Goal: Task Accomplishment & Management: Manage account settings

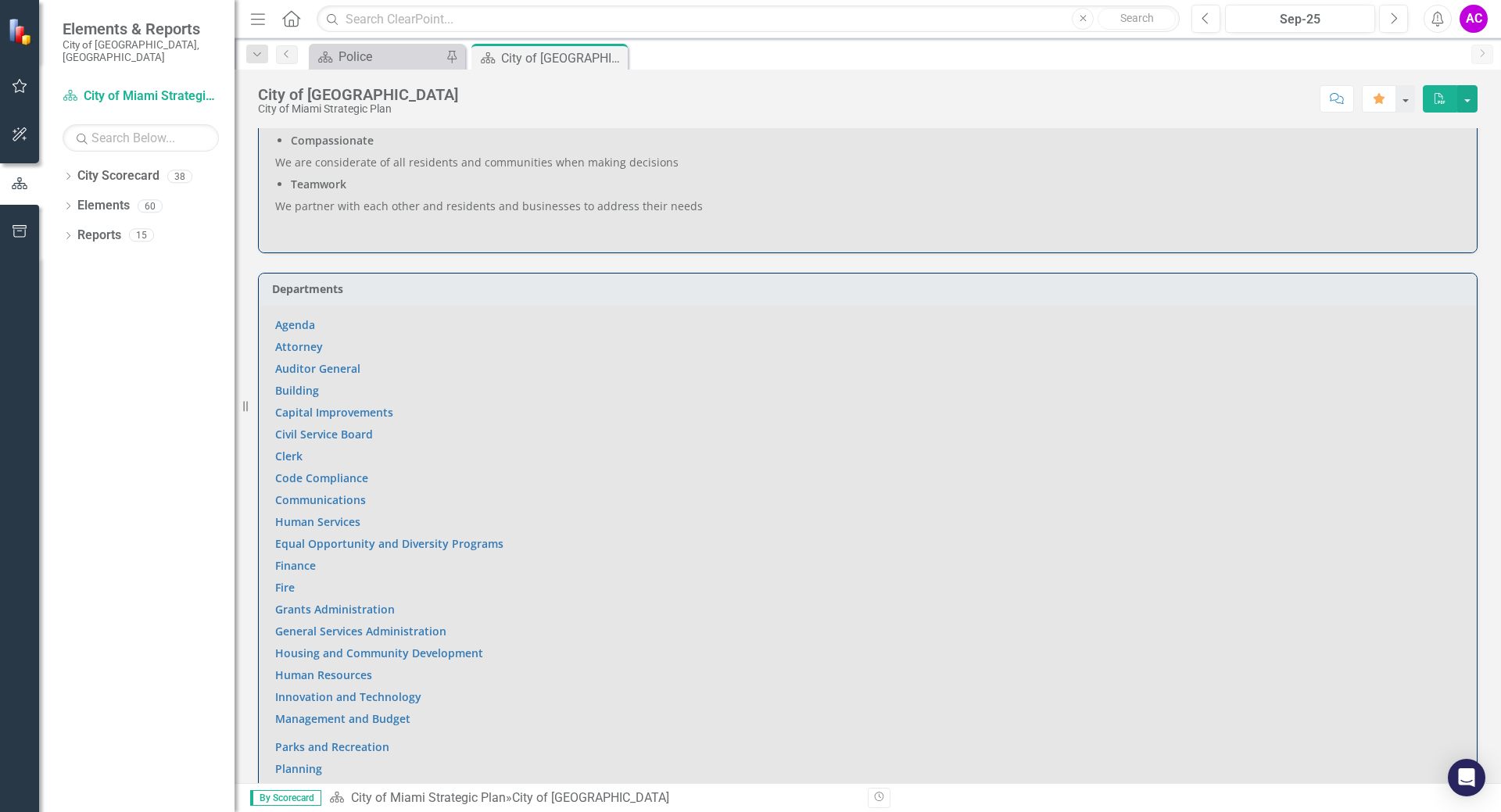
scroll to position [756, 0]
click at [517, 49] on div "City of Miami" at bounding box center [543, 59] width 83 height 20
click at [392, 50] on div "Police" at bounding box center [390, 57] width 103 height 20
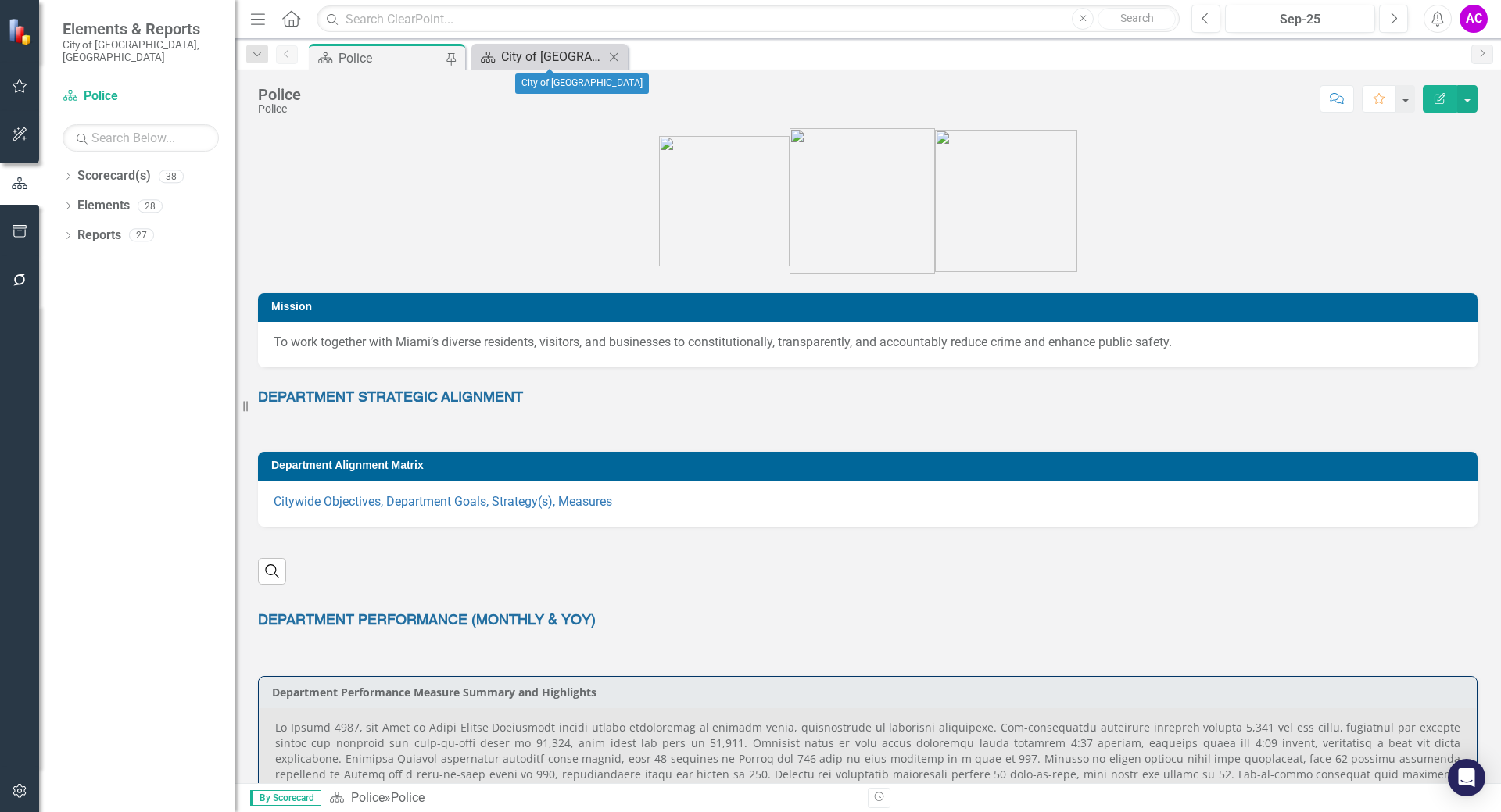
click at [542, 52] on div "City of Miami" at bounding box center [553, 57] width 103 height 20
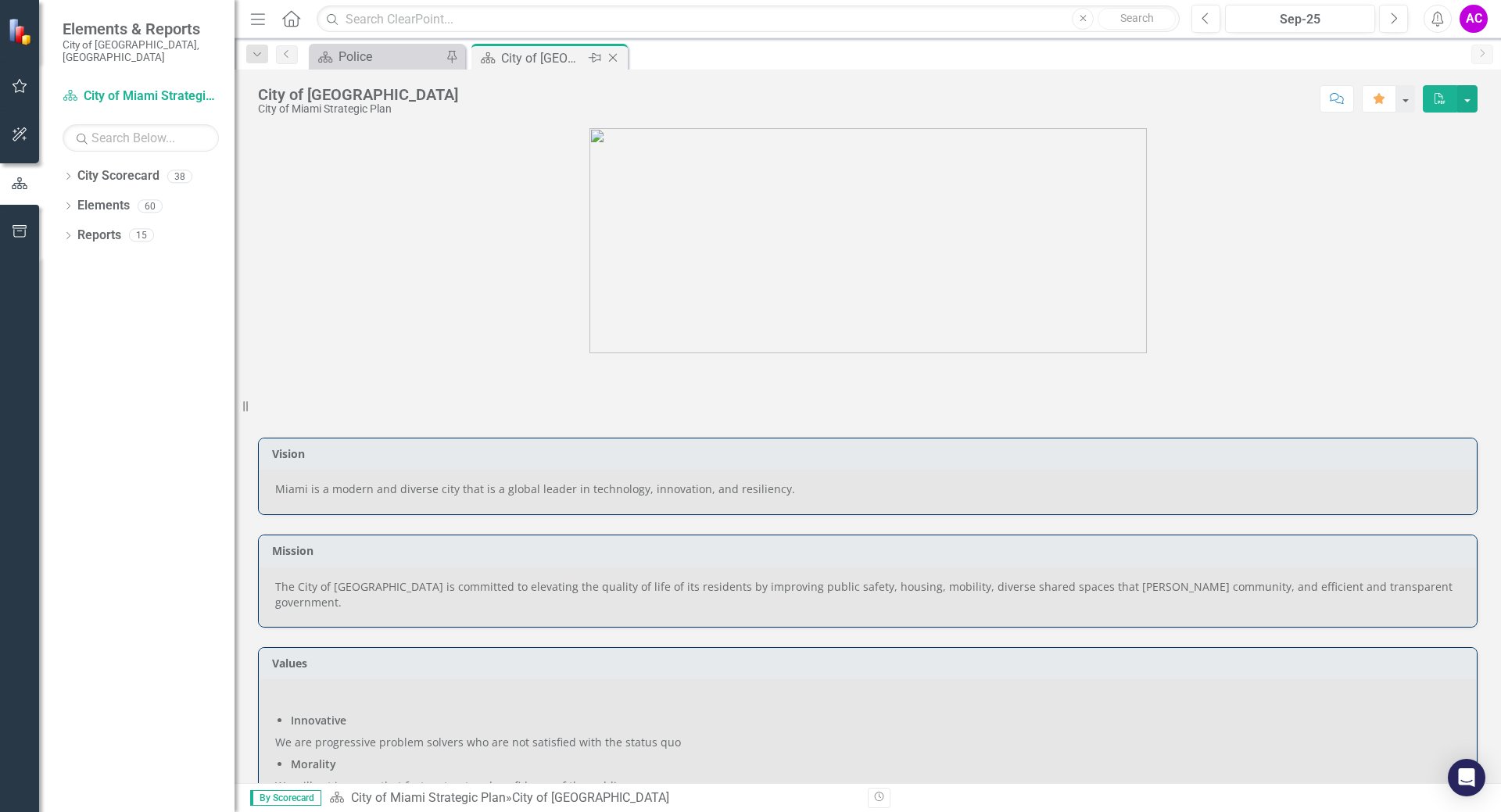
click at [613, 54] on icon "Close" at bounding box center [613, 58] width 15 height 13
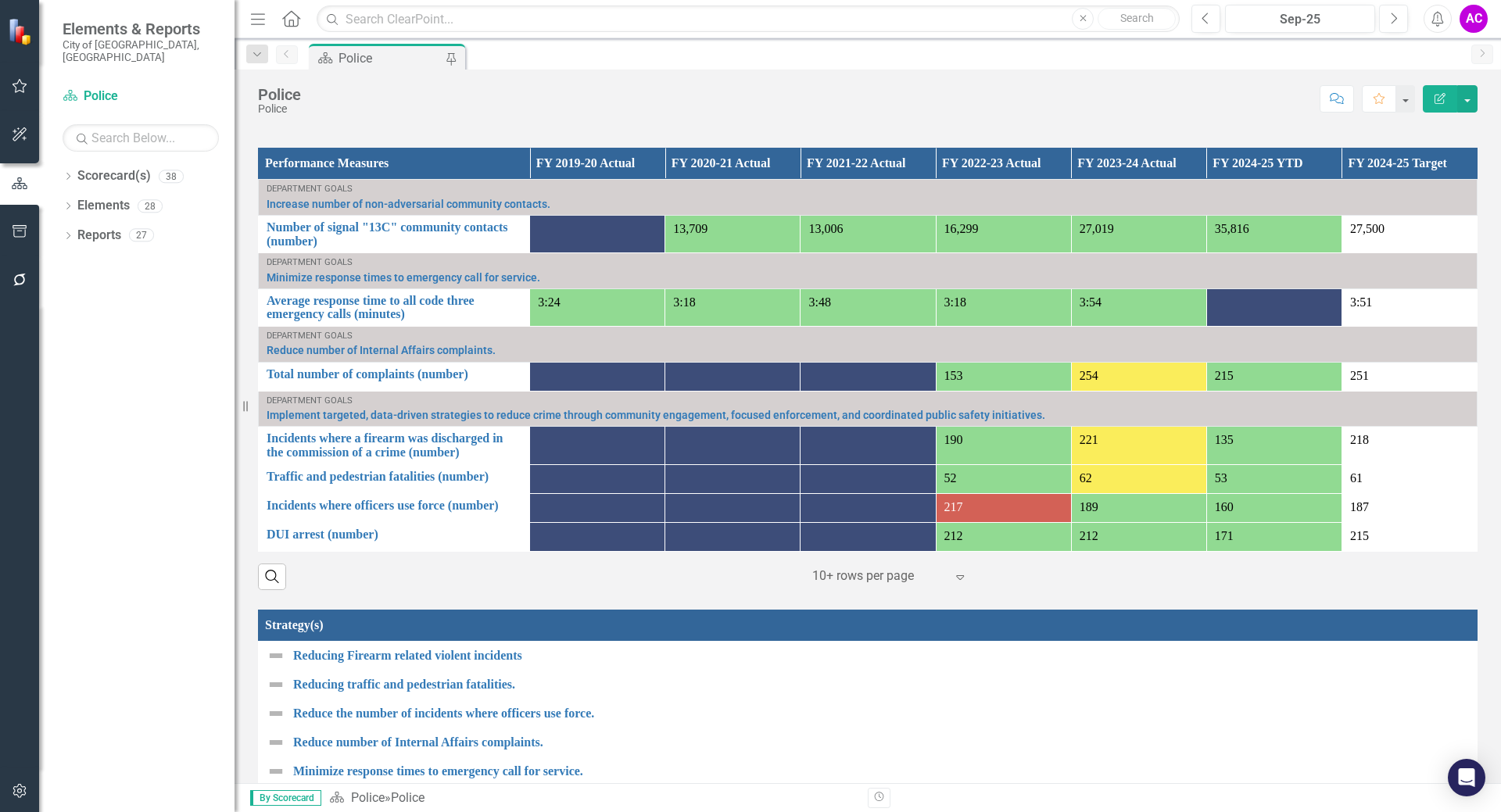
scroll to position [1094, 0]
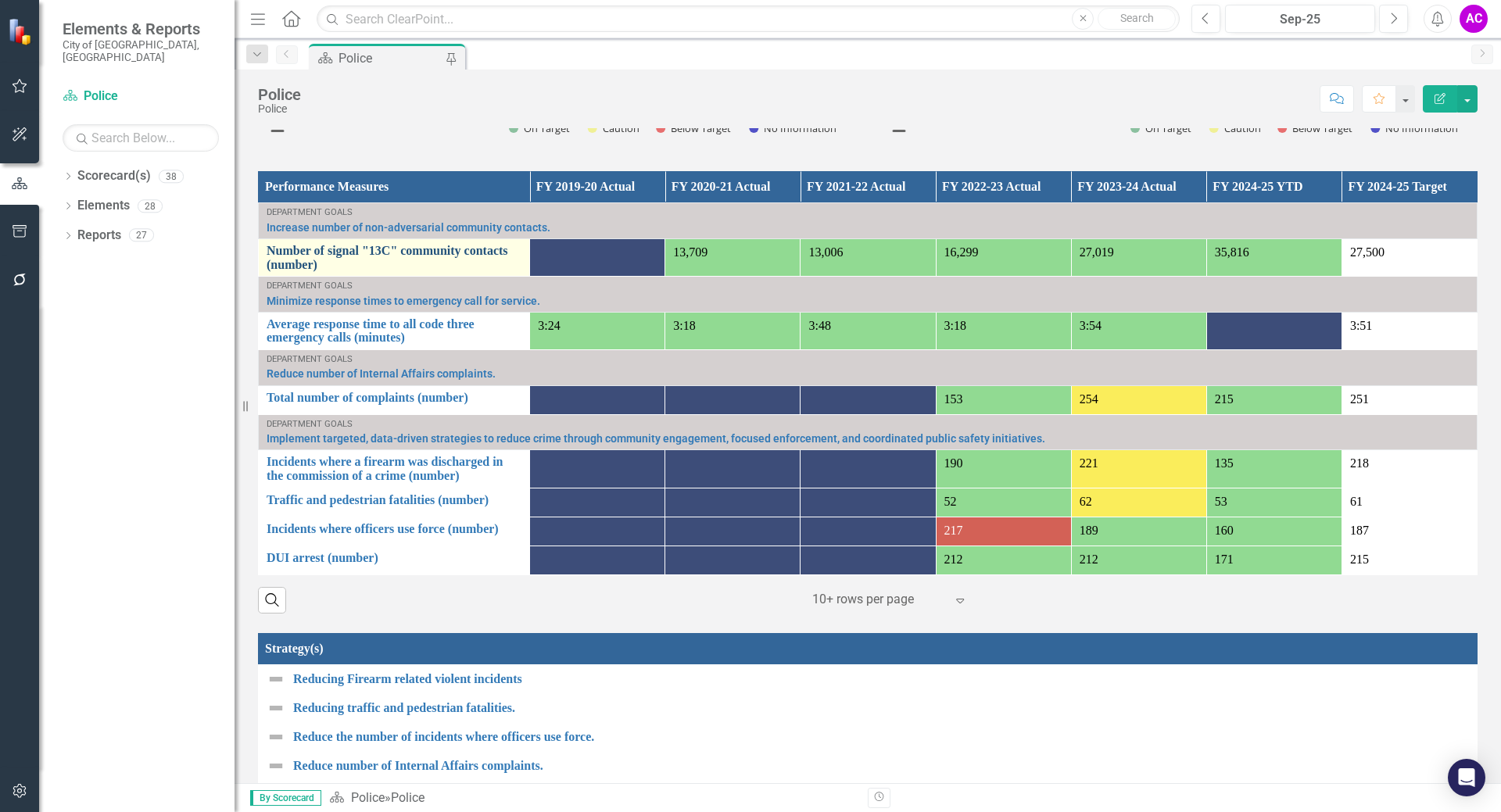
click at [394, 251] on link "Number of signal "13C" community contacts (number)" at bounding box center [394, 258] width 255 height 27
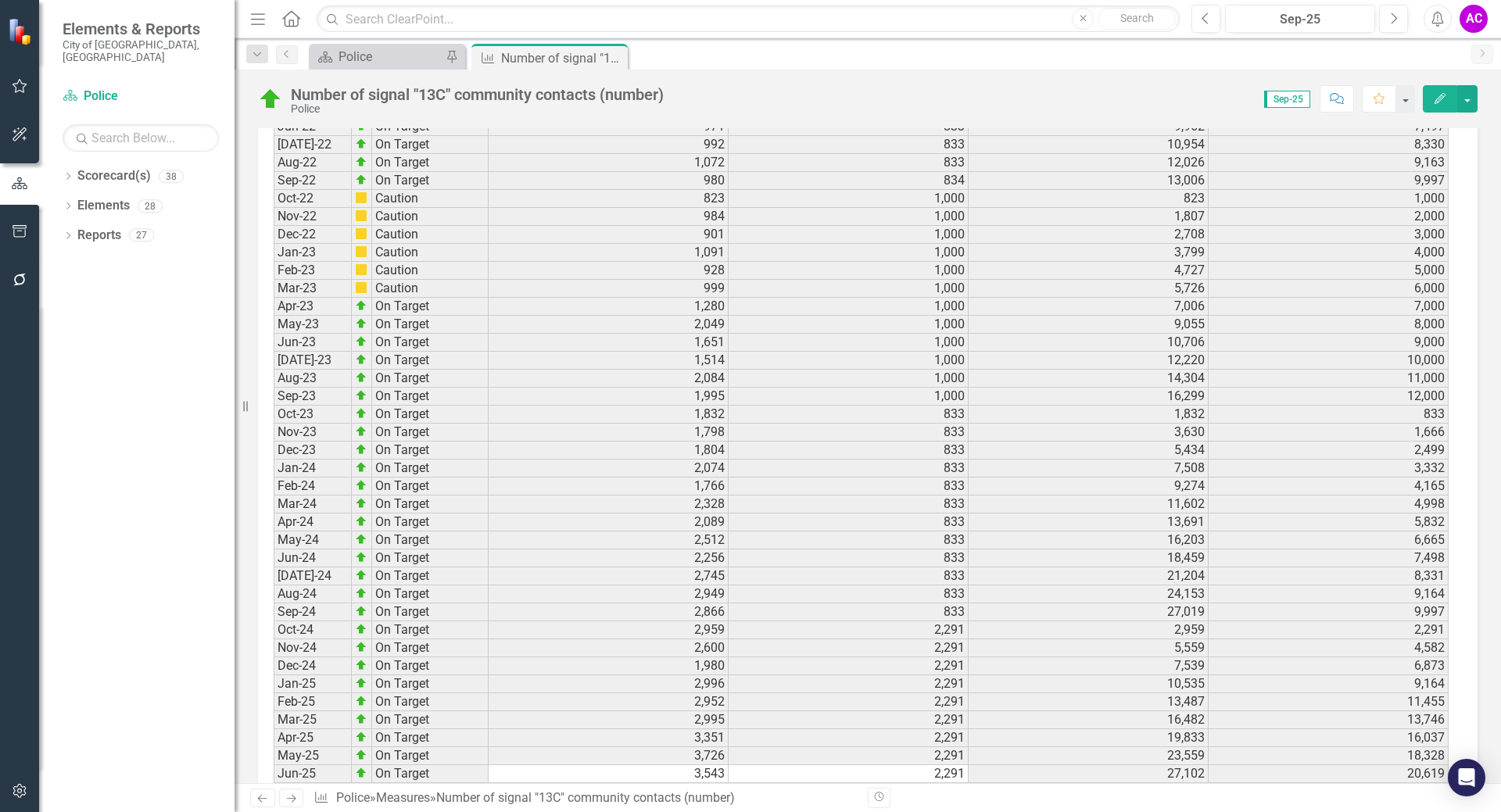
scroll to position [2323, 0]
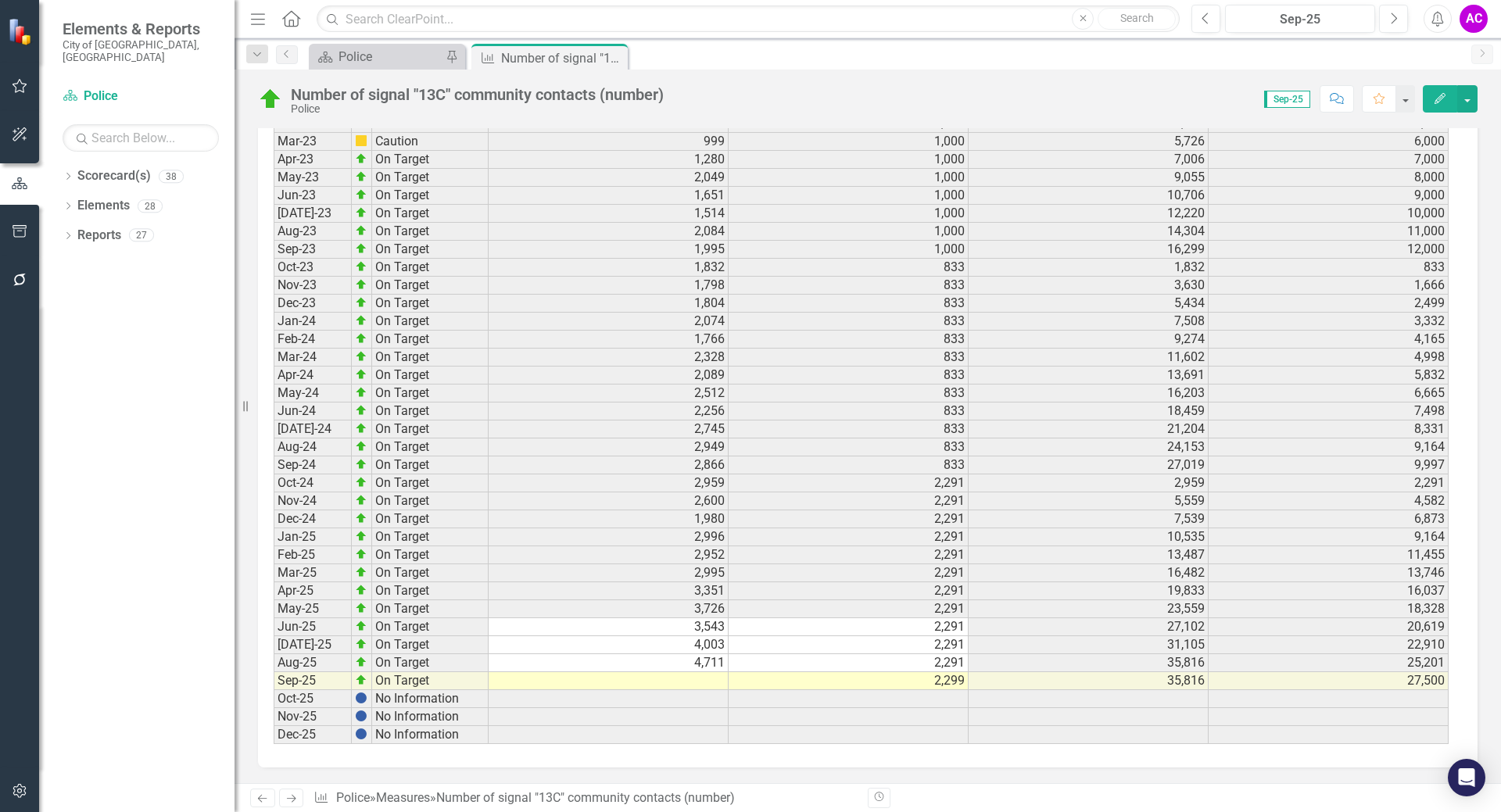
click at [713, 675] on td at bounding box center [608, 681] width 240 height 18
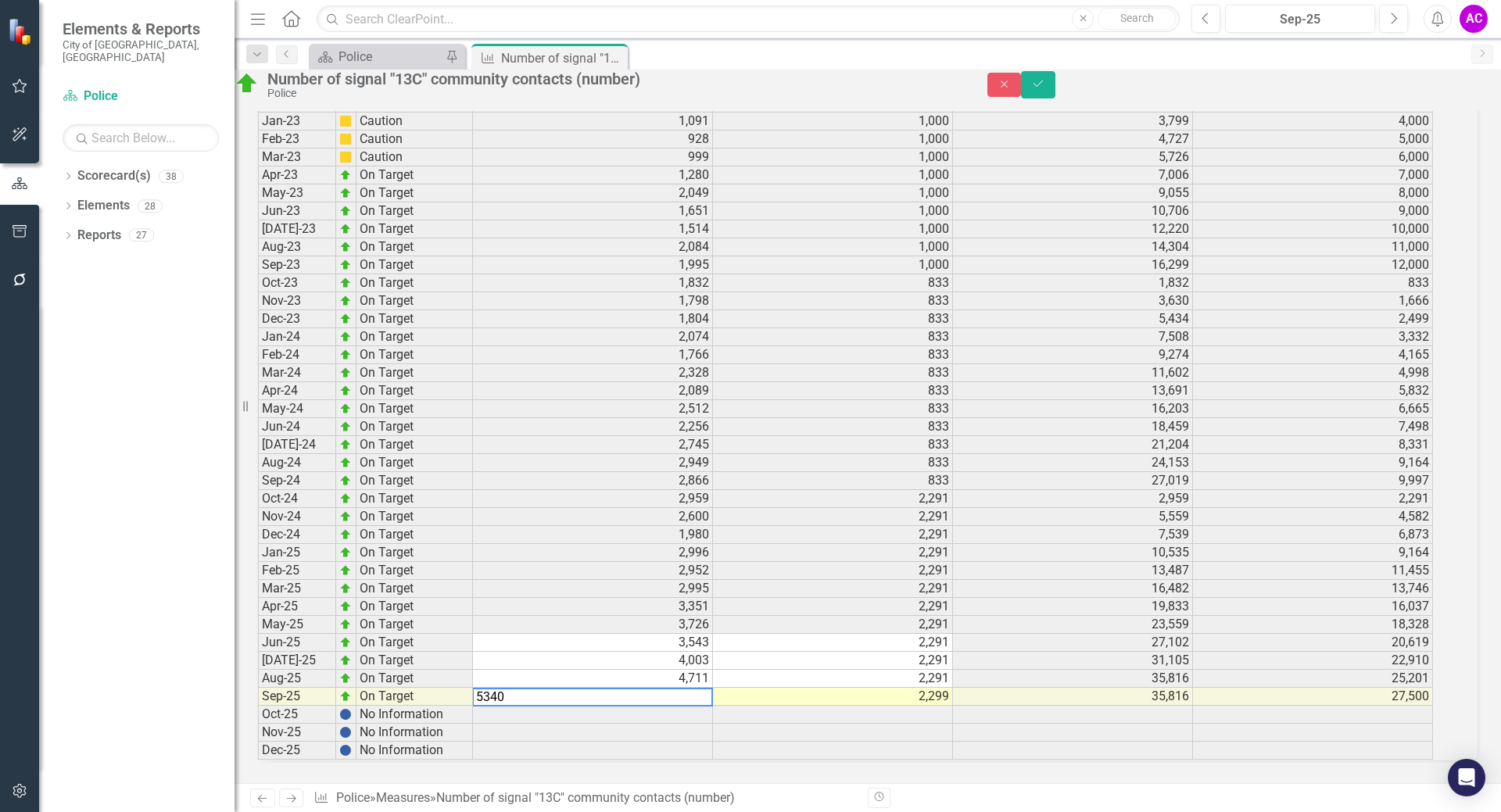
type textarea "5340"
click at [663, 705] on td at bounding box center [593, 714] width 240 height 18
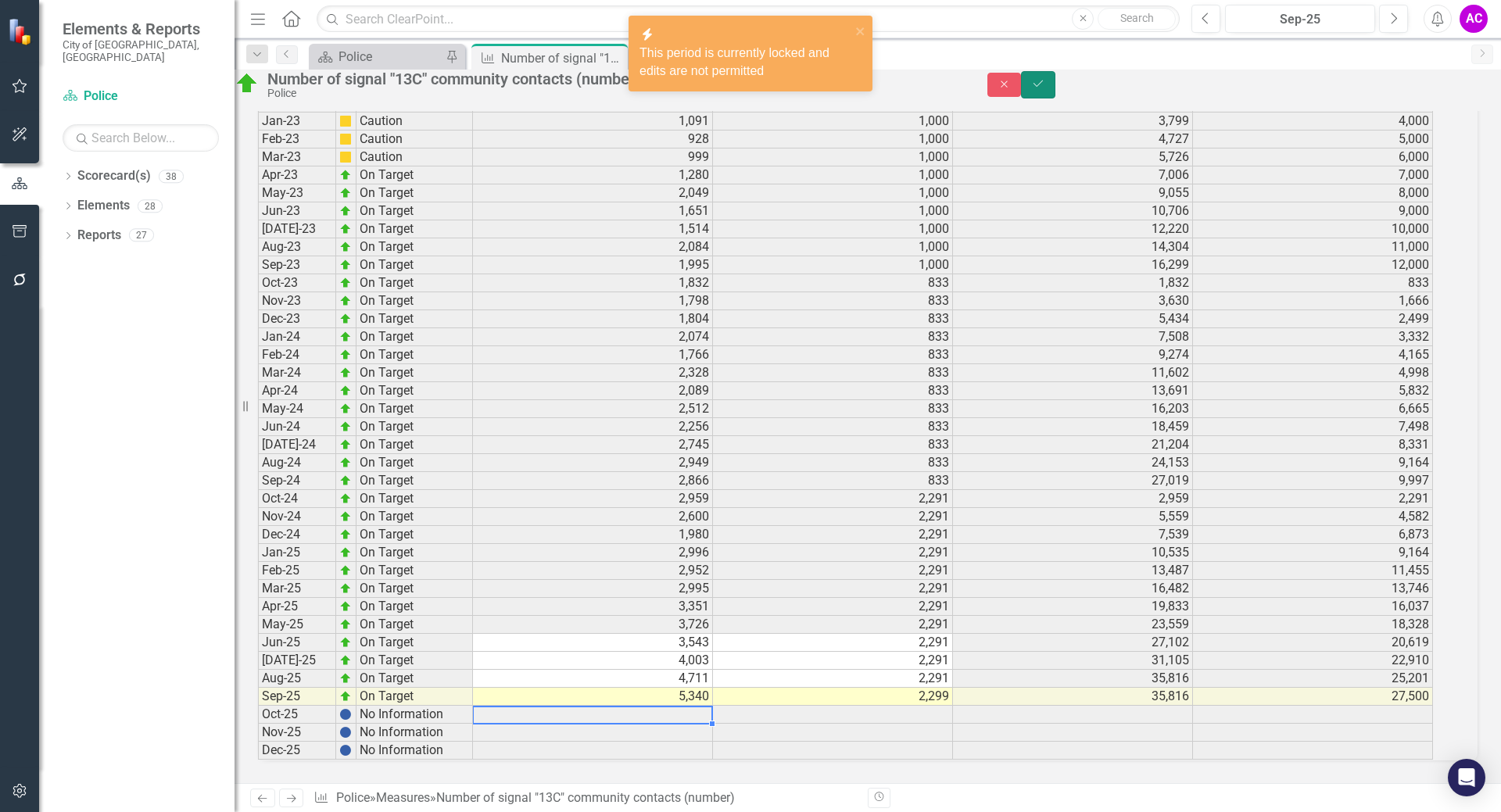
click at [1056, 92] on button "Save" at bounding box center [1039, 85] width 34 height 27
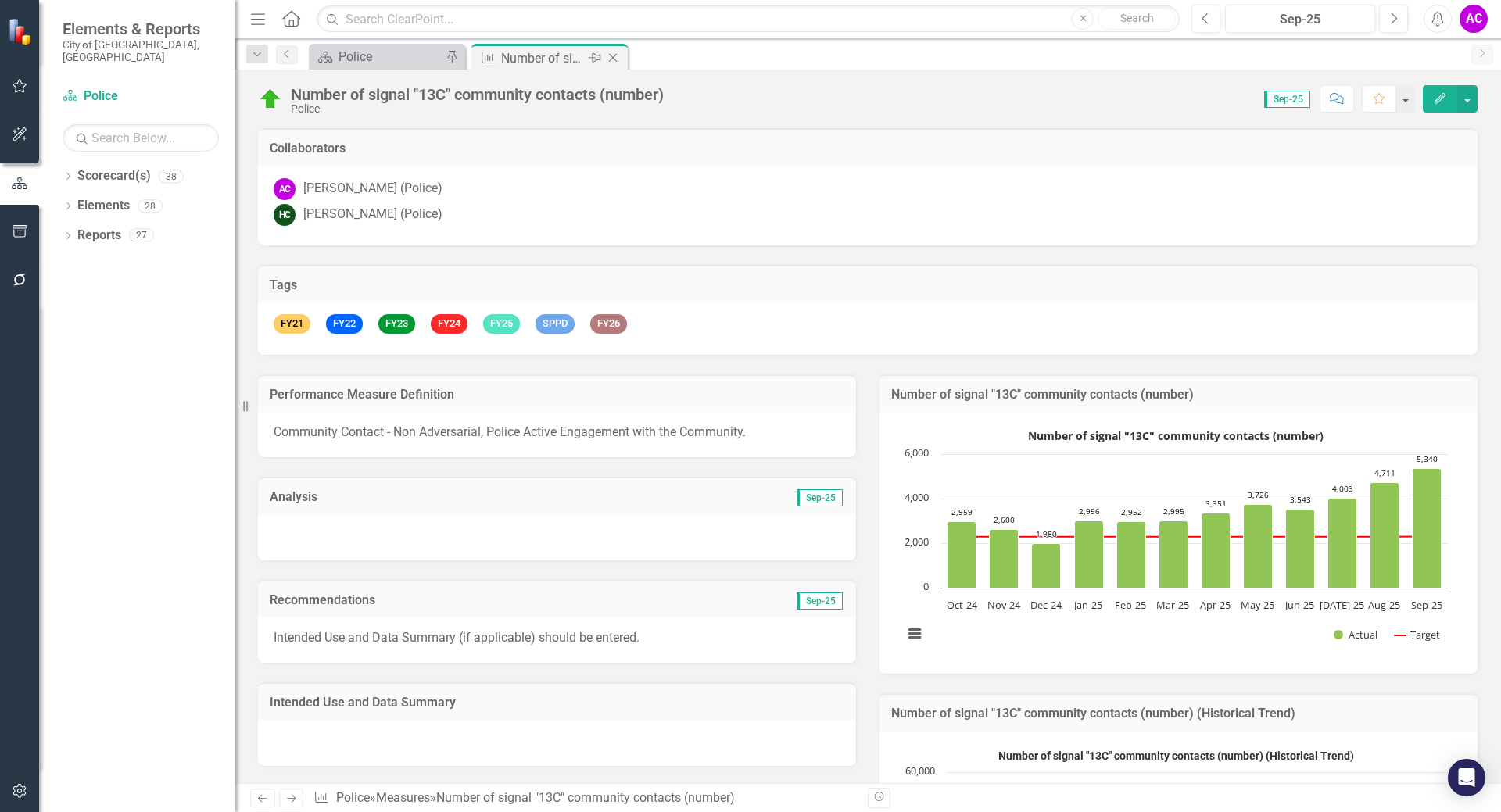
click at [612, 54] on icon "Close" at bounding box center [613, 58] width 15 height 13
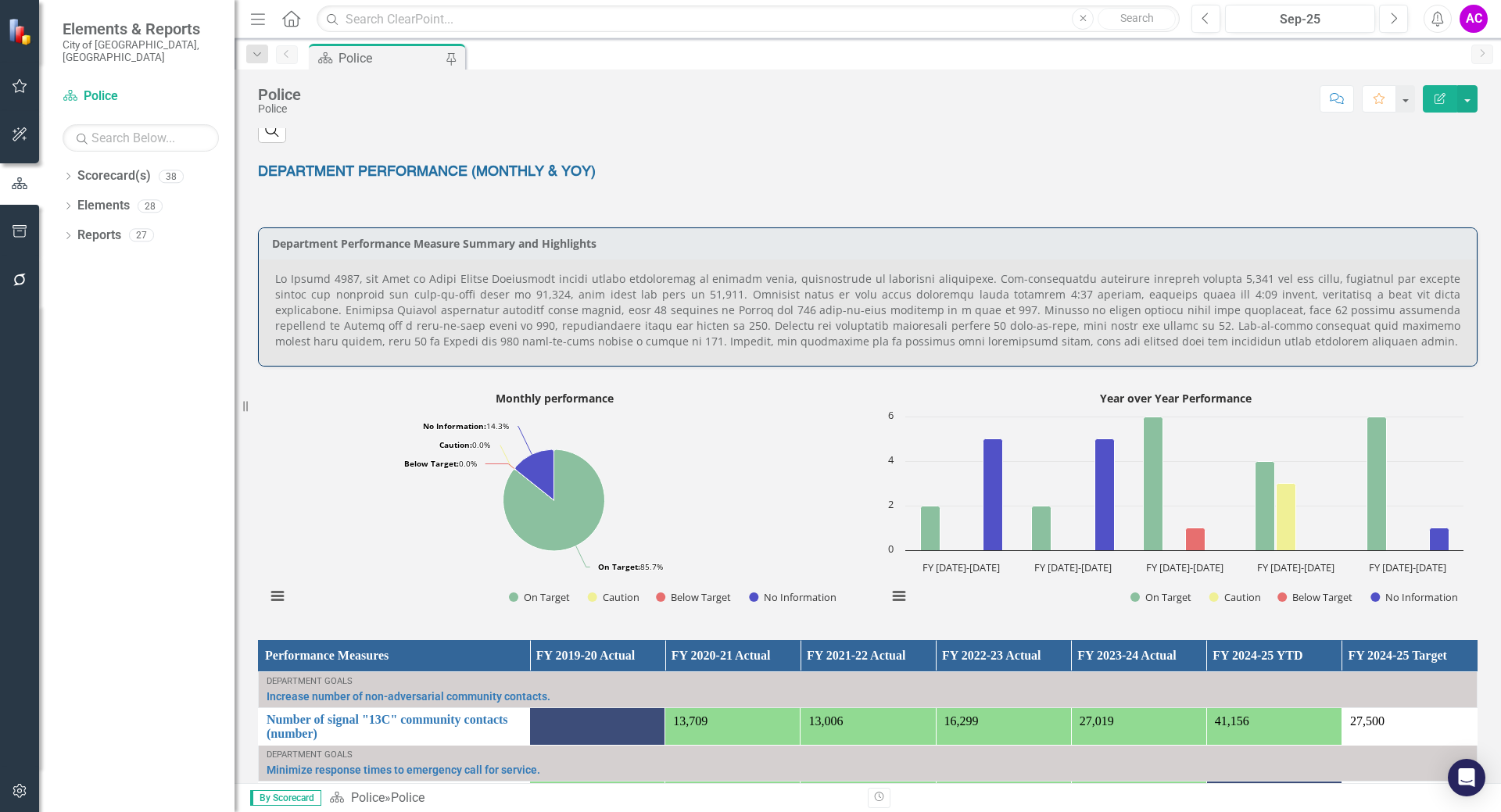
scroll to position [1015, 0]
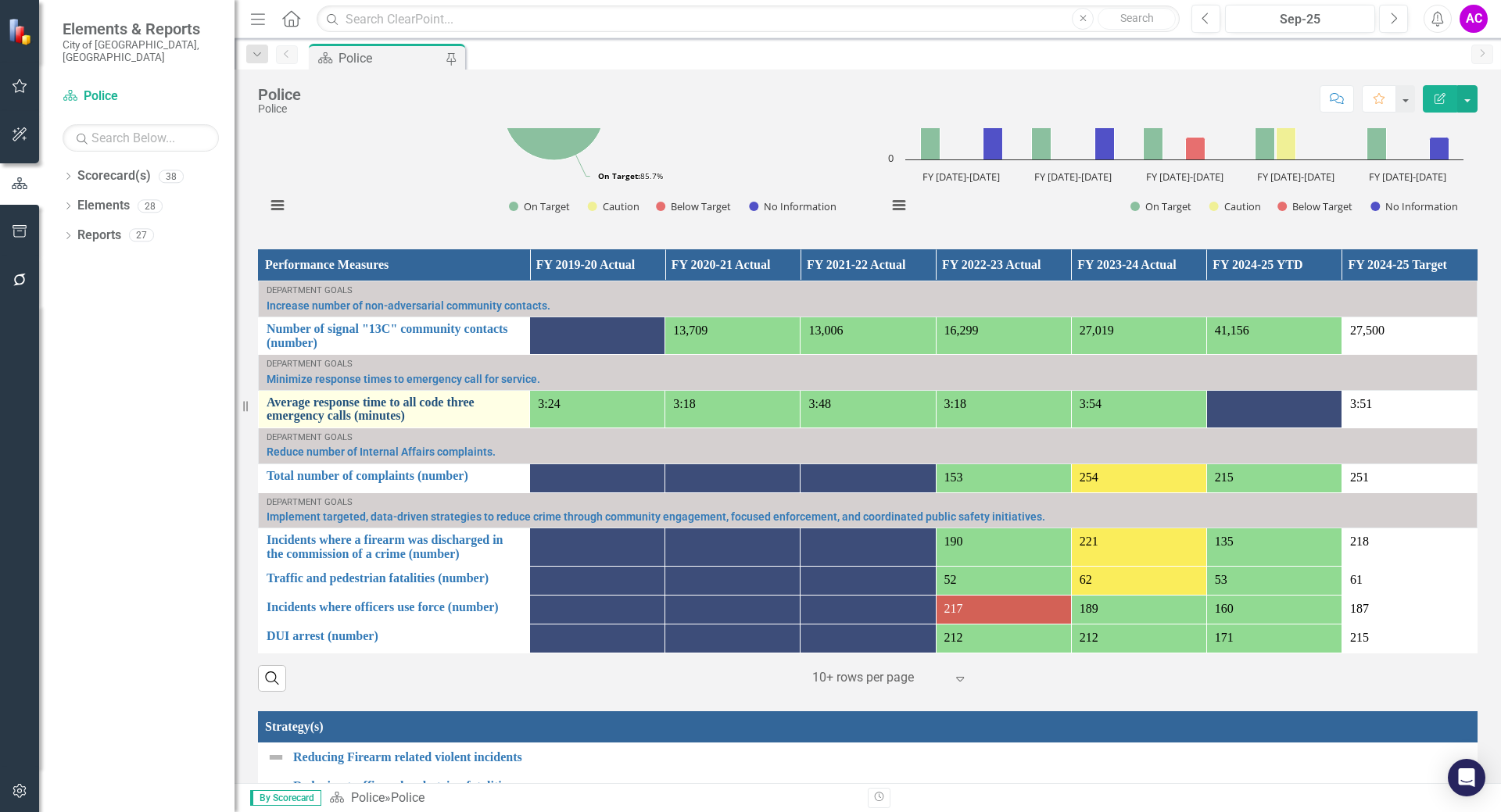
click at [330, 408] on link "Average response time to all code three emergency calls (minutes)" at bounding box center [394, 409] width 255 height 27
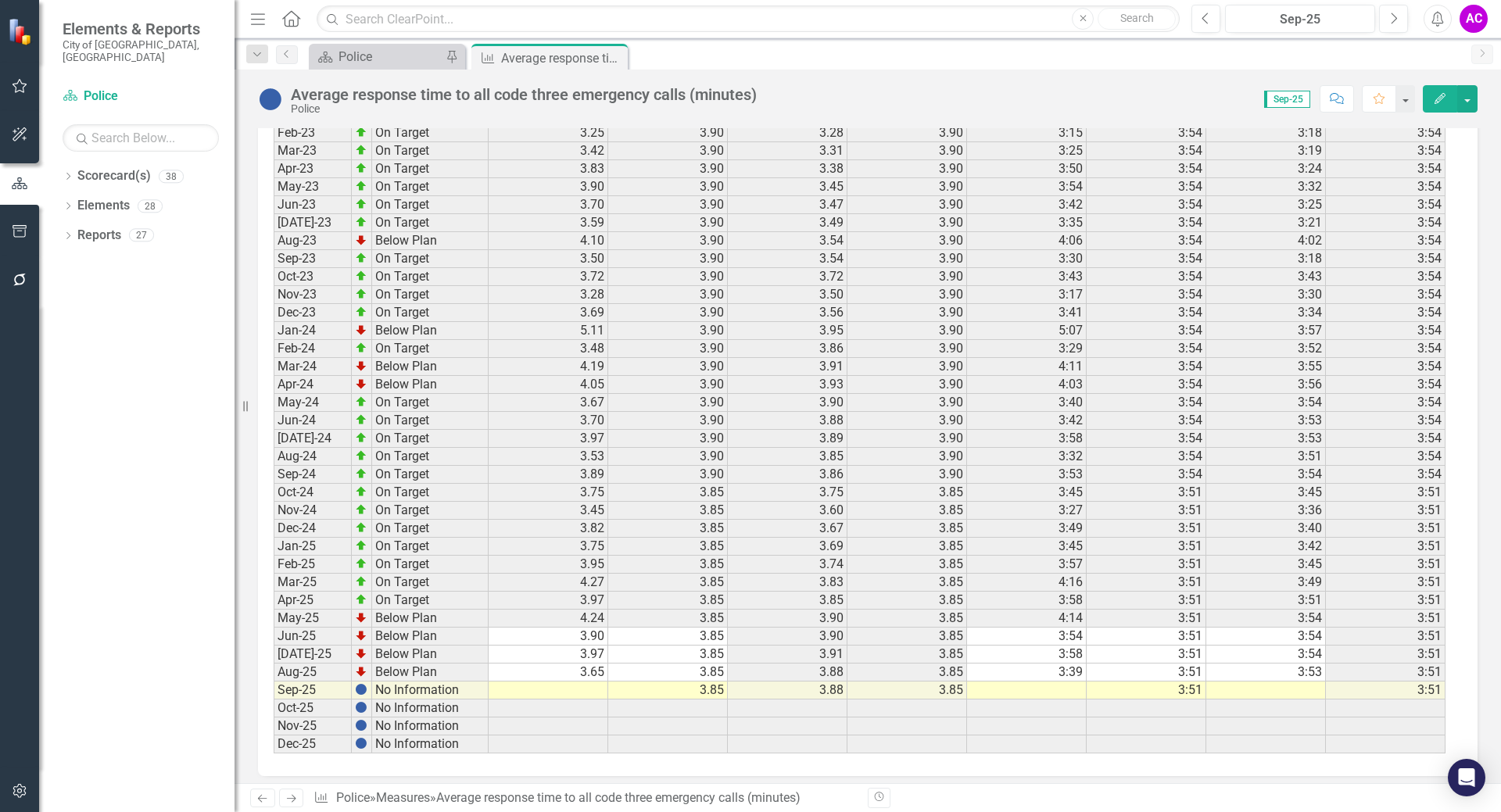
scroll to position [2157, 0]
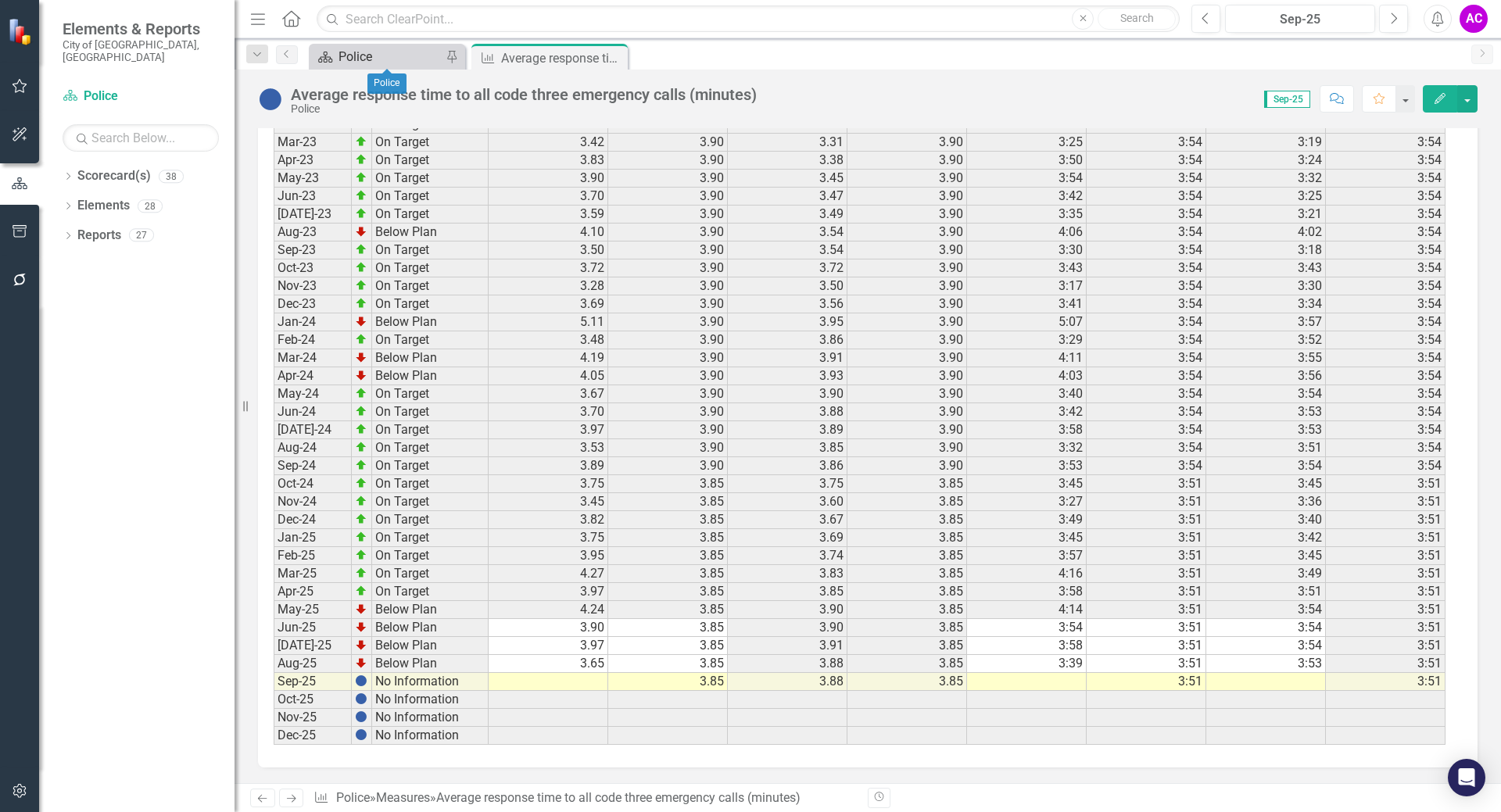
click at [420, 57] on div "Police" at bounding box center [390, 57] width 103 height 20
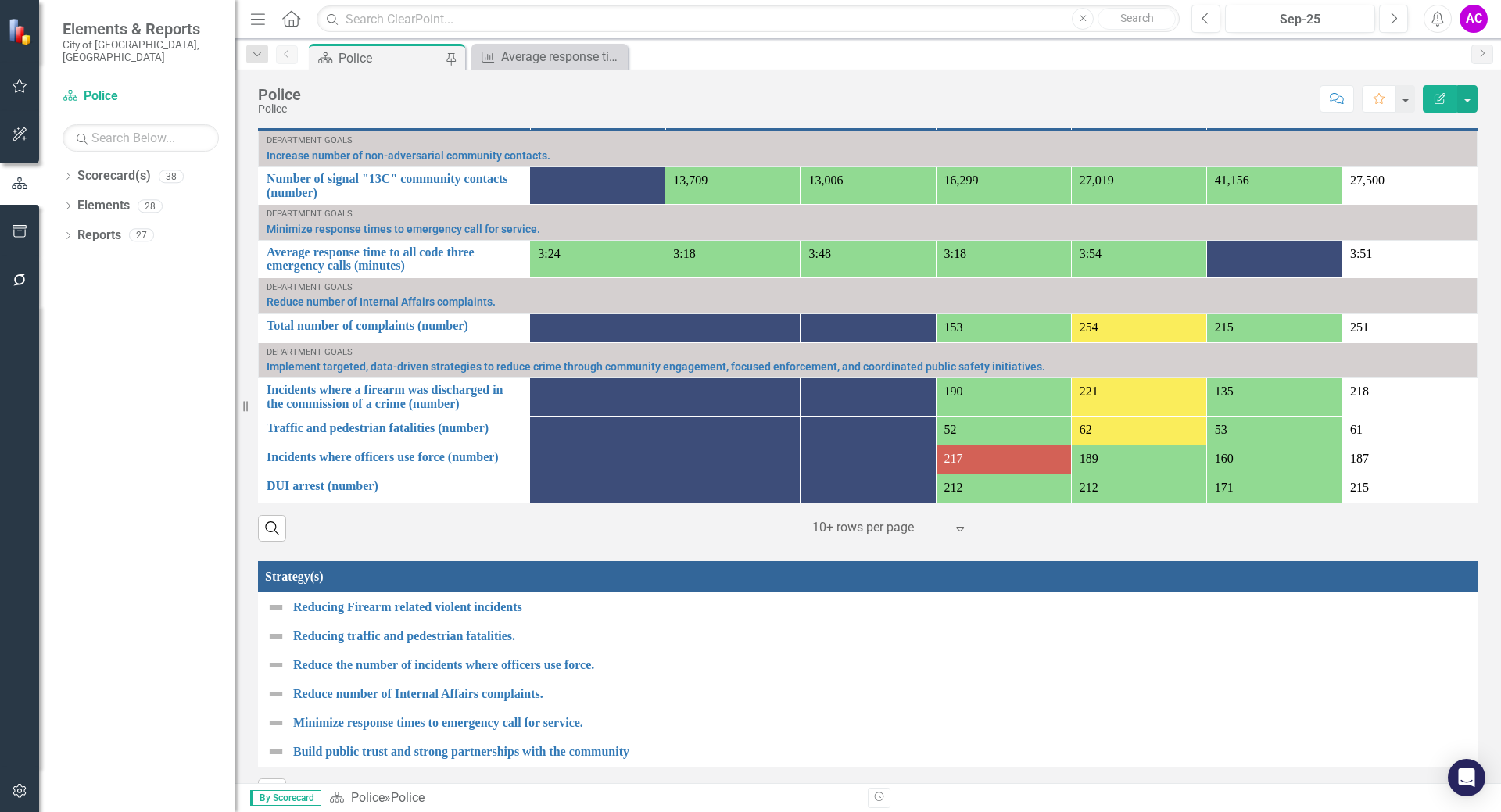
scroll to position [1172, 0]
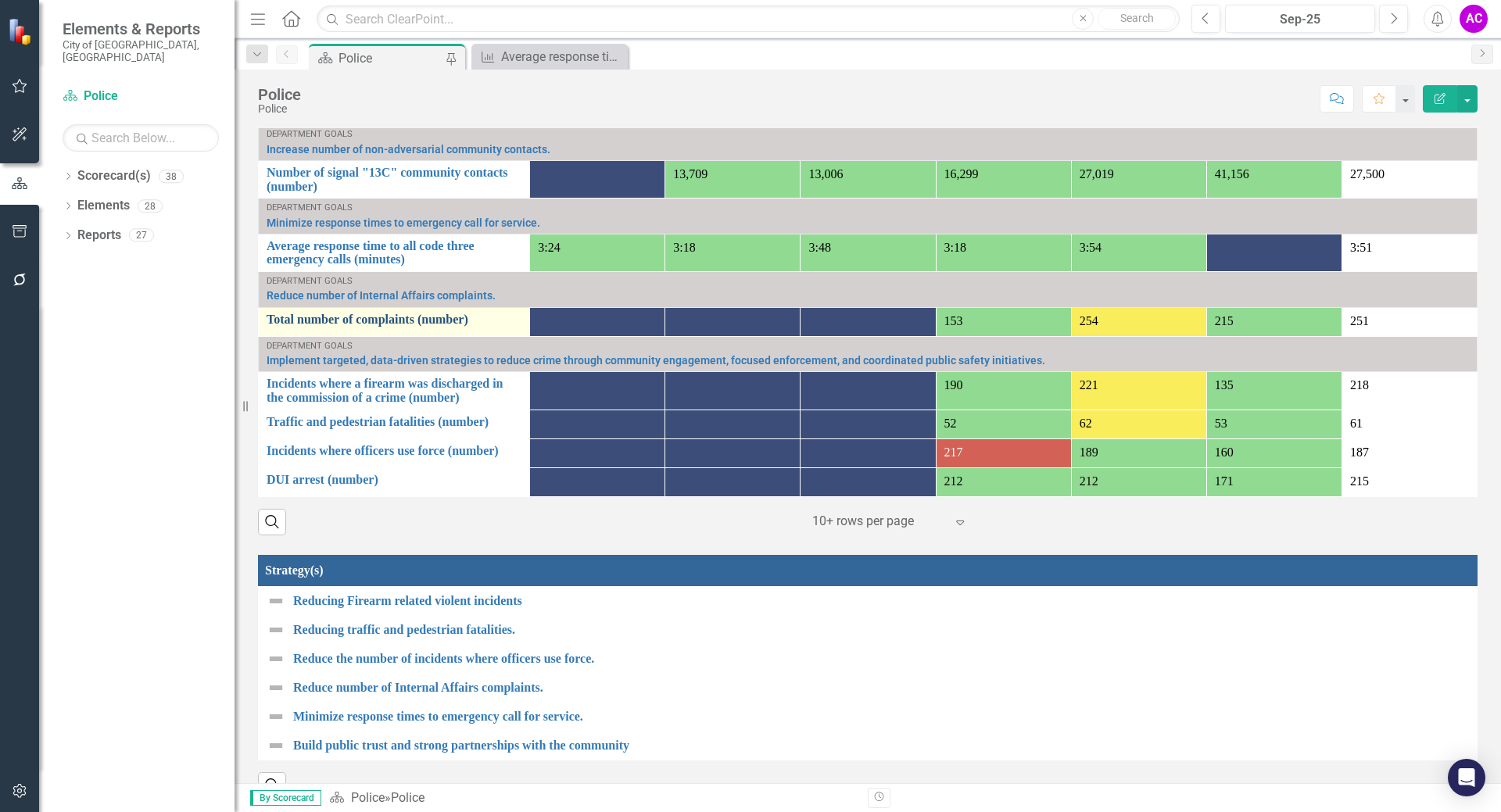
click at [402, 318] on link "Total number of complaints (number)" at bounding box center [394, 320] width 255 height 14
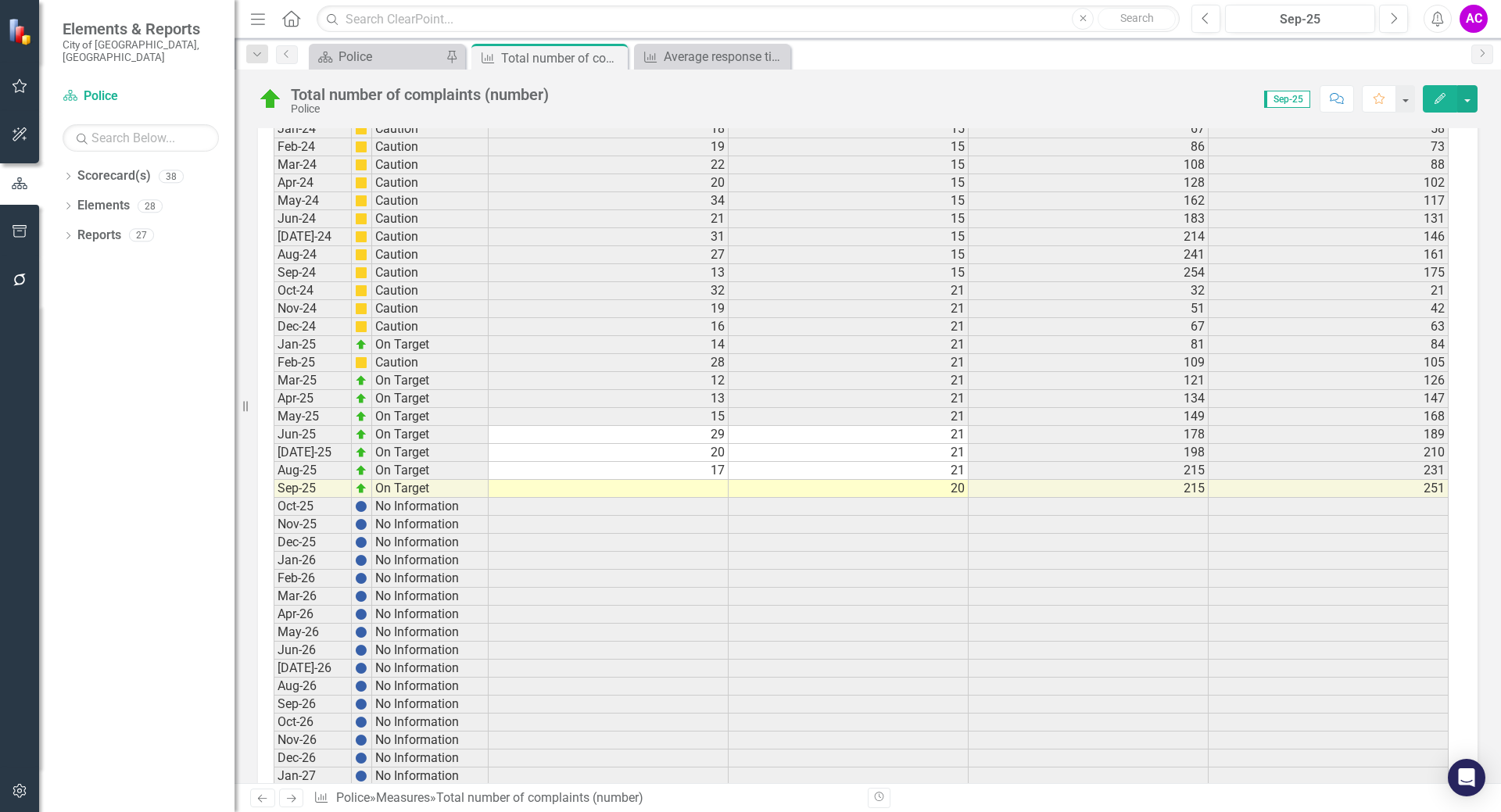
scroll to position [2969, 0]
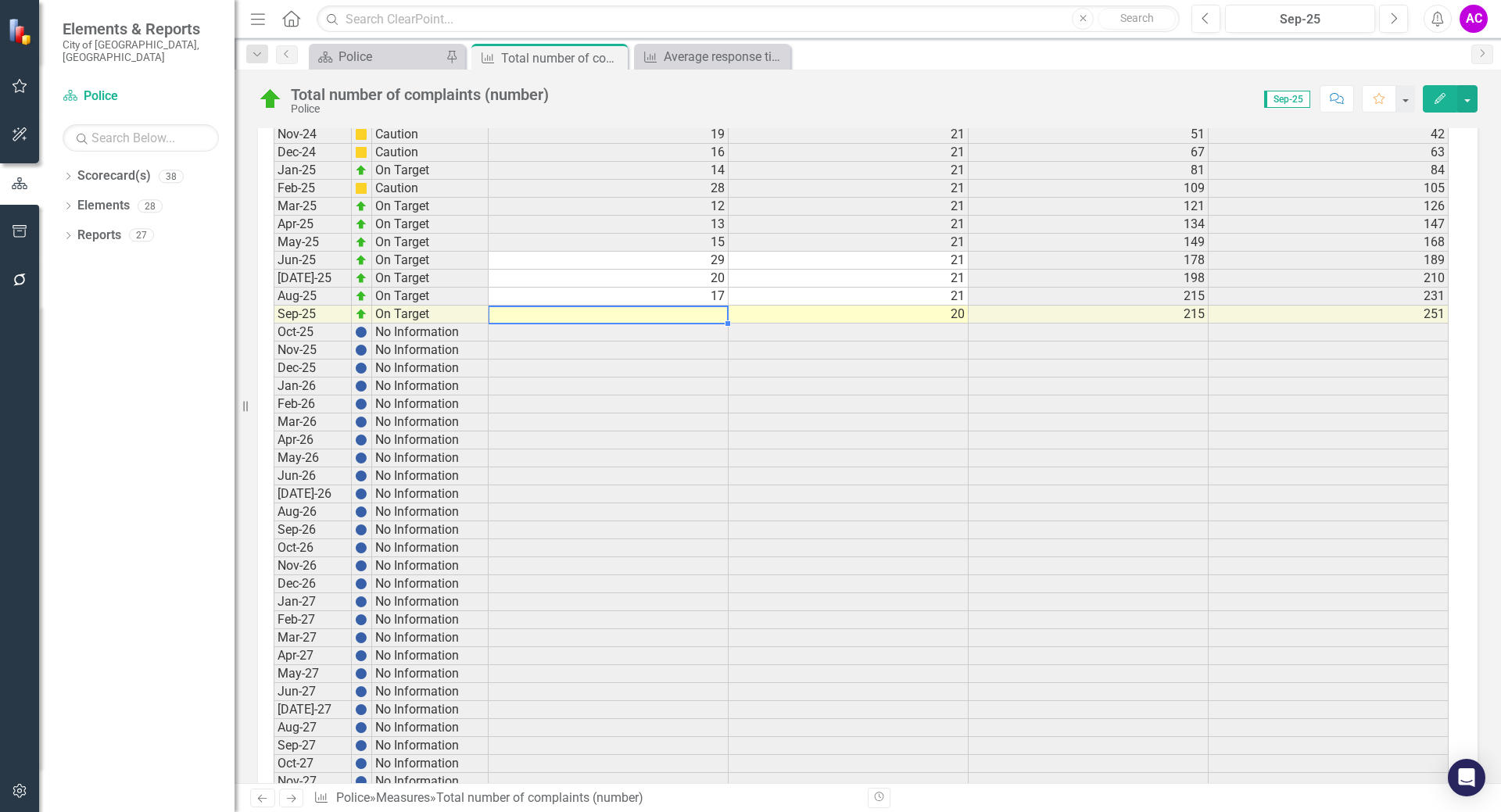
click at [698, 311] on td at bounding box center [608, 315] width 240 height 18
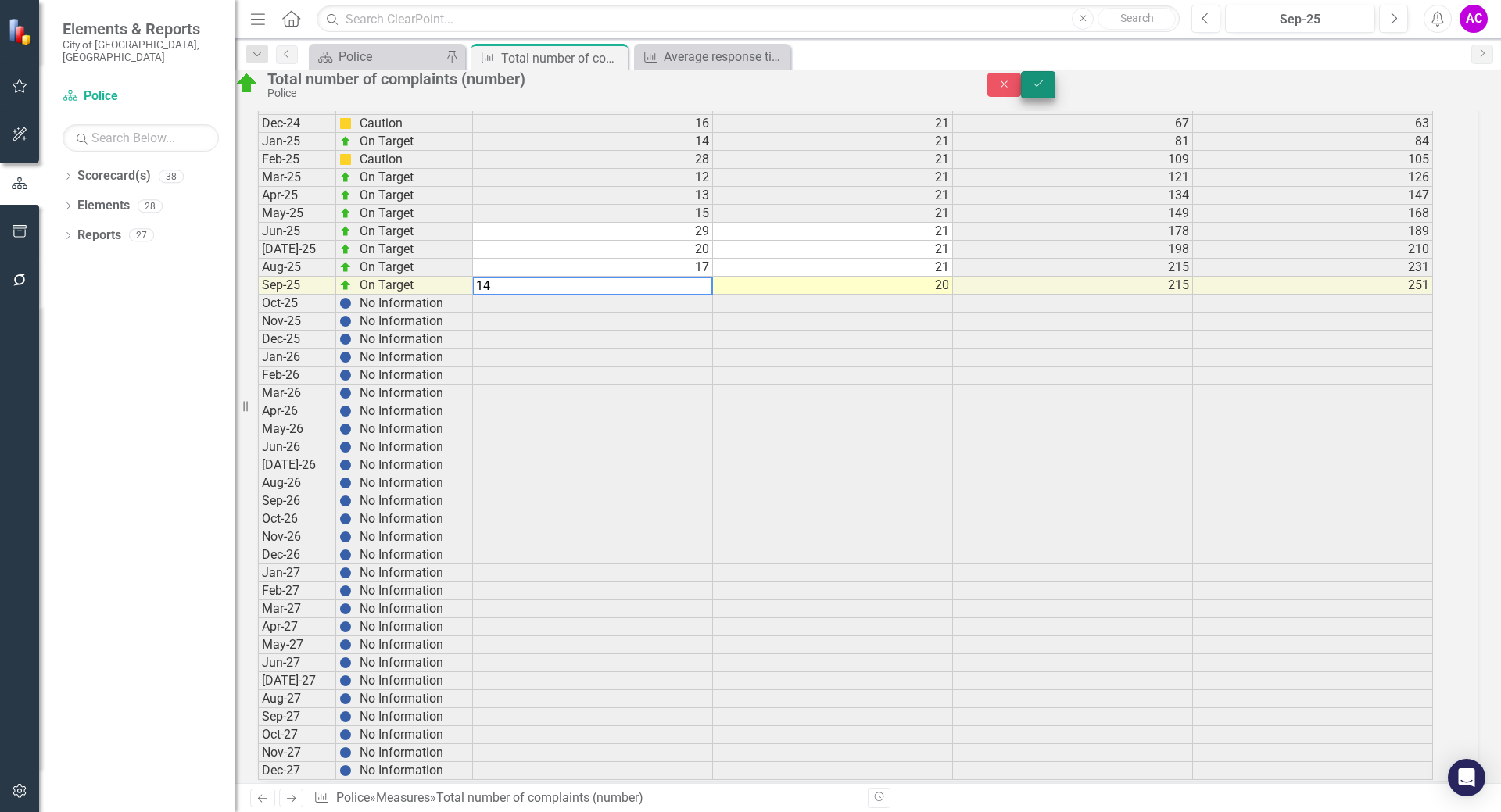
type textarea "14"
click at [1045, 88] on icon "Save" at bounding box center [1039, 83] width 14 height 11
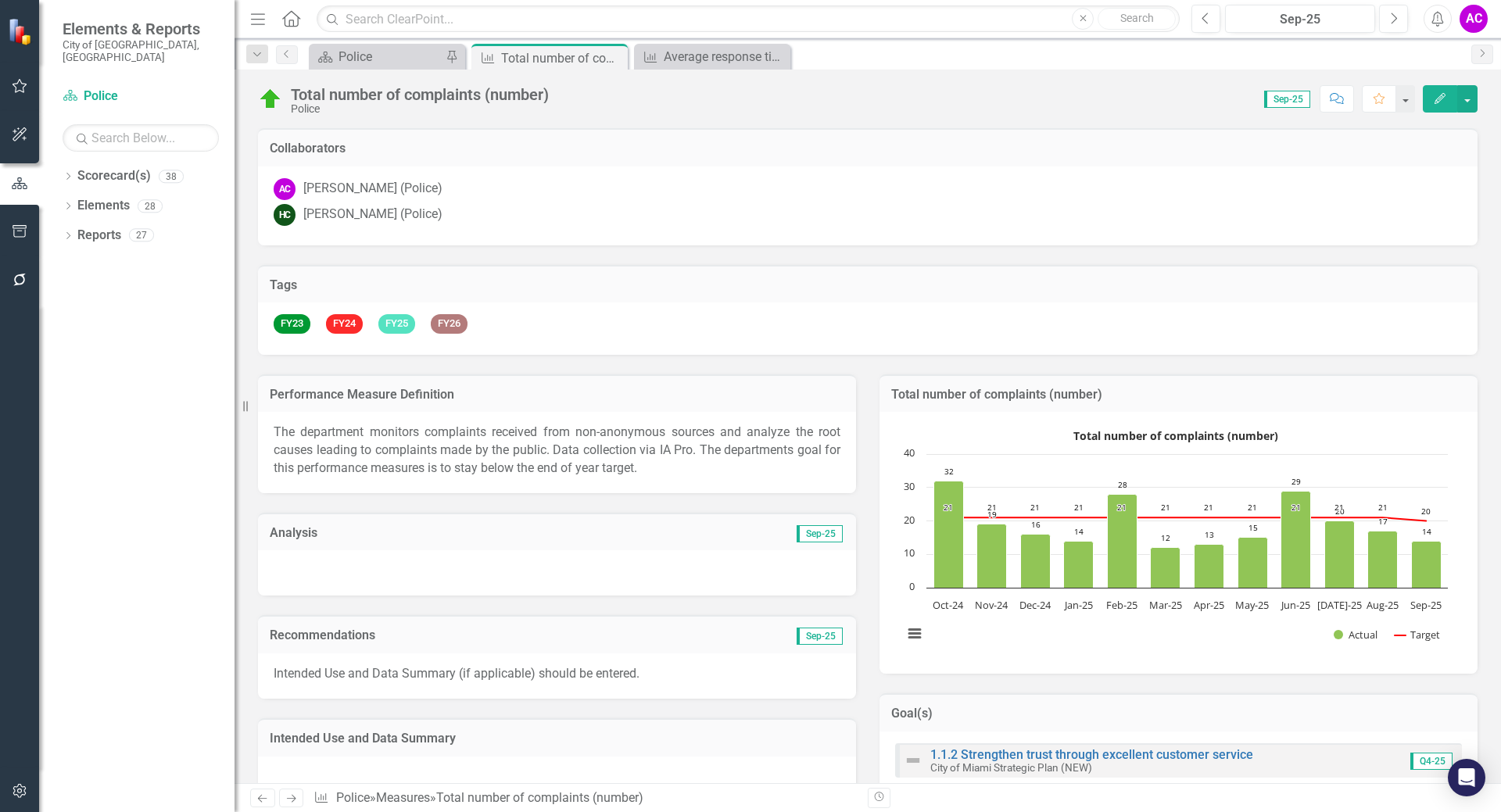
scroll to position [234, 0]
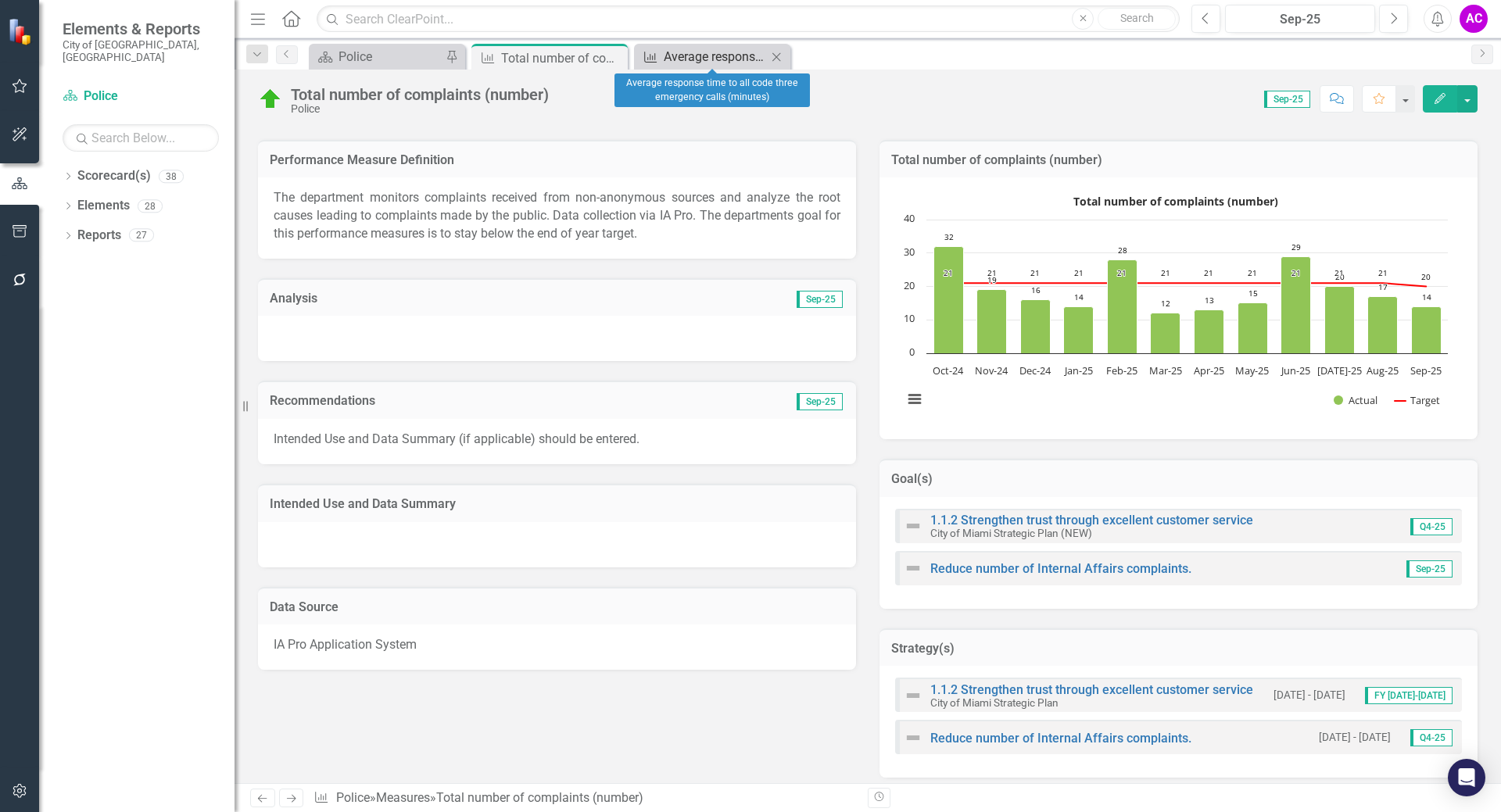
click at [702, 53] on div "Average response time to all code three emergency calls (minutes)" at bounding box center [716, 57] width 103 height 20
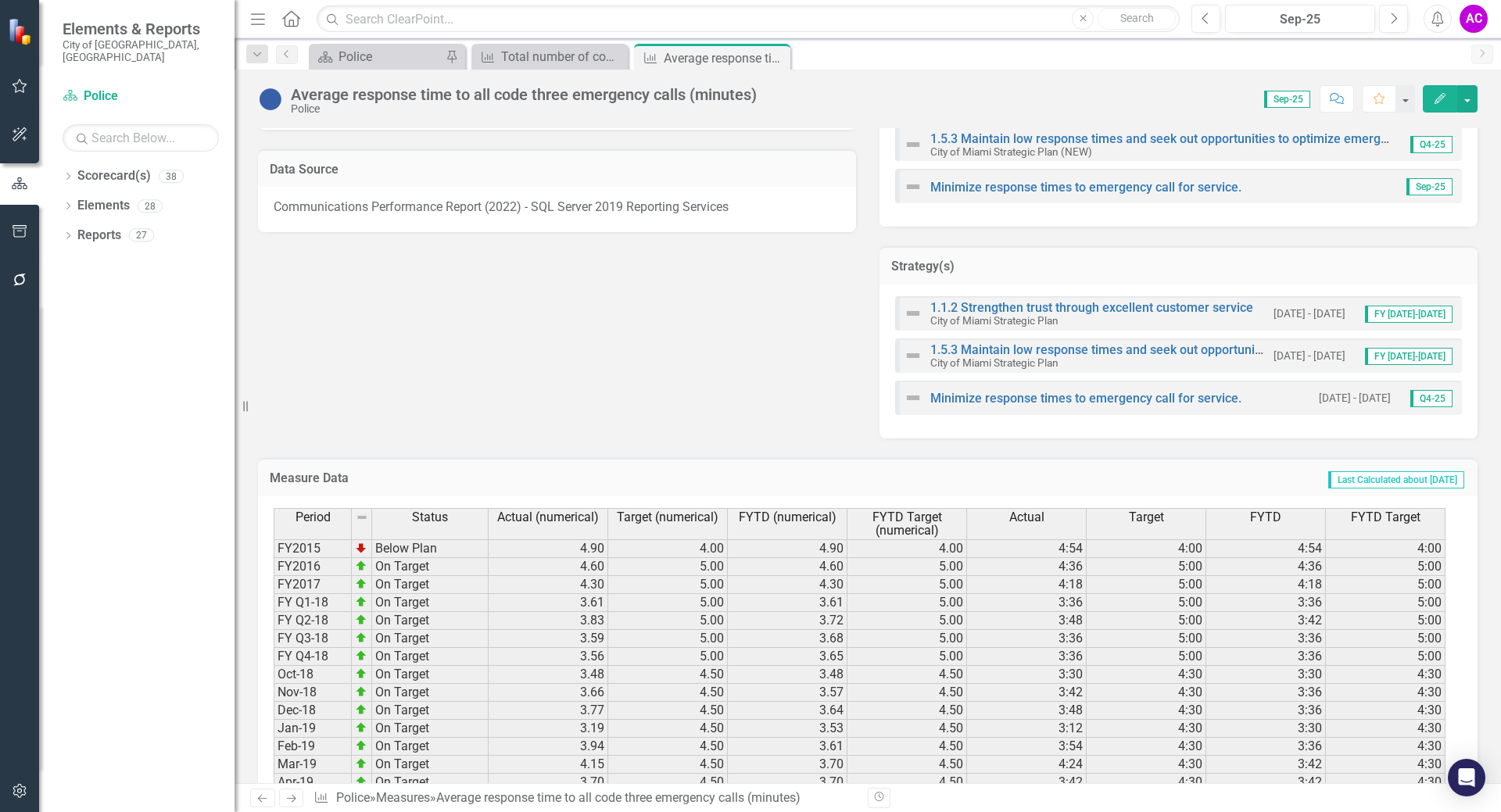
scroll to position [203, 0]
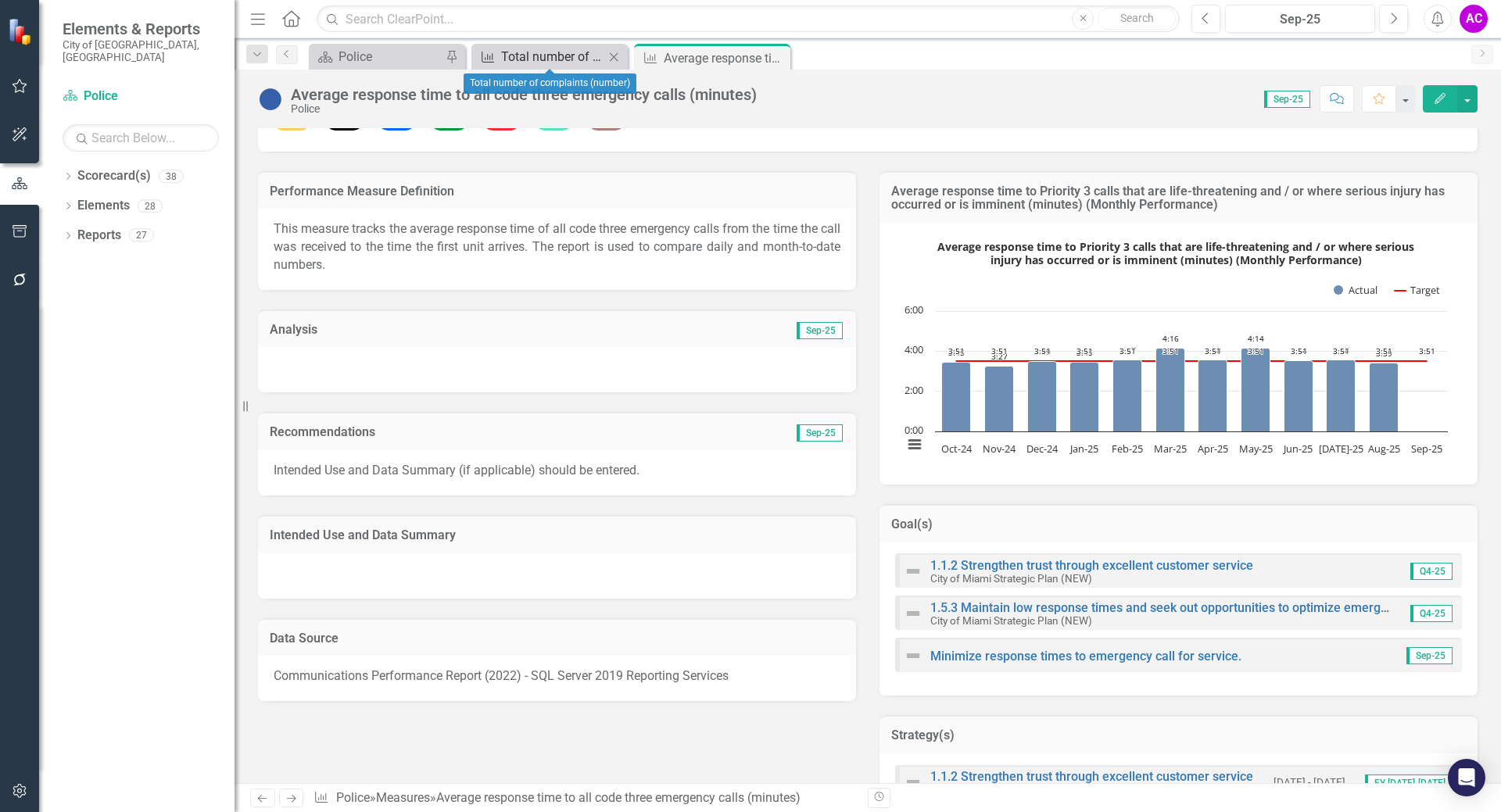
click at [538, 56] on div "Total number of complaints (number)" at bounding box center [553, 57] width 103 height 20
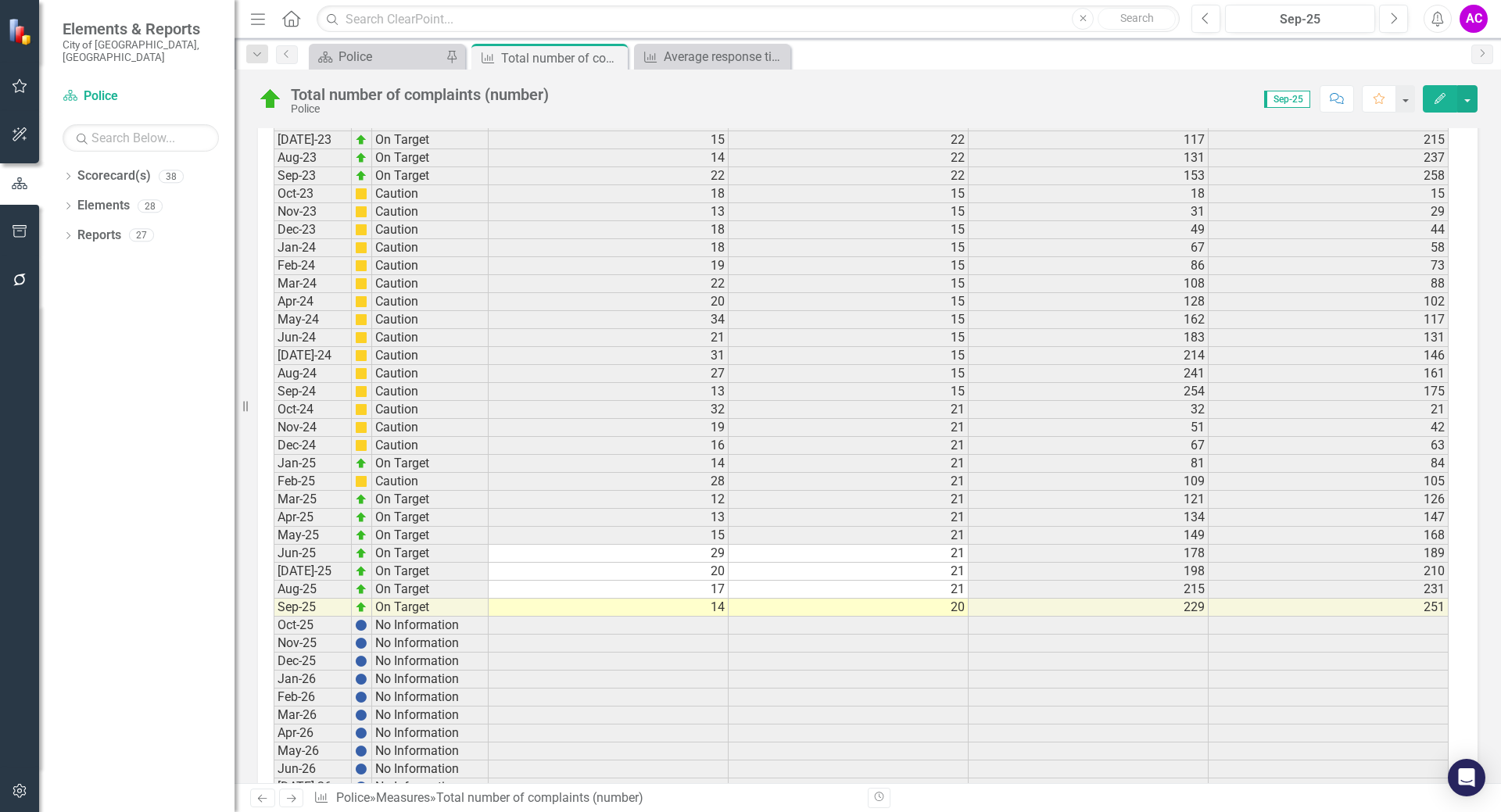
scroll to position [2487, 0]
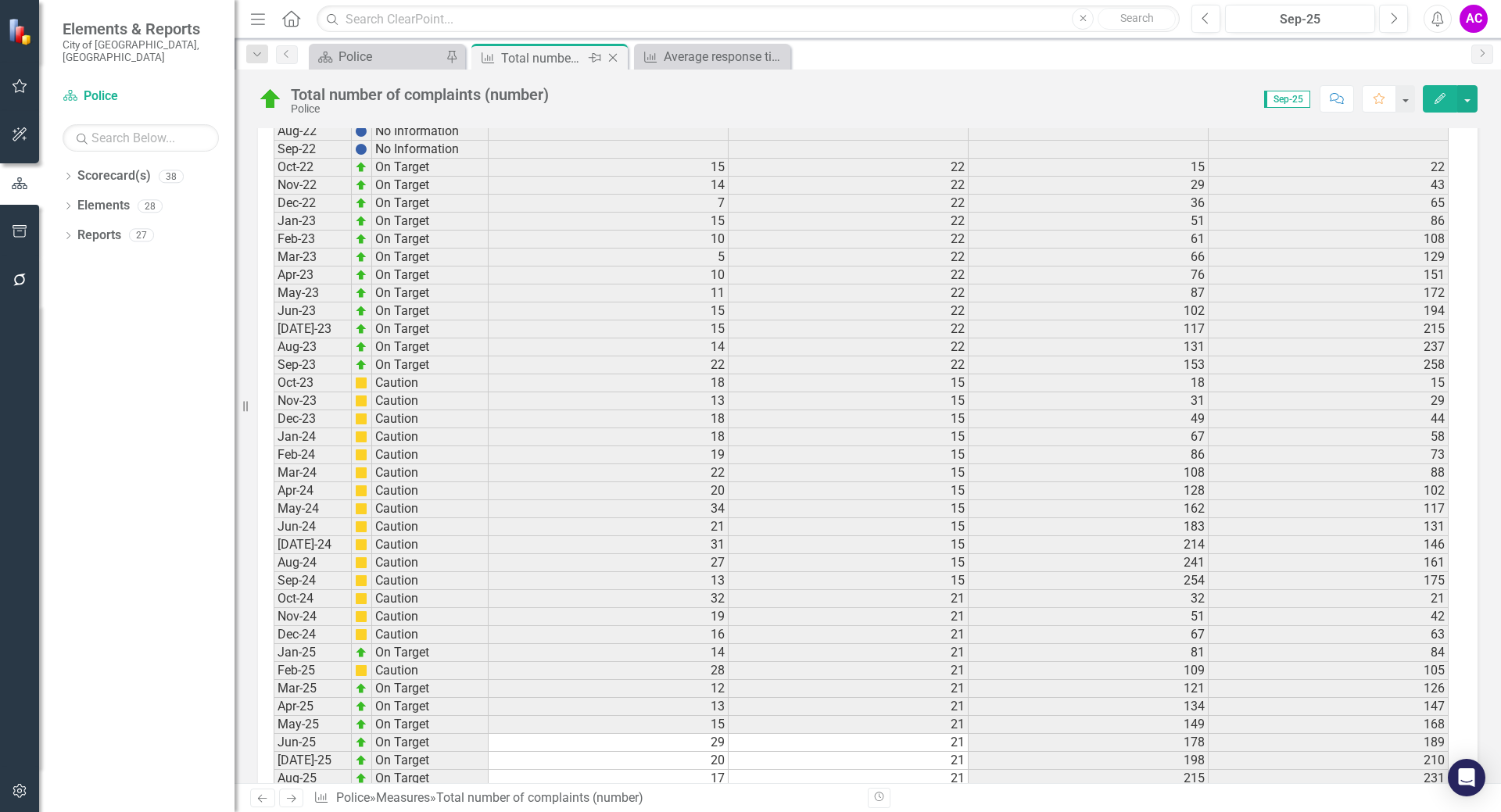
click at [612, 58] on icon "Close" at bounding box center [613, 58] width 15 height 13
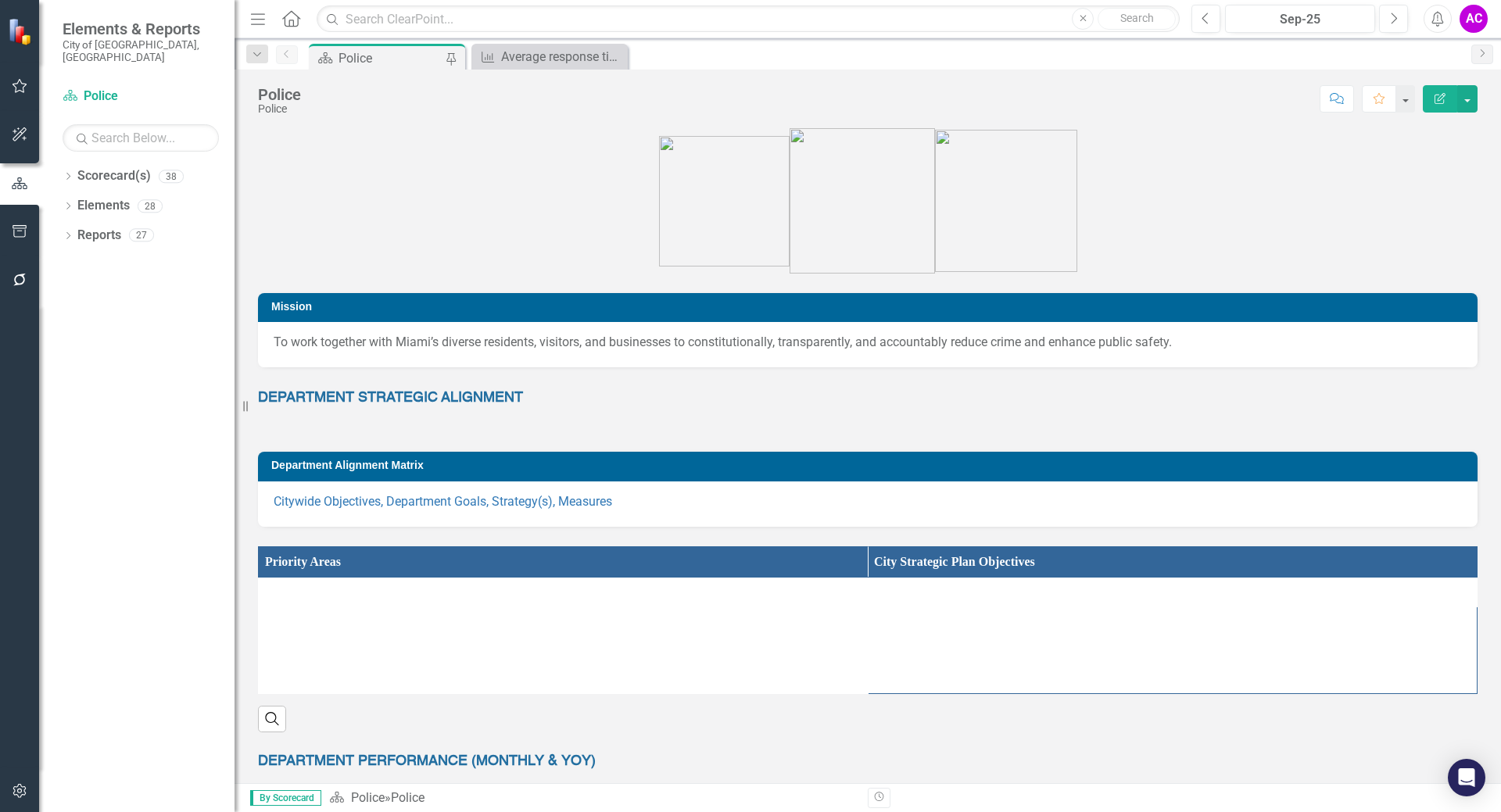
click at [391, 53] on div "Police" at bounding box center [390, 59] width 103 height 20
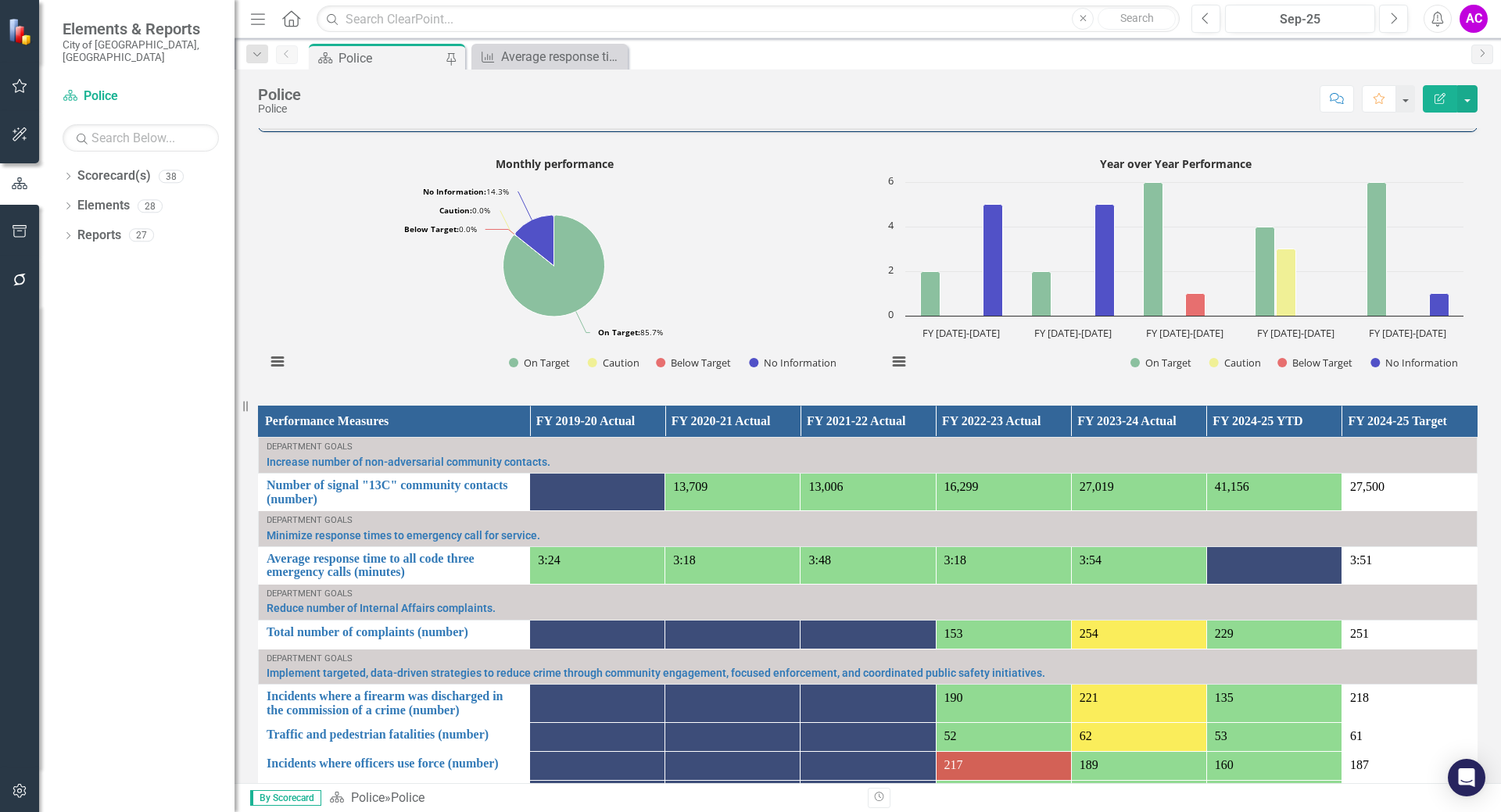
scroll to position [938, 0]
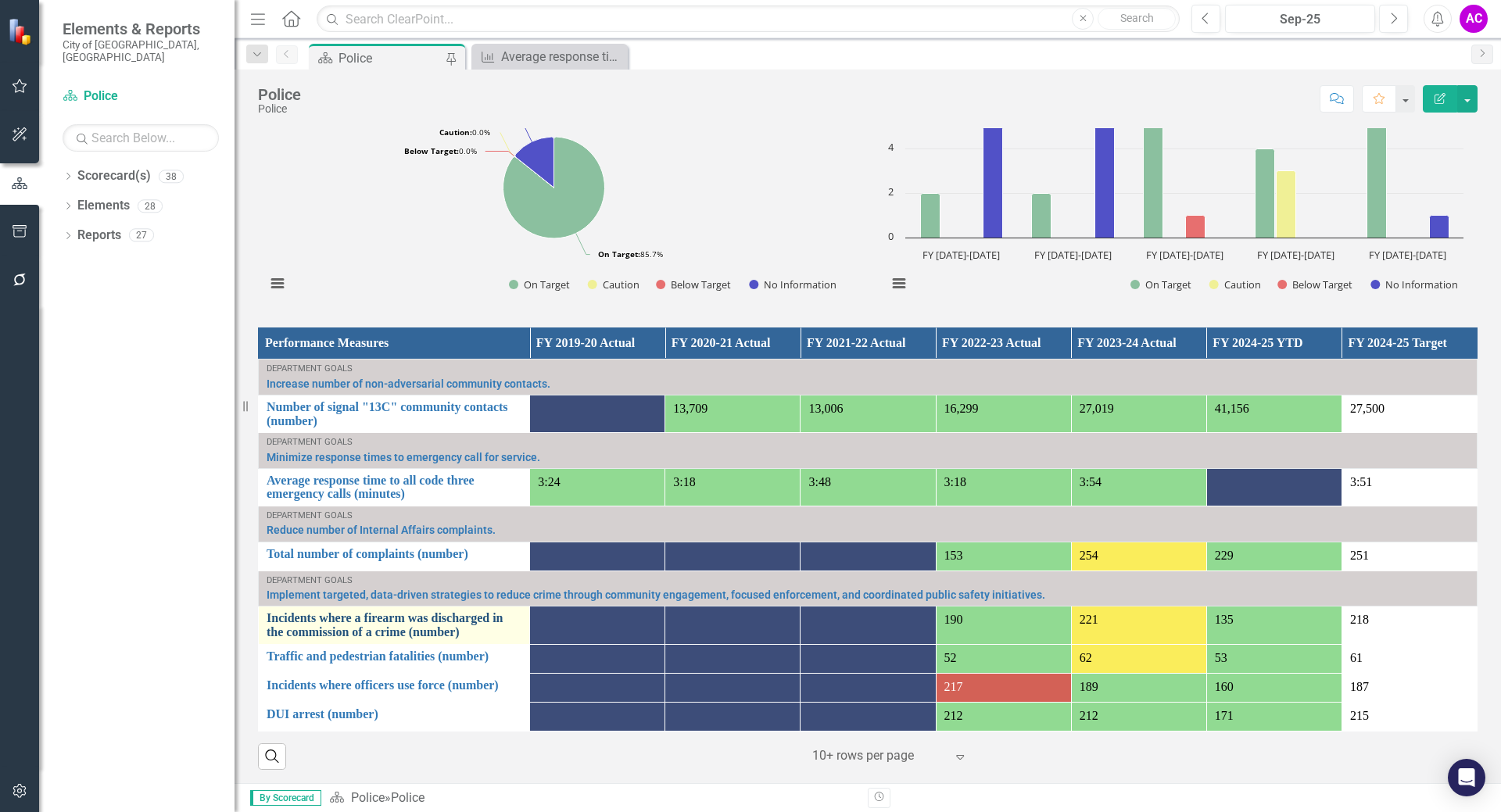
click at [373, 624] on link "Incidents where a firearm was discharged in the commission of a crime (number)" at bounding box center [394, 625] width 255 height 27
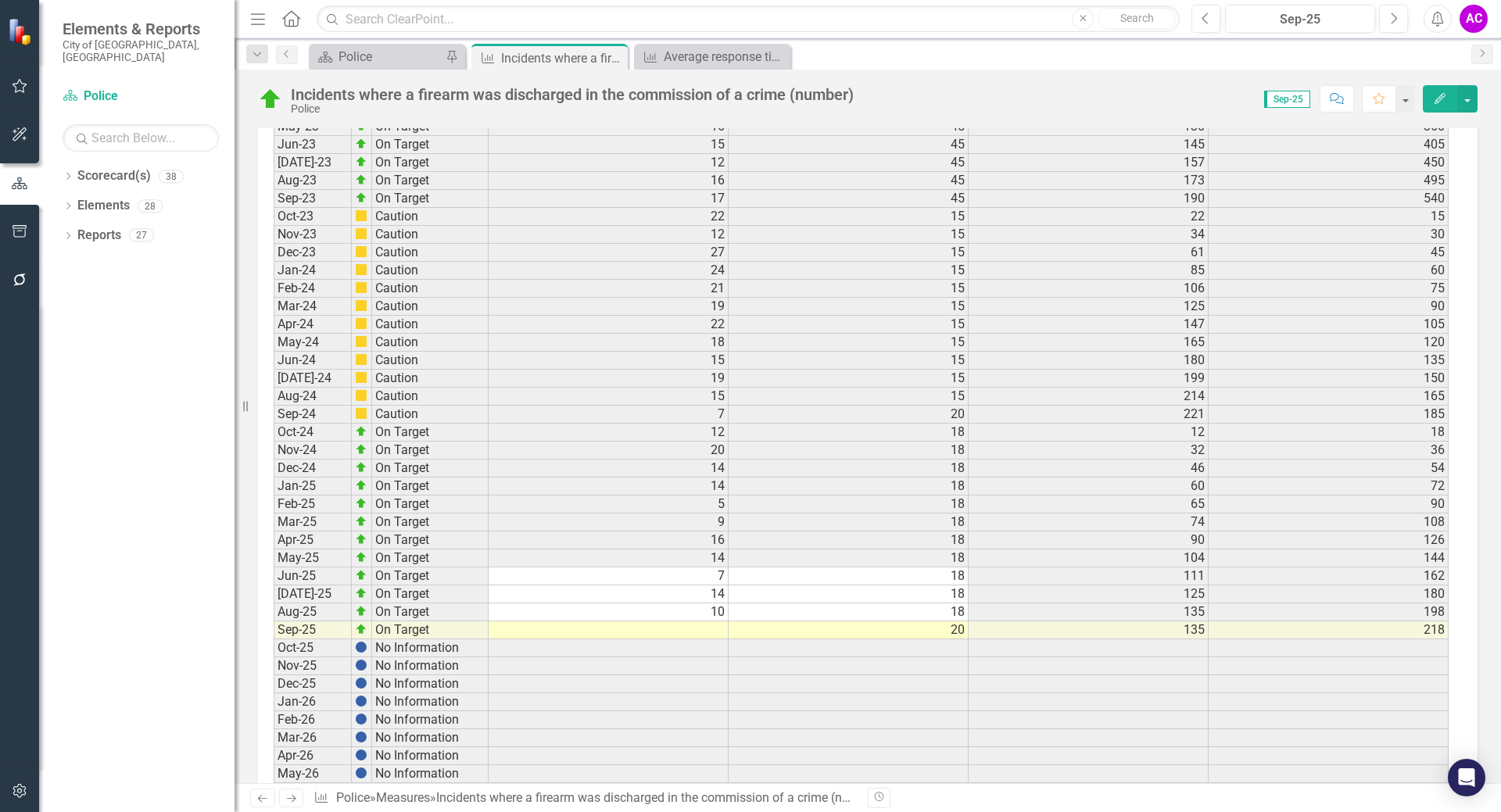
scroll to position [3125, 0]
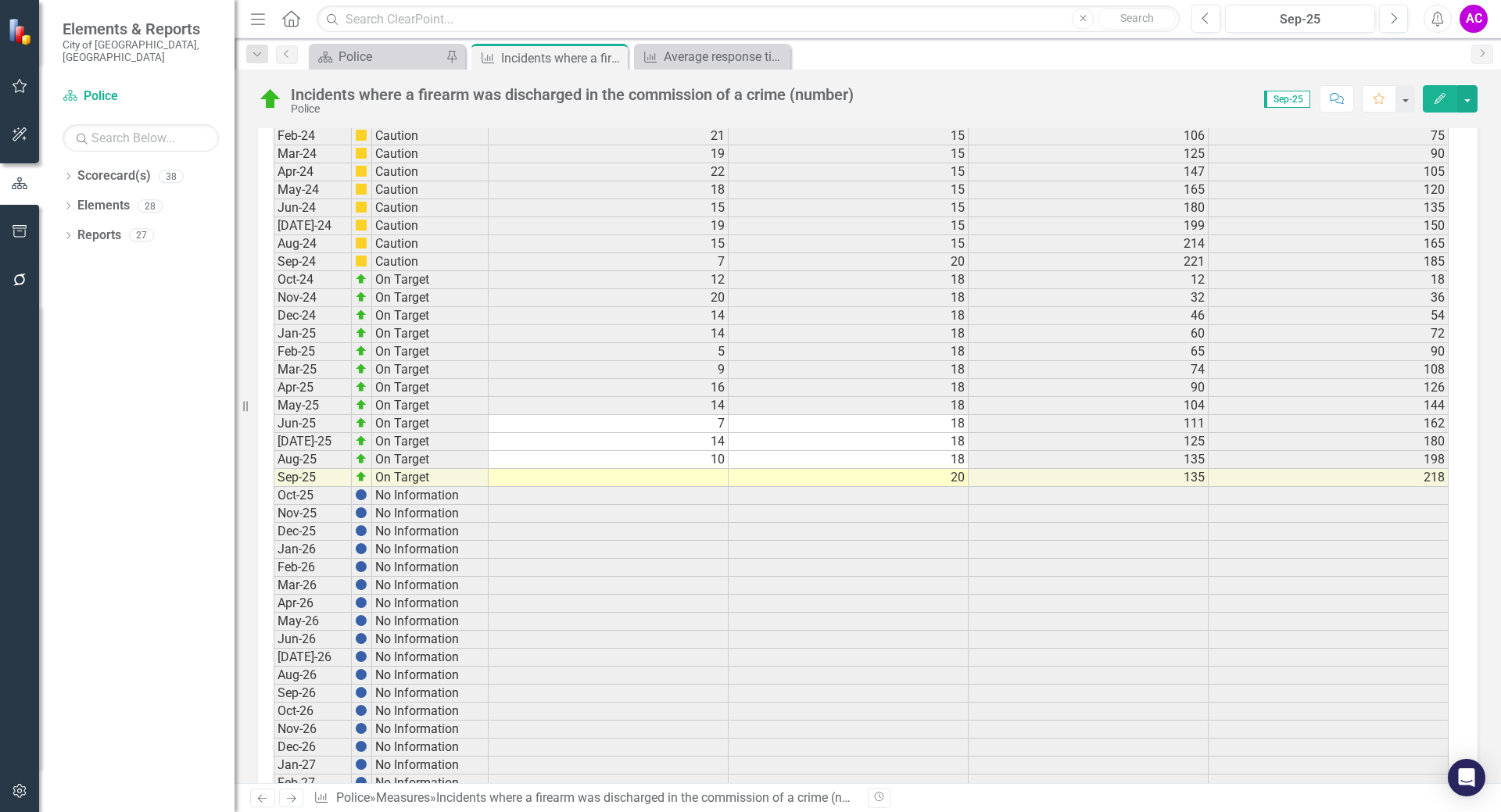
click at [706, 474] on td at bounding box center [608, 477] width 240 height 18
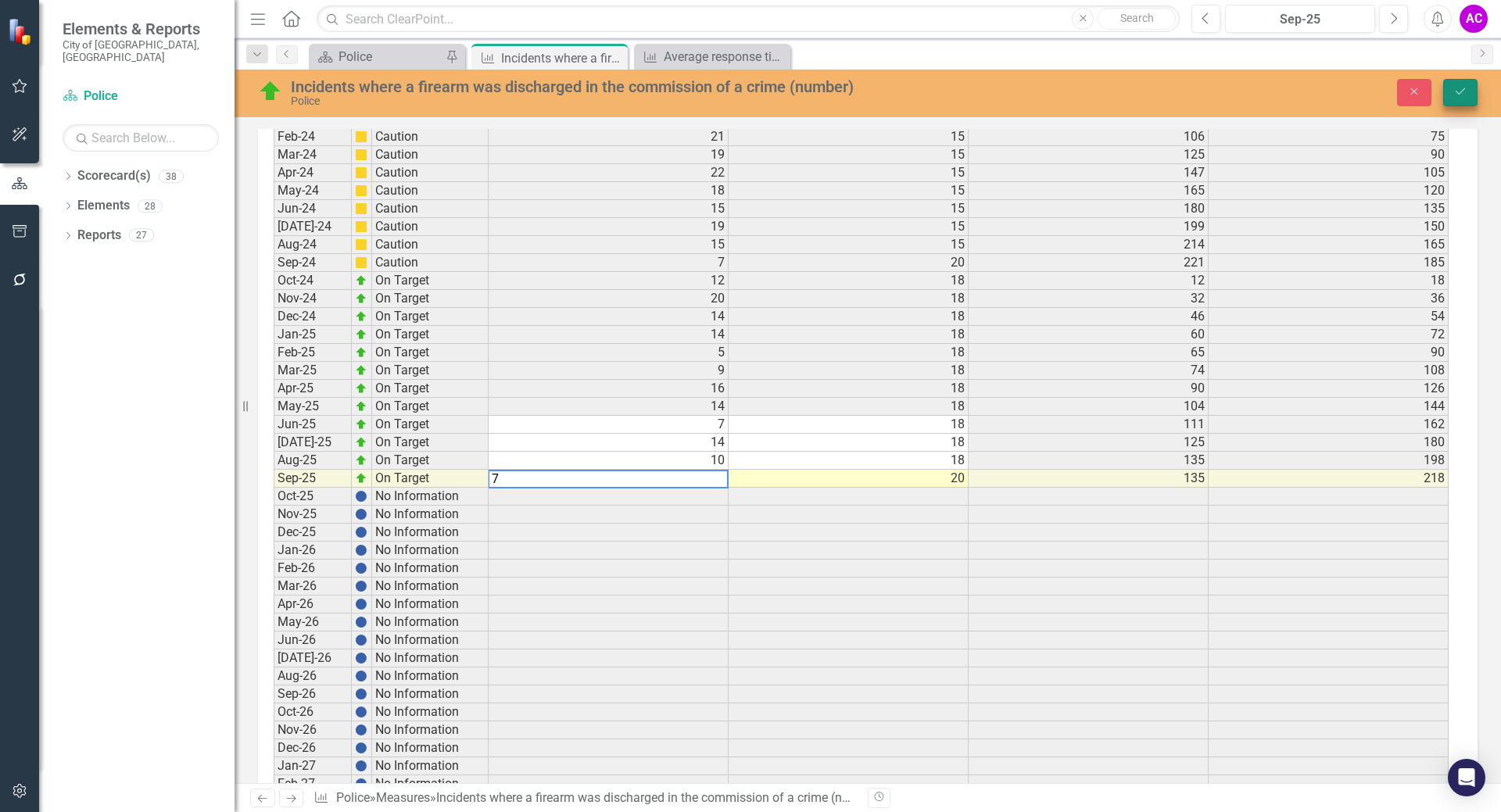
type textarea "7"
click at [1464, 91] on icon "Save" at bounding box center [1460, 91] width 14 height 11
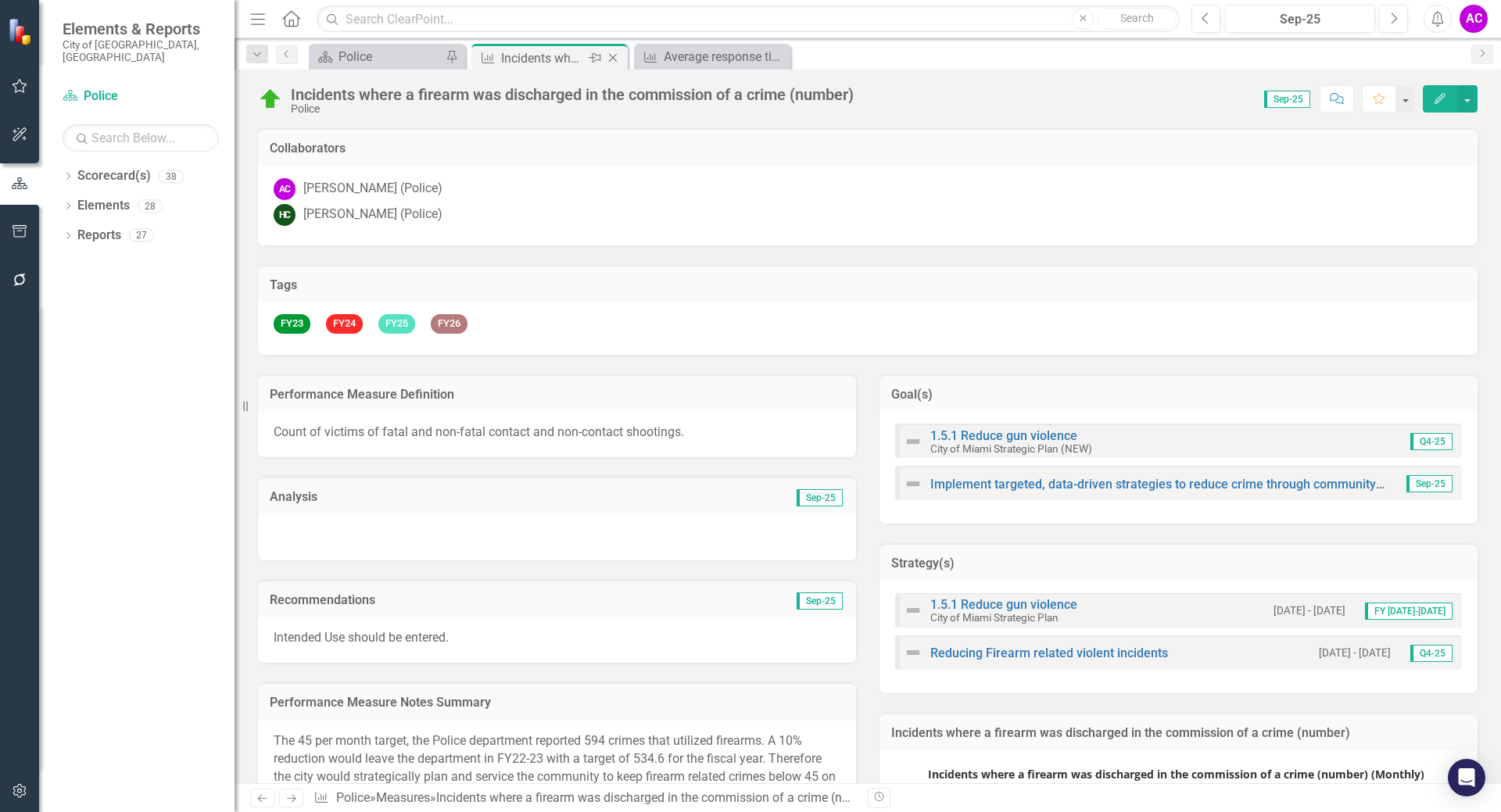
click at [613, 57] on icon "Close" at bounding box center [613, 58] width 15 height 13
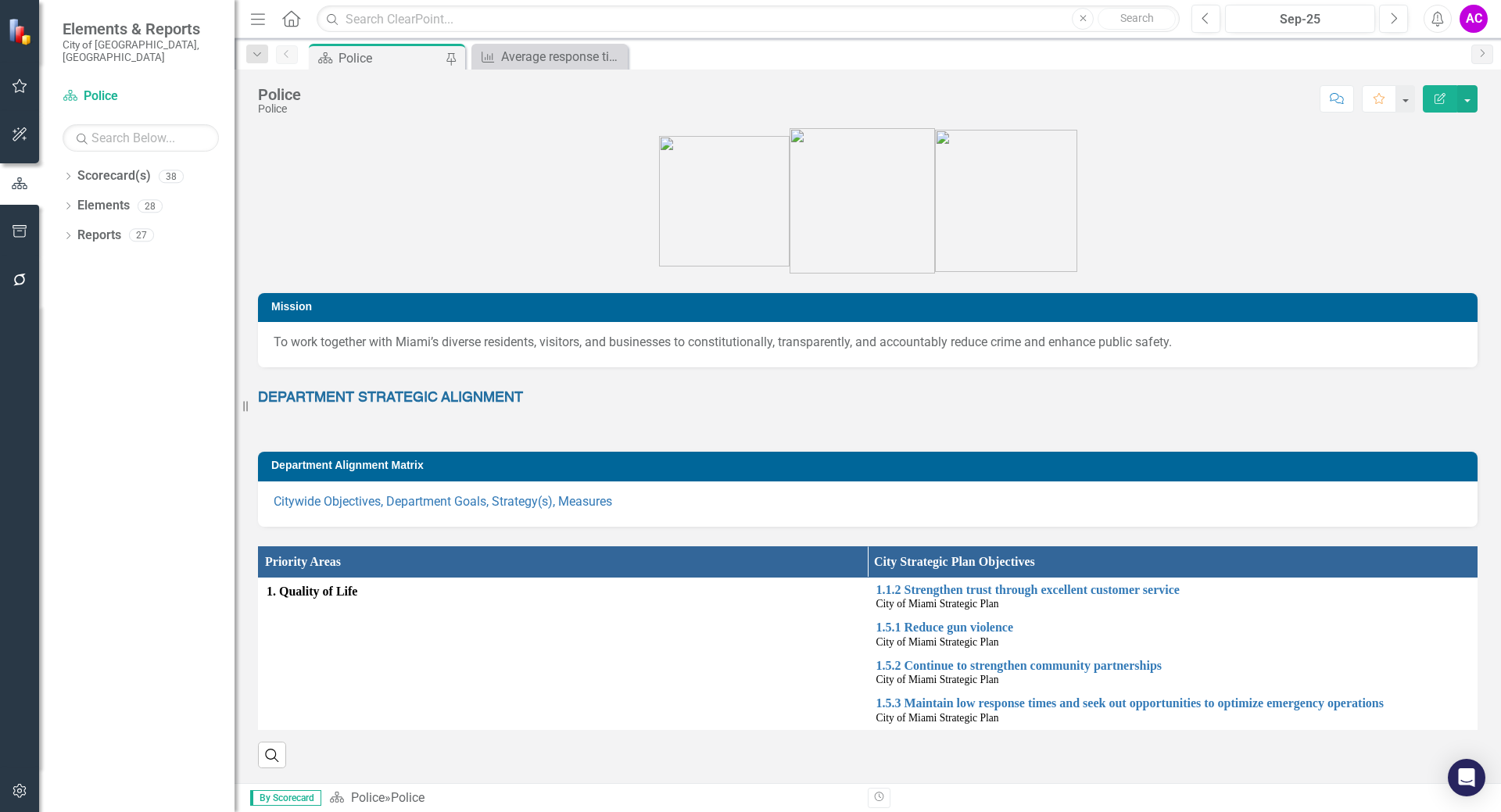
click at [394, 56] on div "Police" at bounding box center [390, 59] width 103 height 20
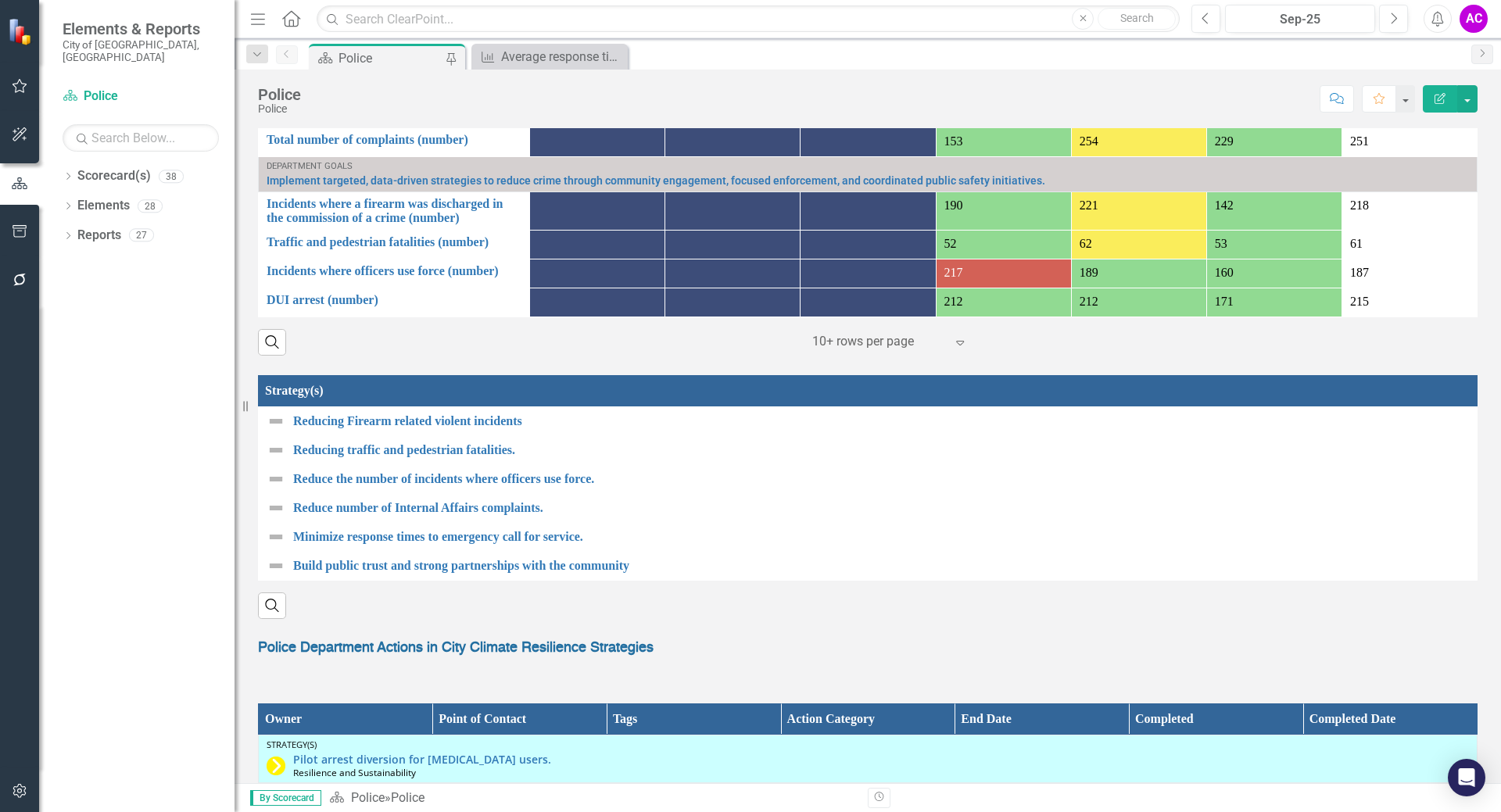
scroll to position [1328, 0]
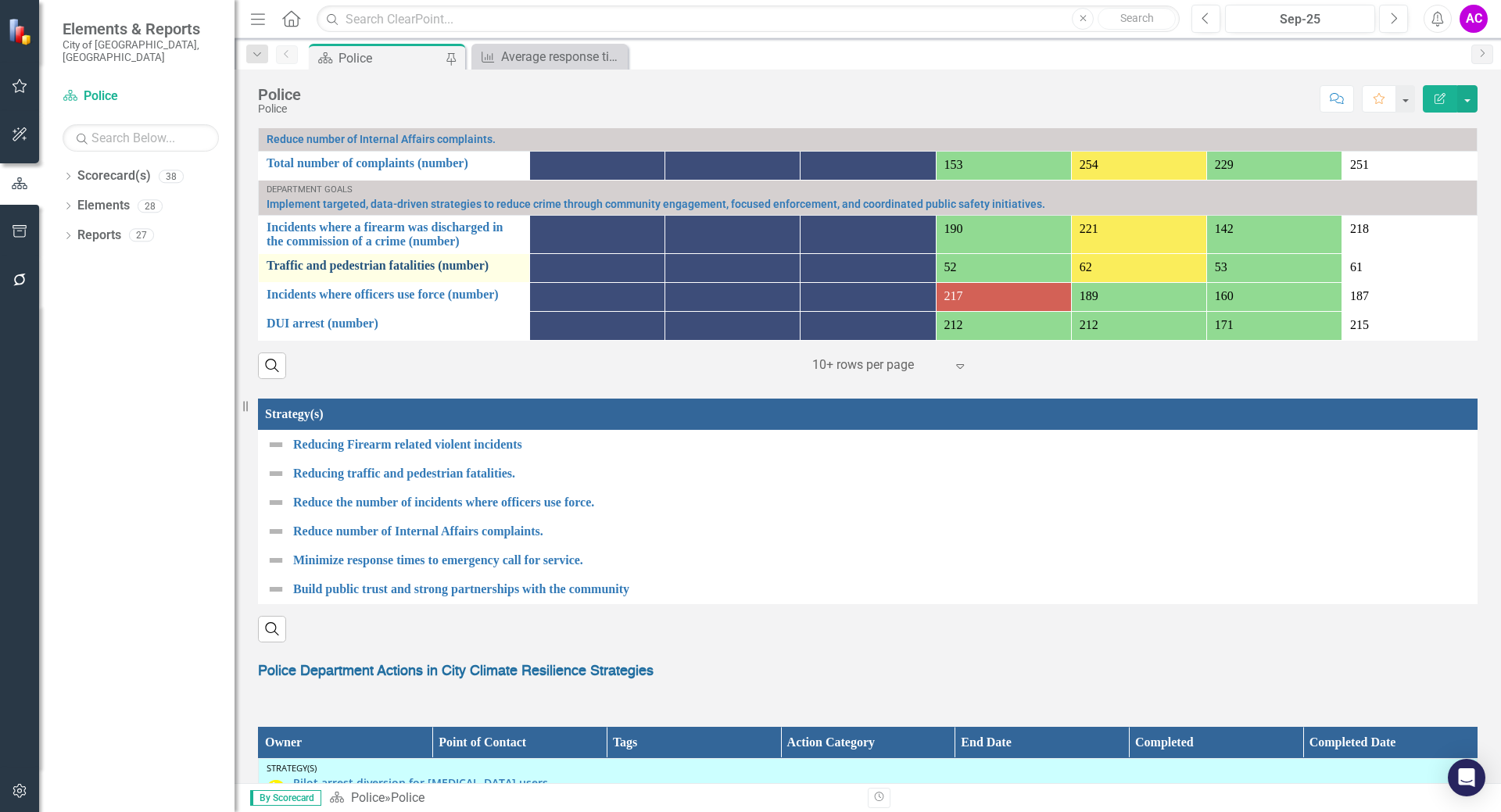
click at [378, 269] on link "Traffic and pedestrian fatalities (number)" at bounding box center [394, 266] width 255 height 14
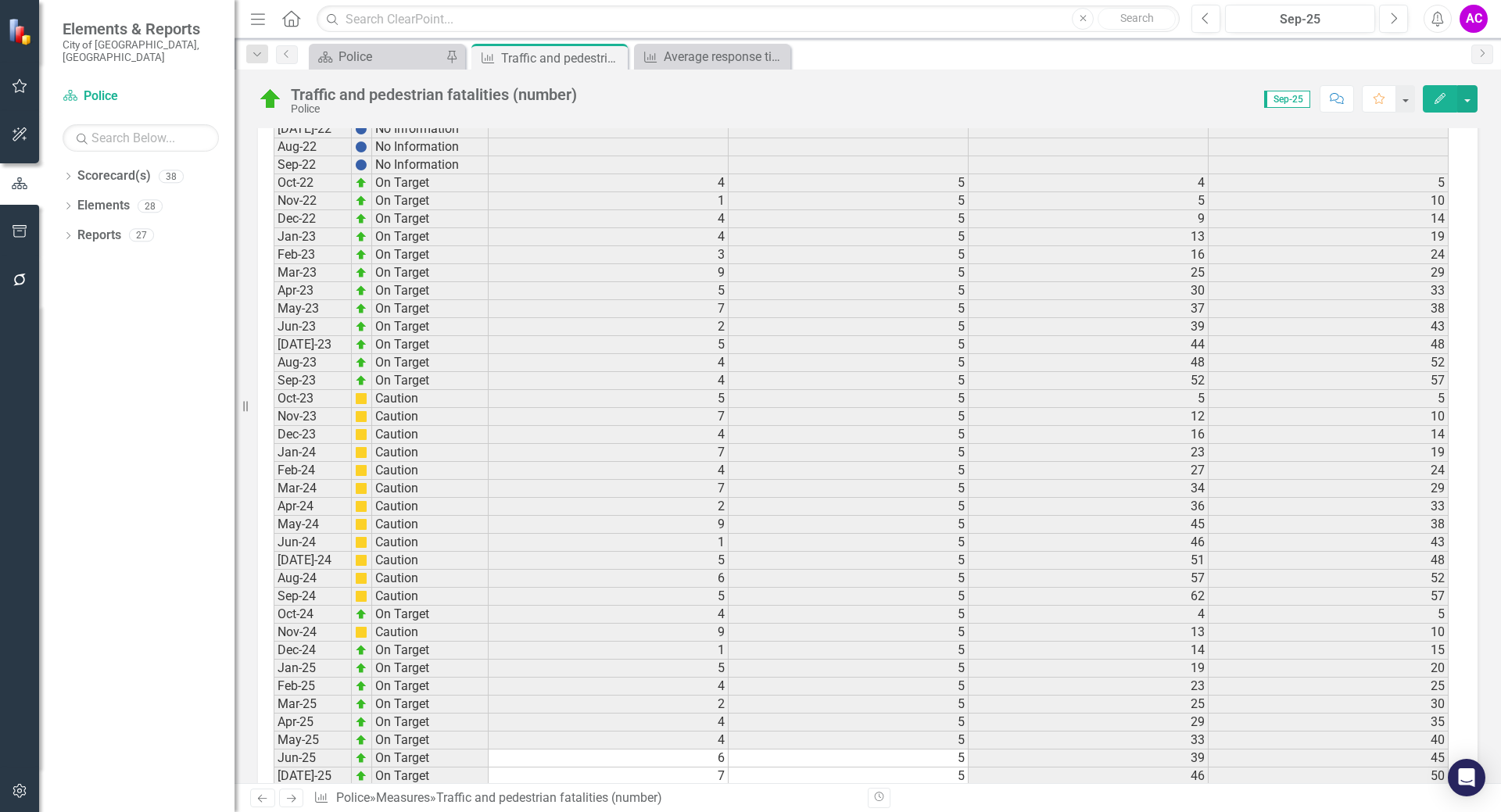
scroll to position [2130, 0]
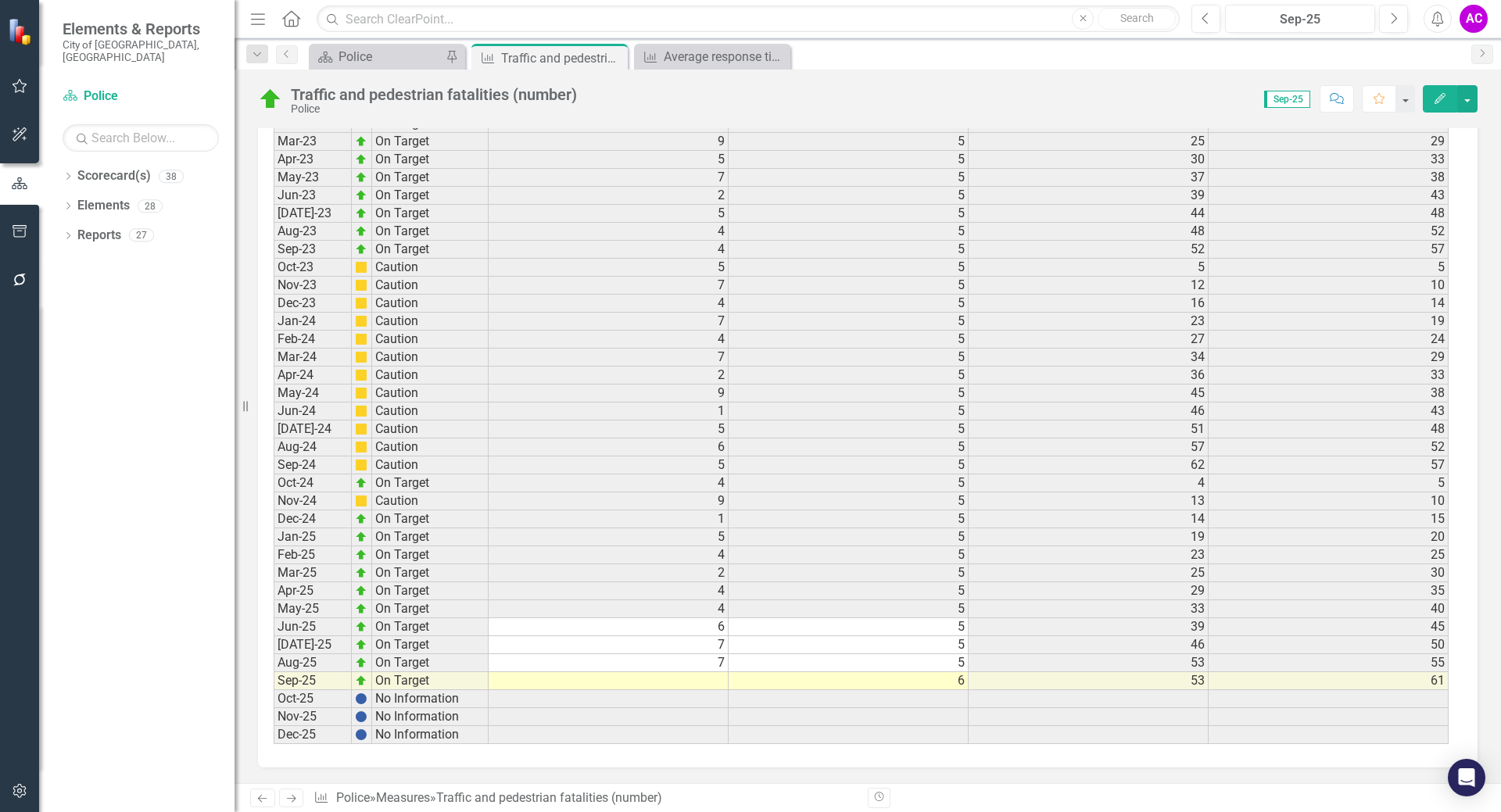
click at [703, 680] on td at bounding box center [608, 681] width 240 height 18
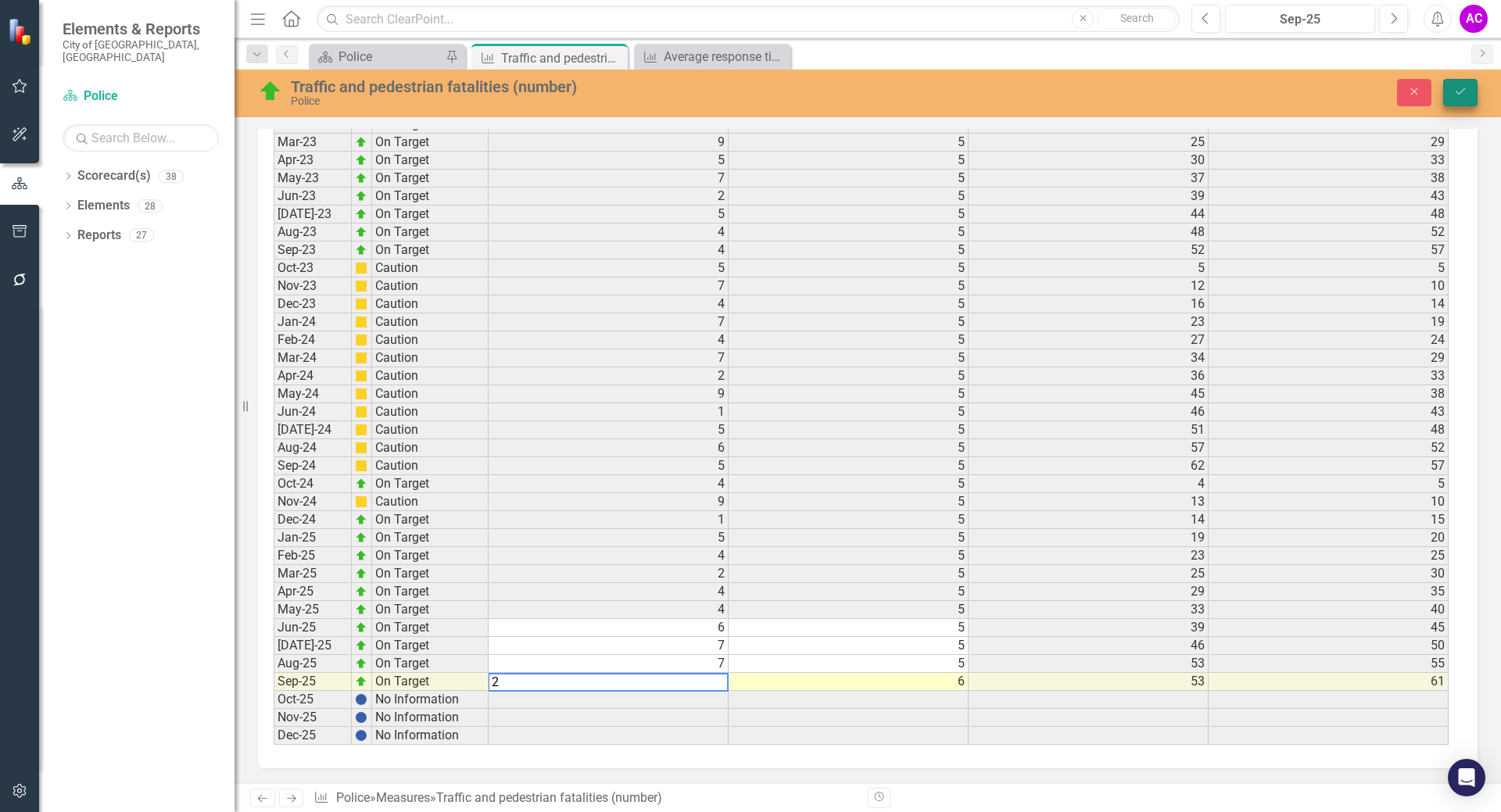
type textarea "2"
click at [1455, 98] on button "Save" at bounding box center [1460, 92] width 34 height 27
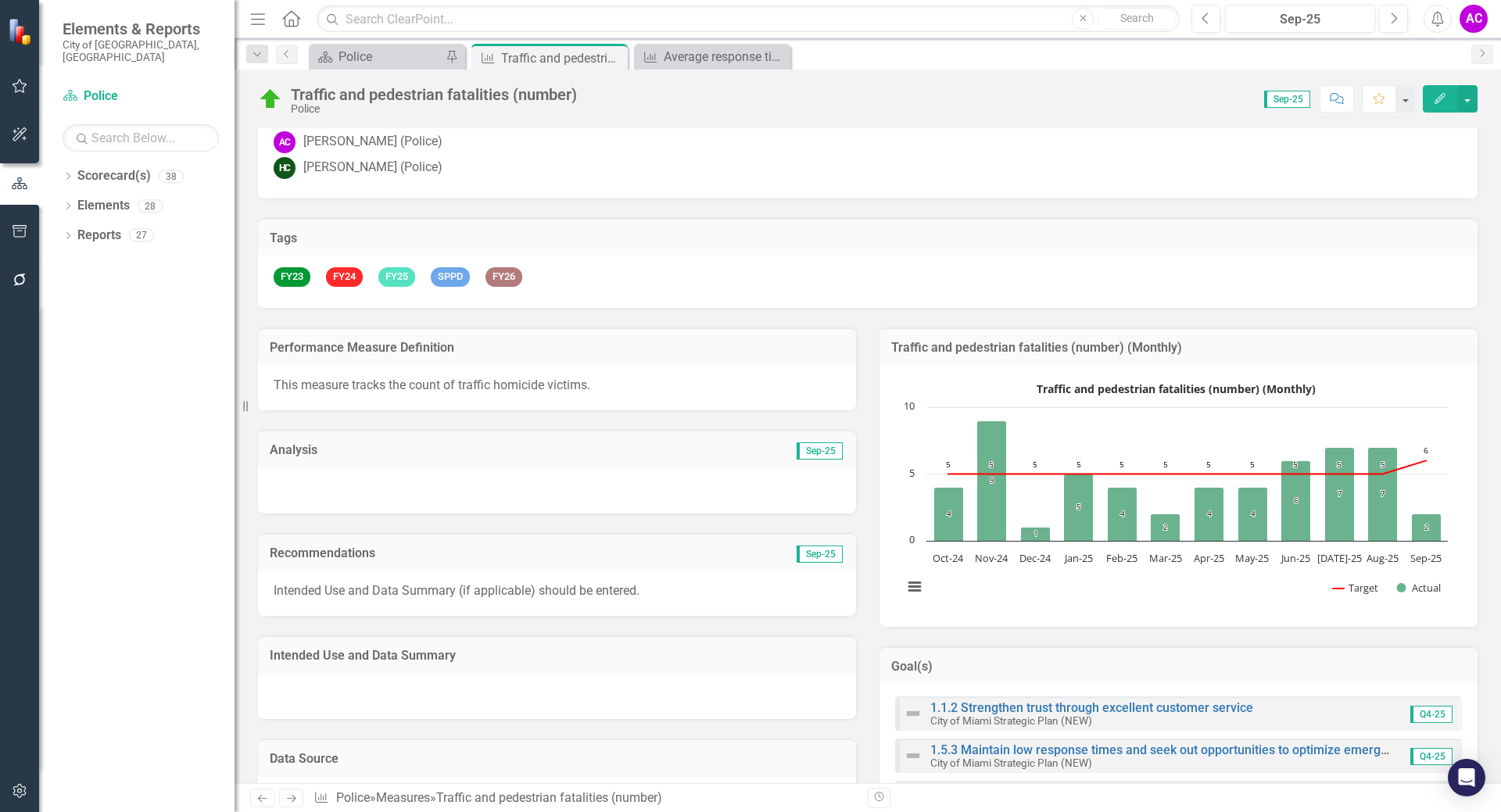
scroll to position [0, 0]
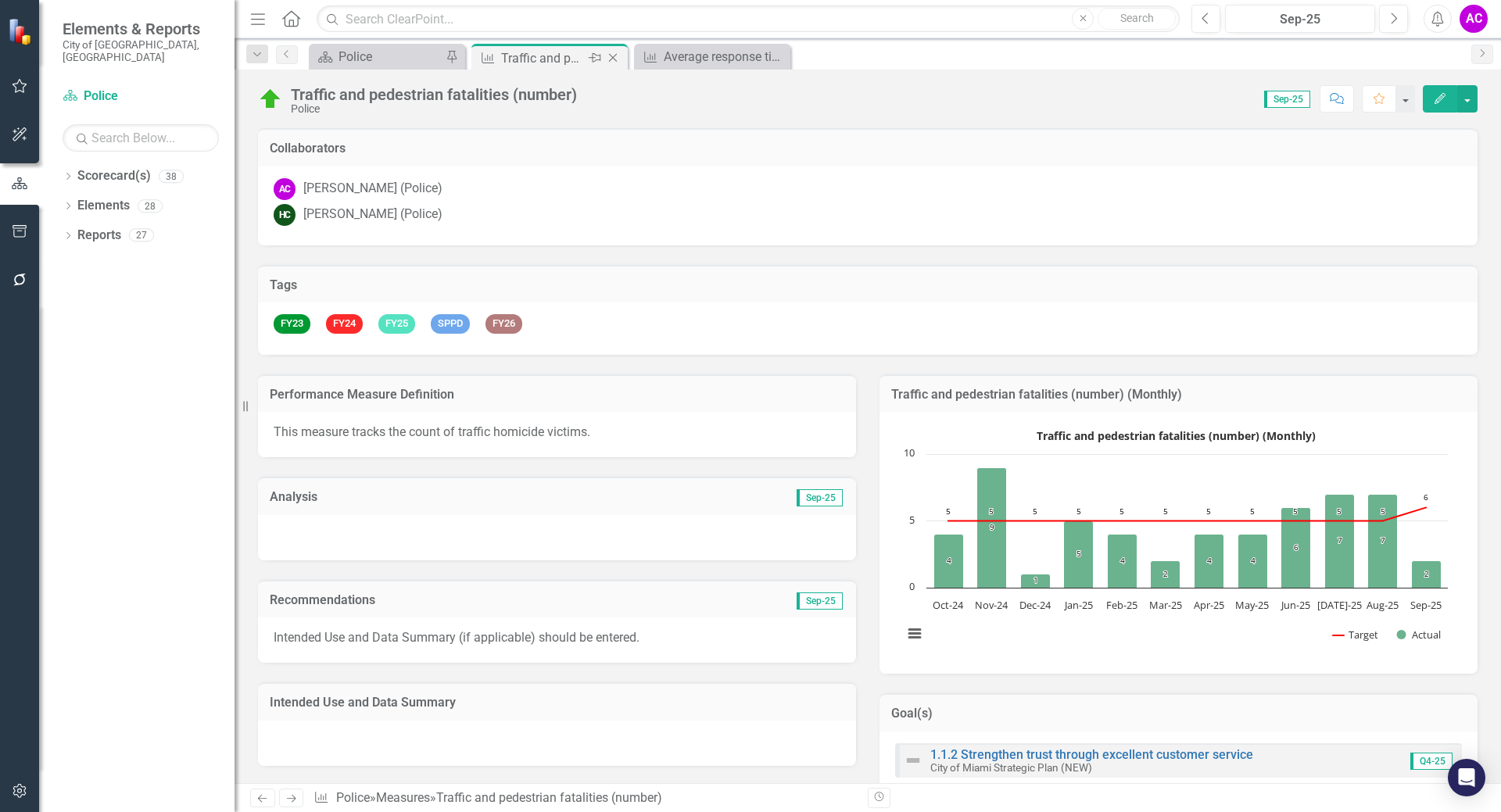
click at [613, 57] on icon "Close" at bounding box center [613, 58] width 15 height 13
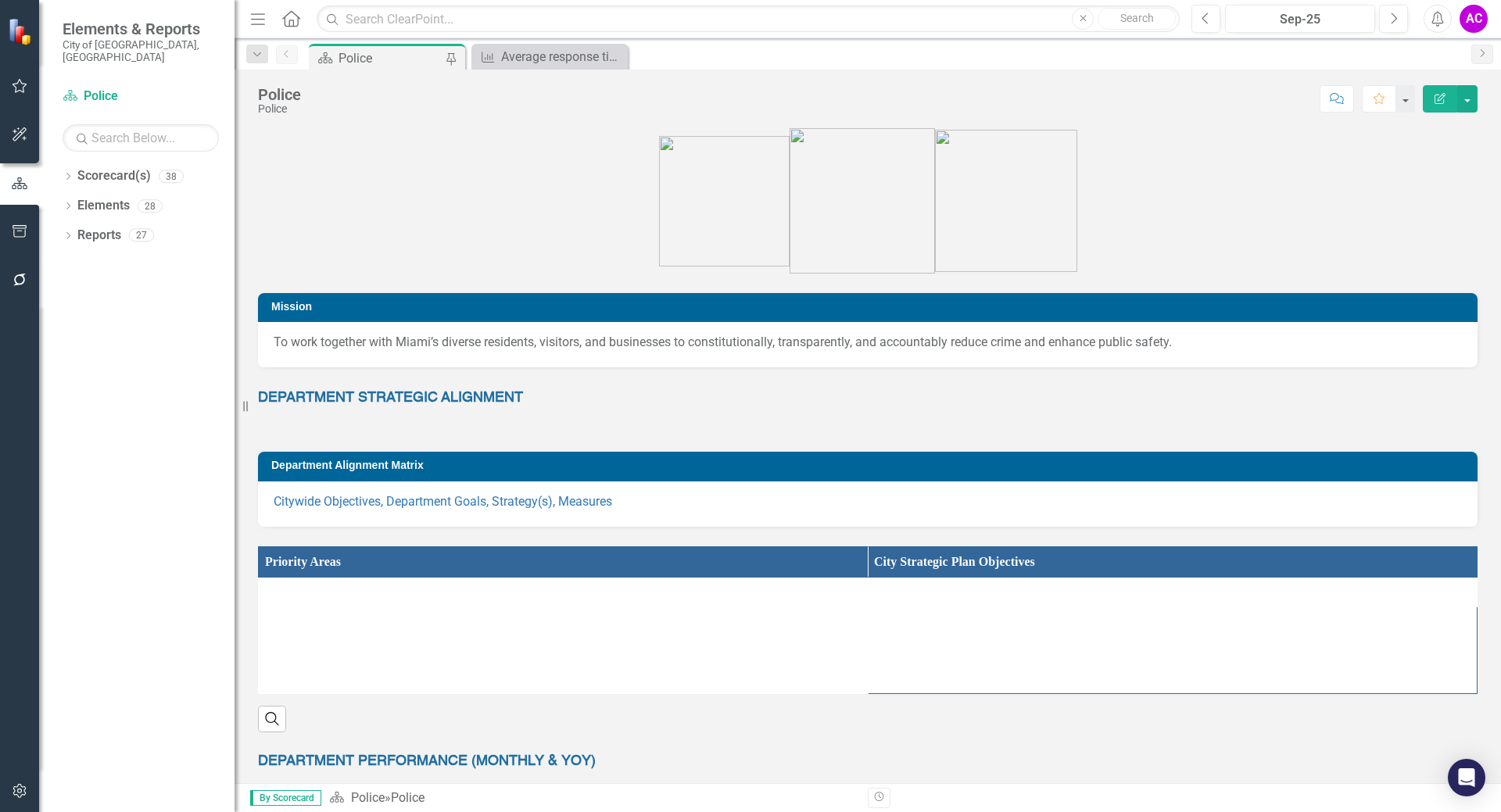
click at [389, 60] on div "Police" at bounding box center [390, 59] width 103 height 20
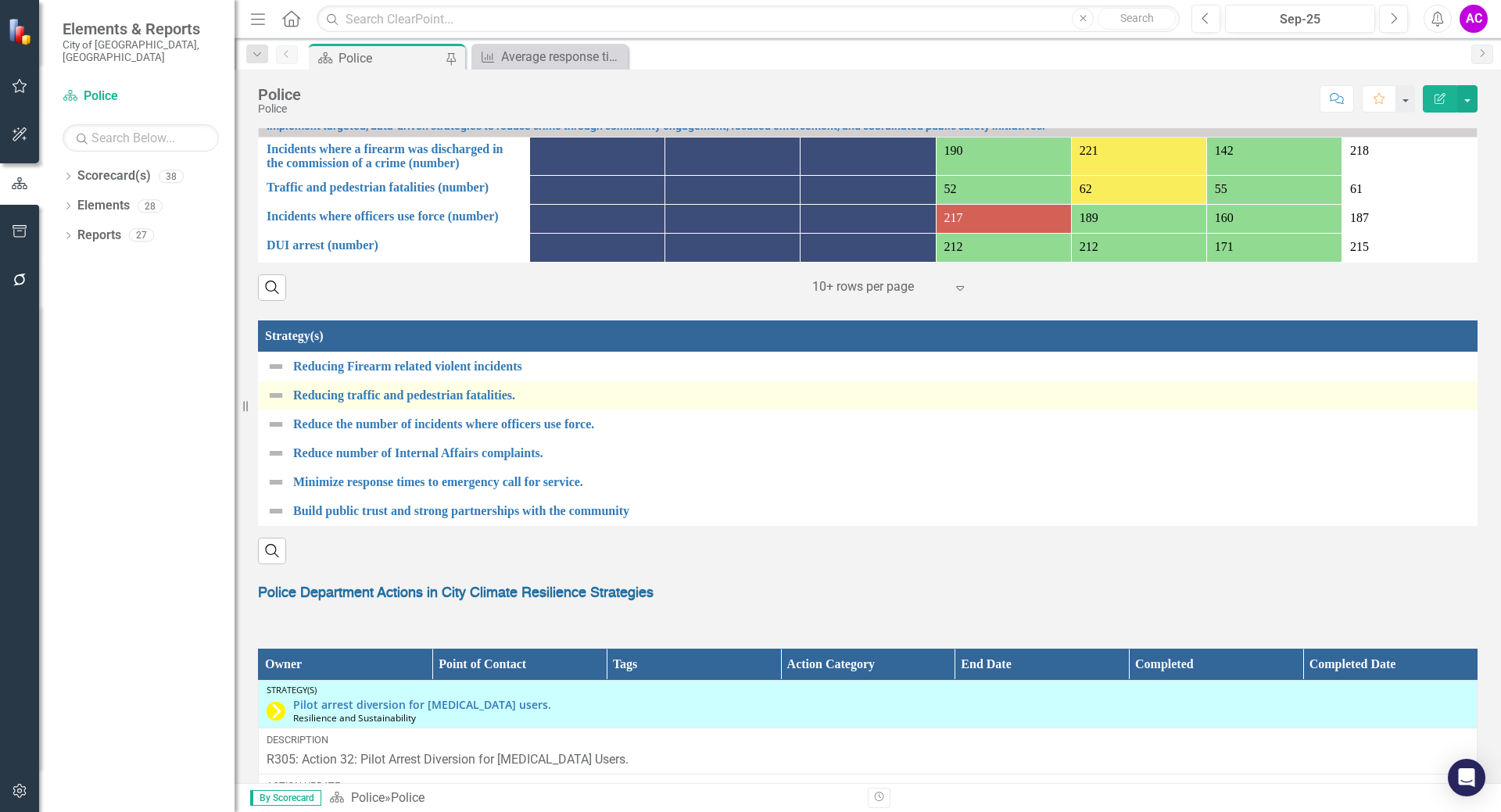
scroll to position [1251, 0]
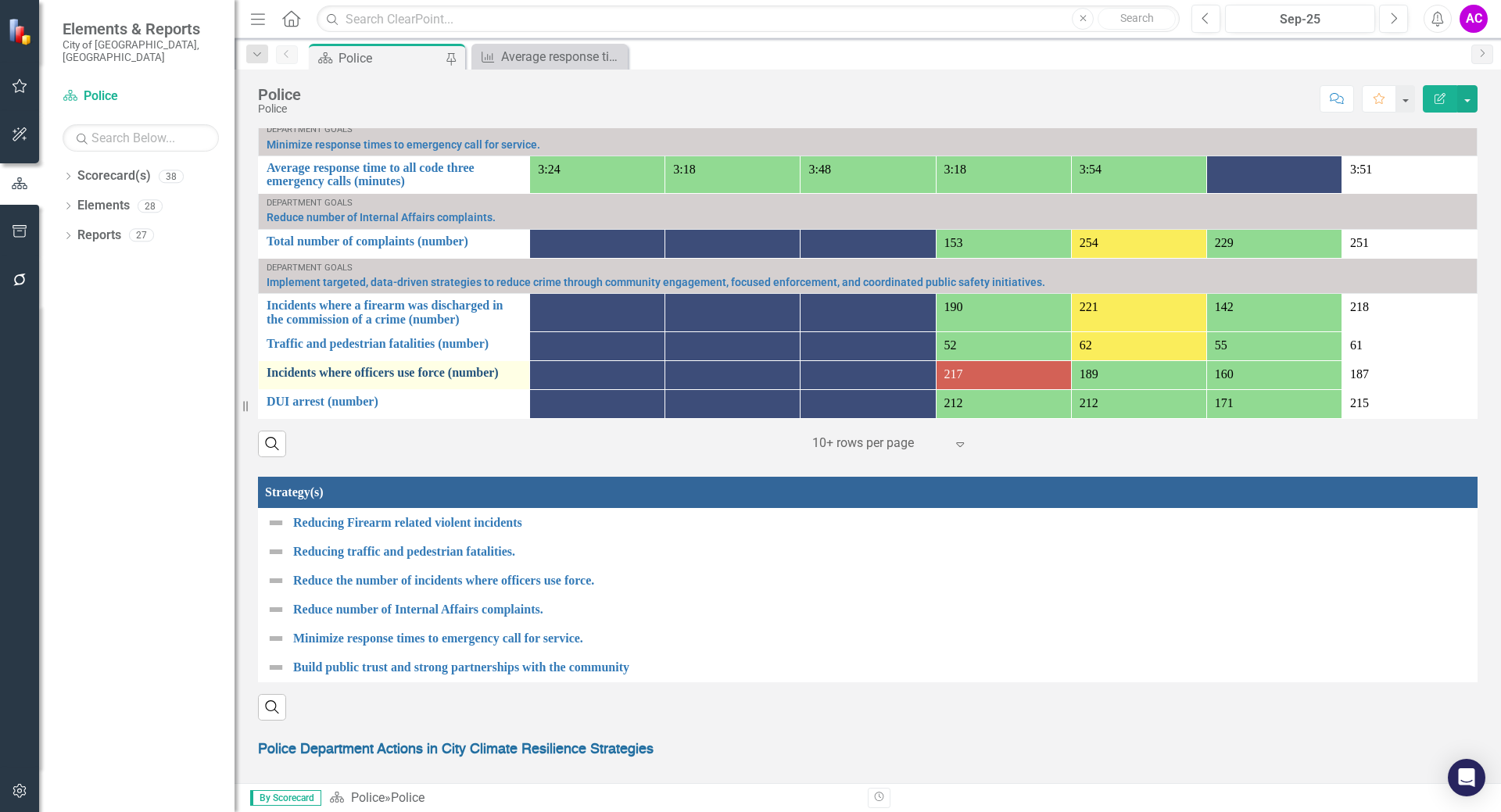
click at [374, 373] on link "Incidents where officers use force (number)" at bounding box center [394, 373] width 255 height 14
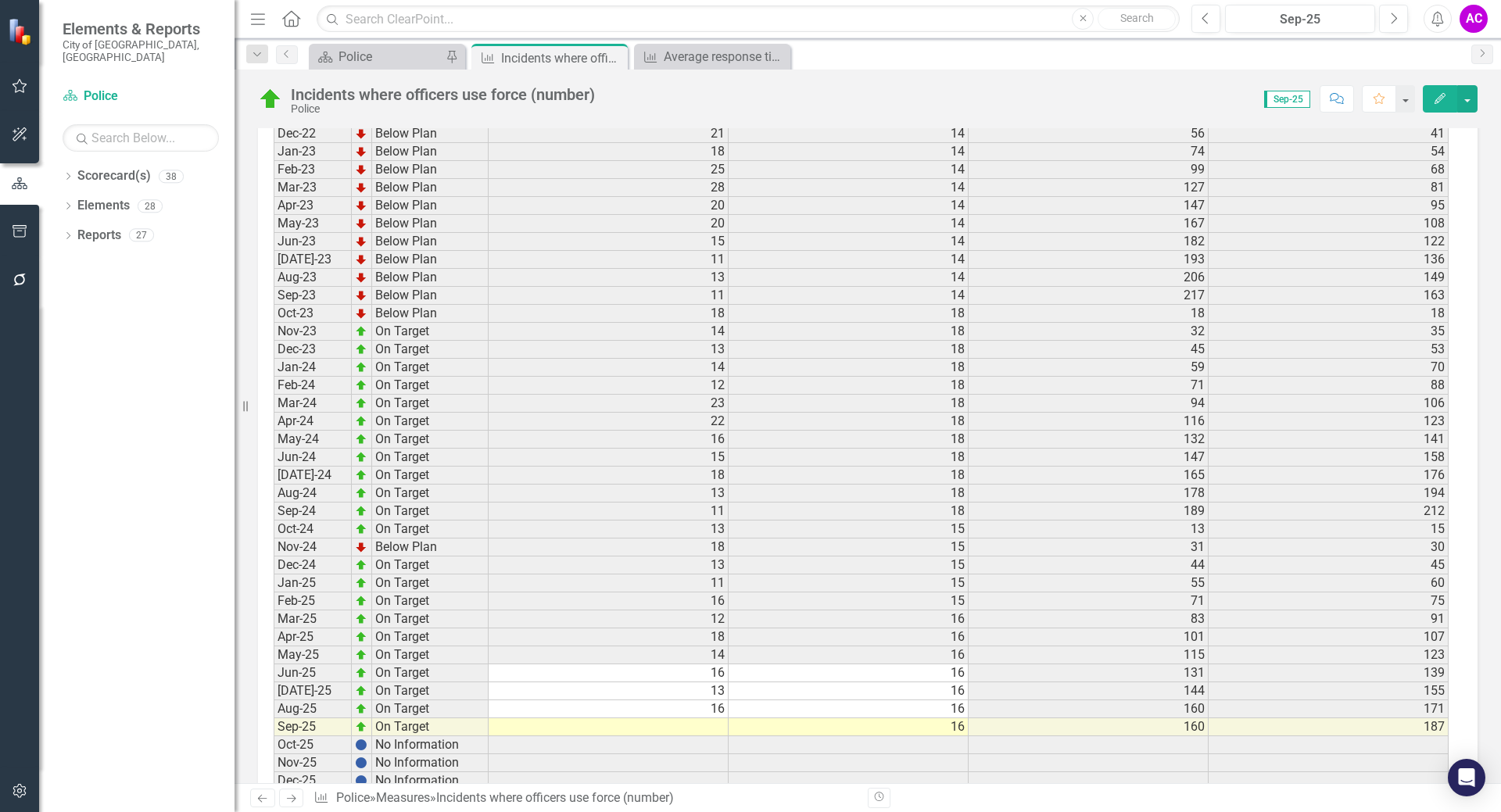
scroll to position [2045, 0]
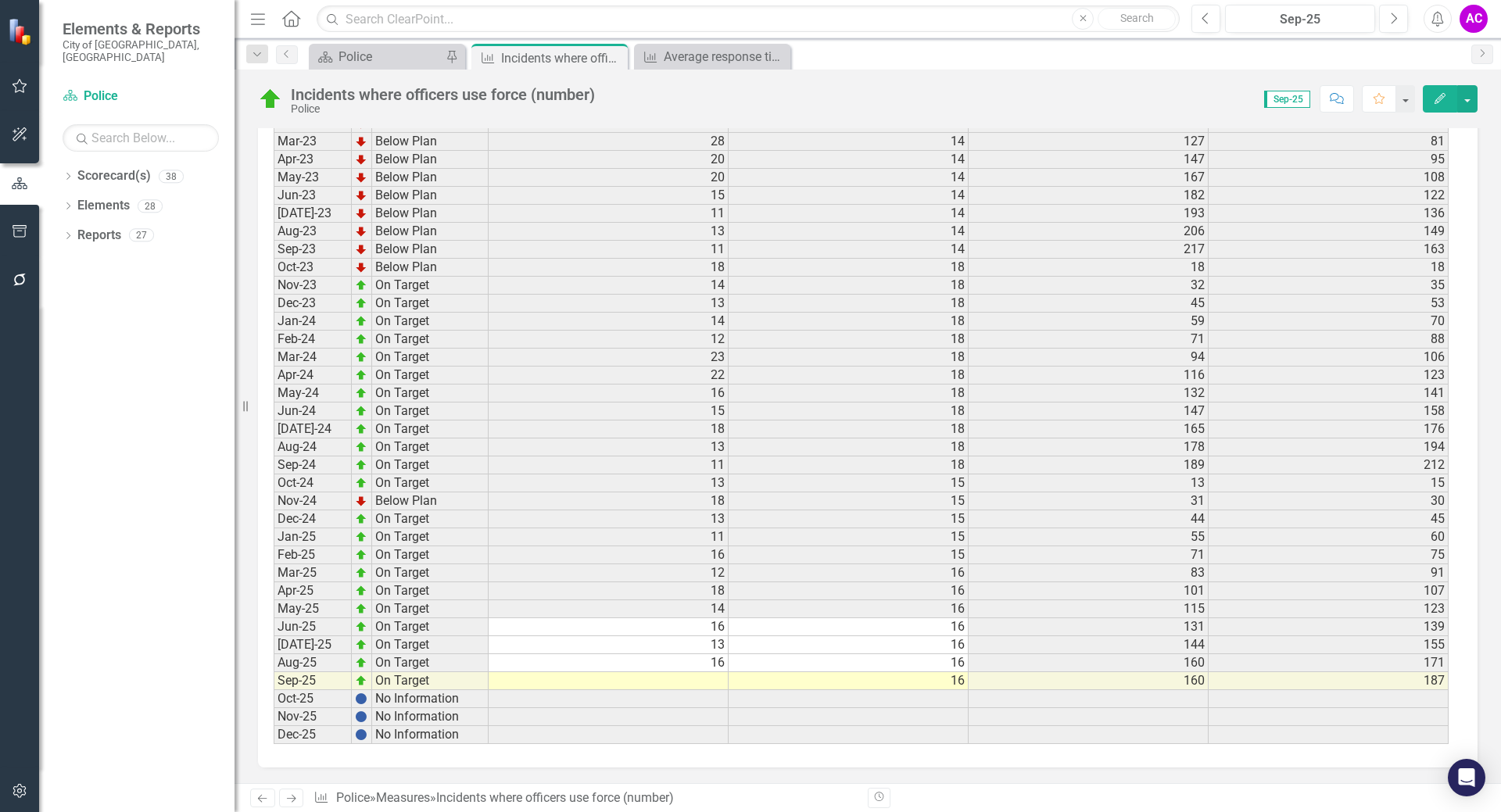
click at [716, 678] on td at bounding box center [608, 681] width 240 height 18
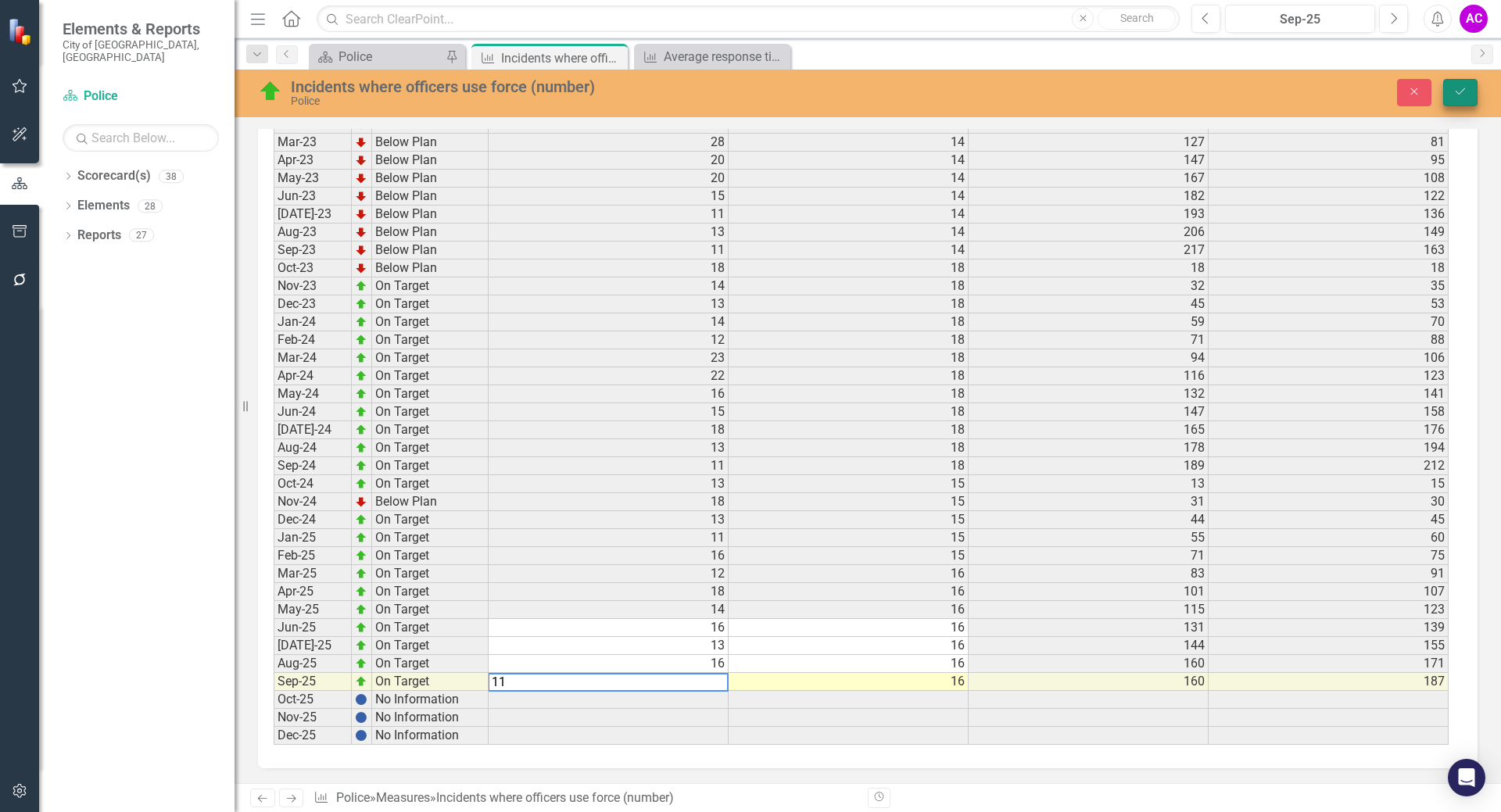
type textarea "11"
click at [1458, 98] on button "Save" at bounding box center [1460, 92] width 34 height 27
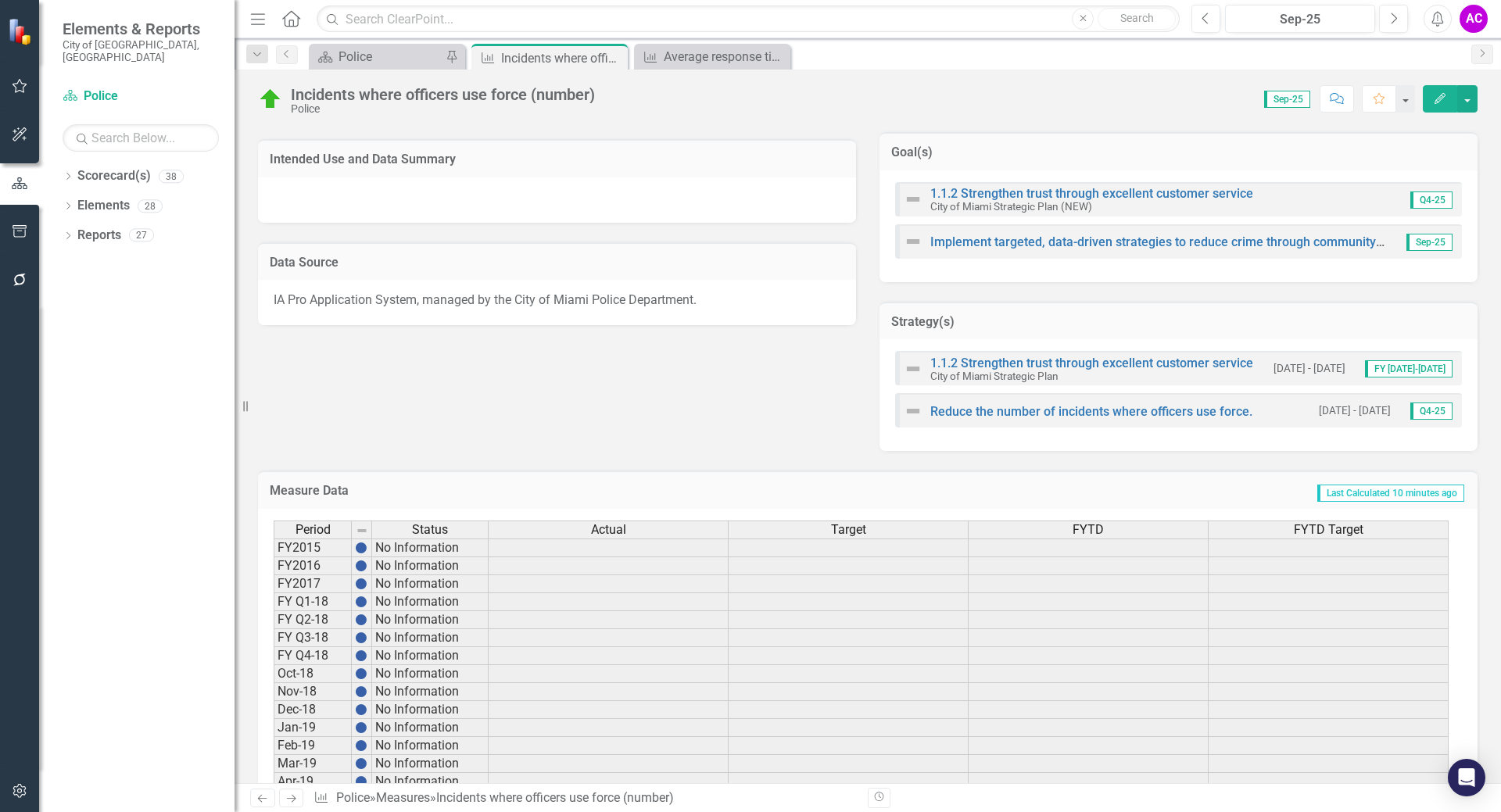
scroll to position [14, 0]
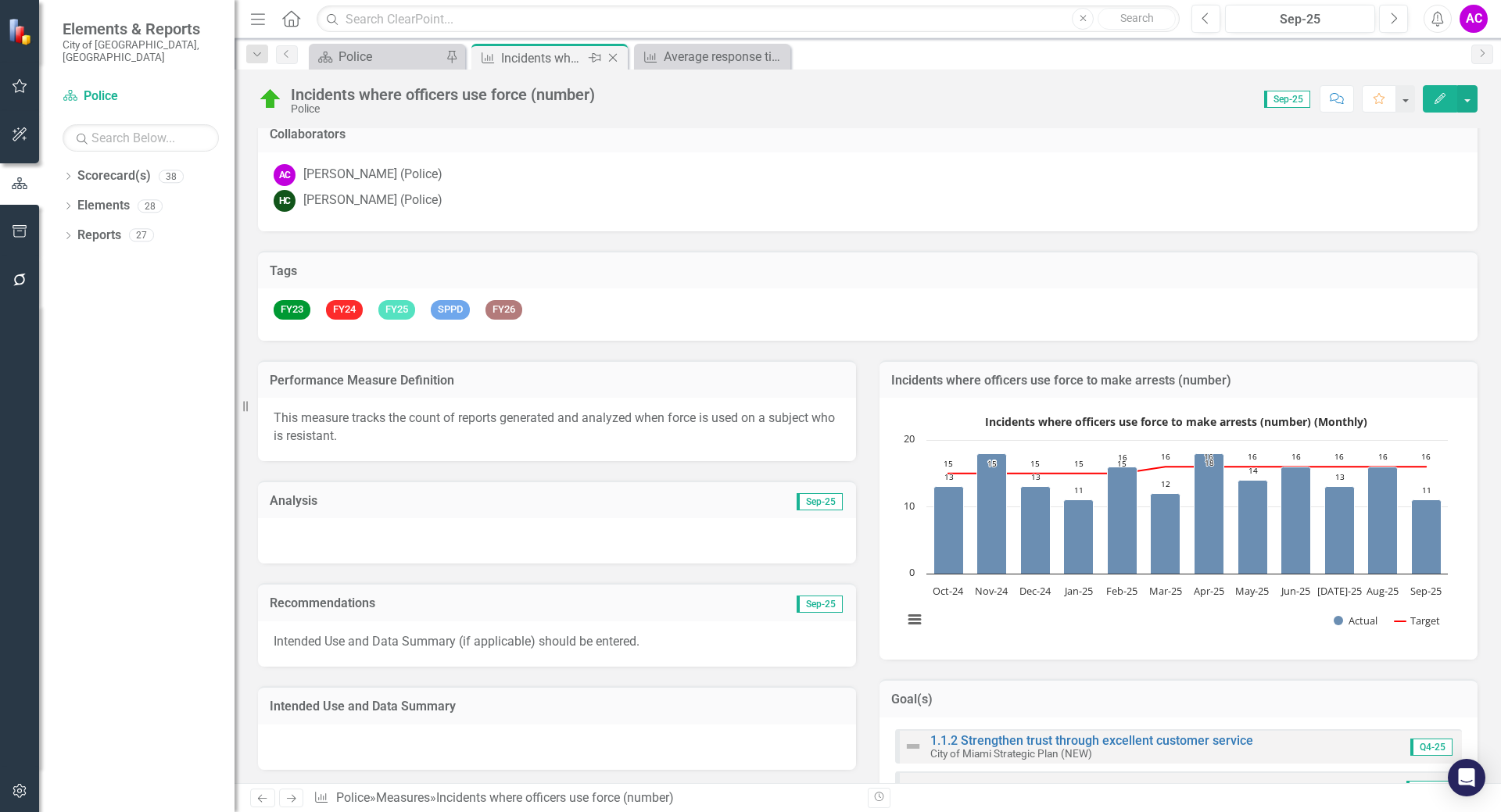
click at [608, 55] on icon "Close" at bounding box center [613, 58] width 15 height 13
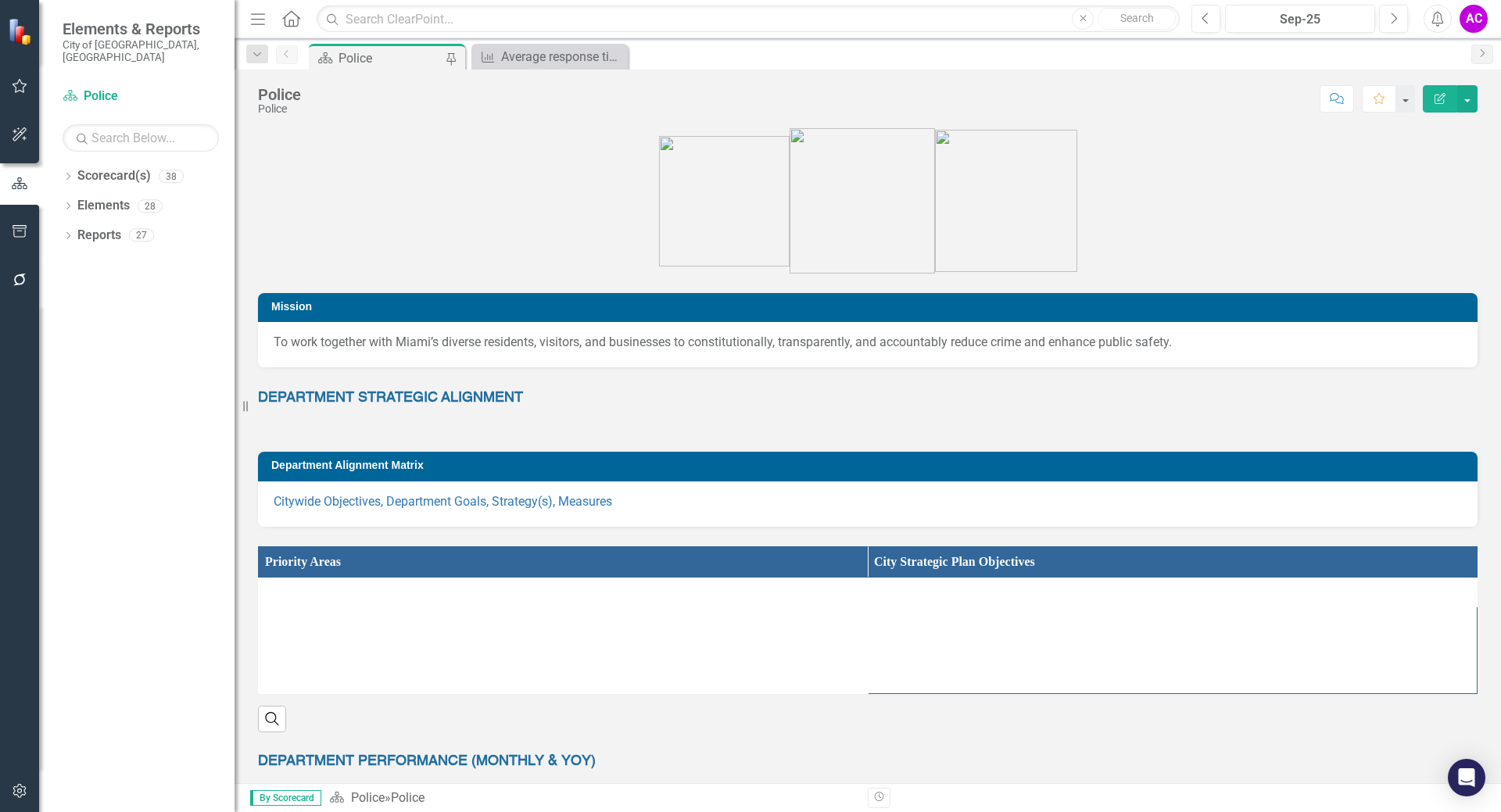
click at [366, 52] on div "Police" at bounding box center [390, 59] width 103 height 20
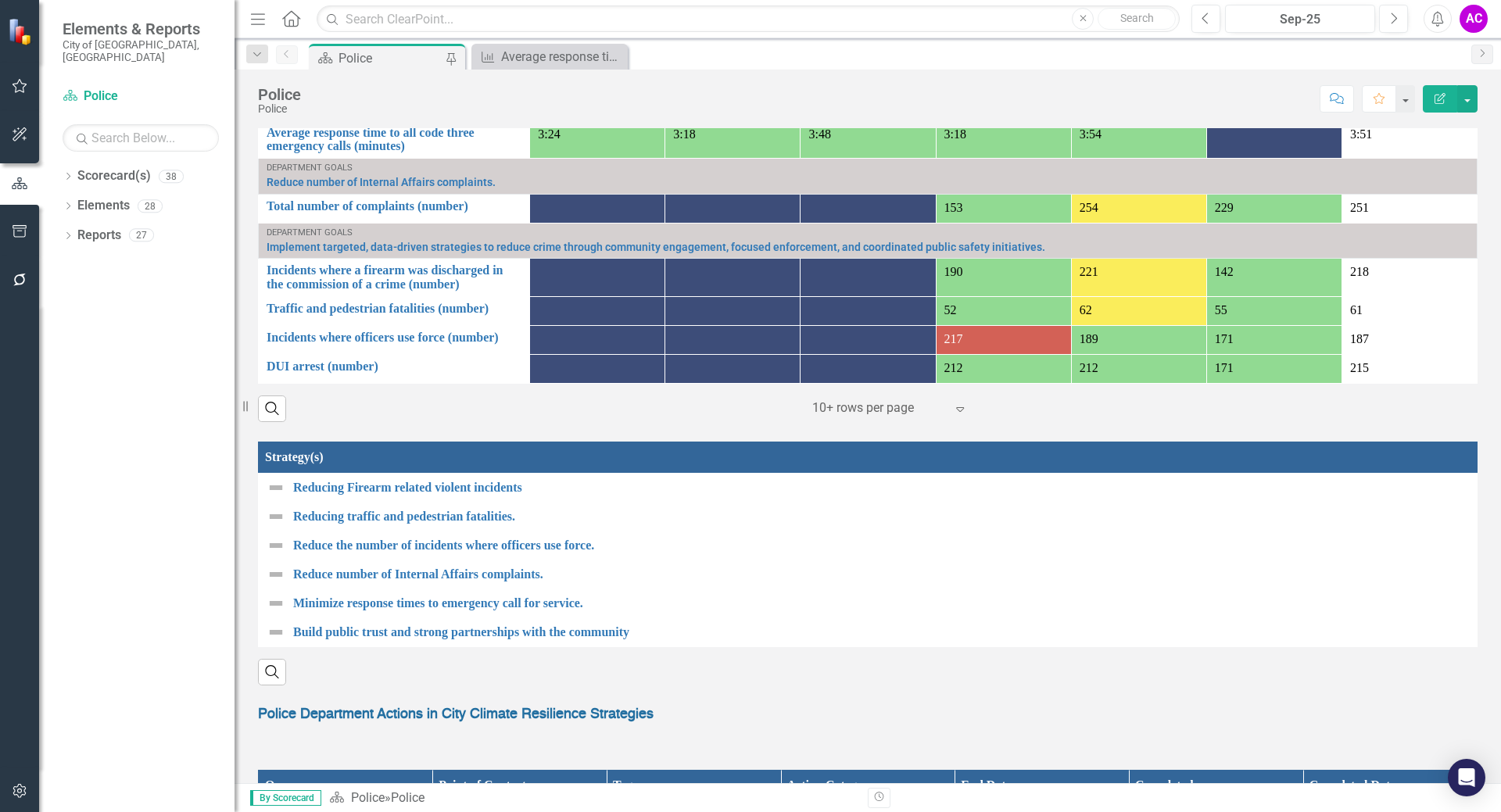
scroll to position [1094, 0]
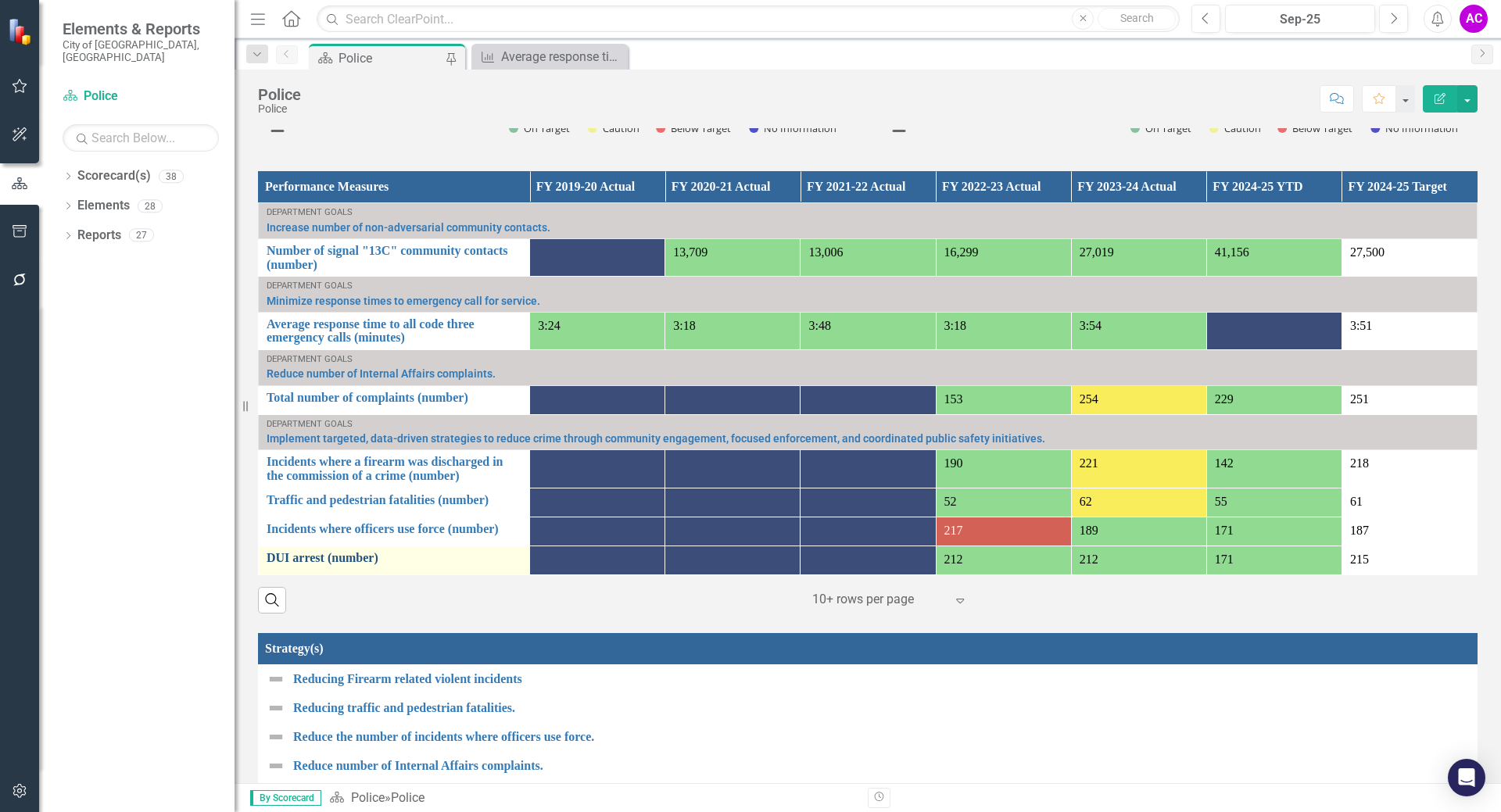
click at [348, 559] on link "DUI arrest (number)" at bounding box center [394, 558] width 255 height 14
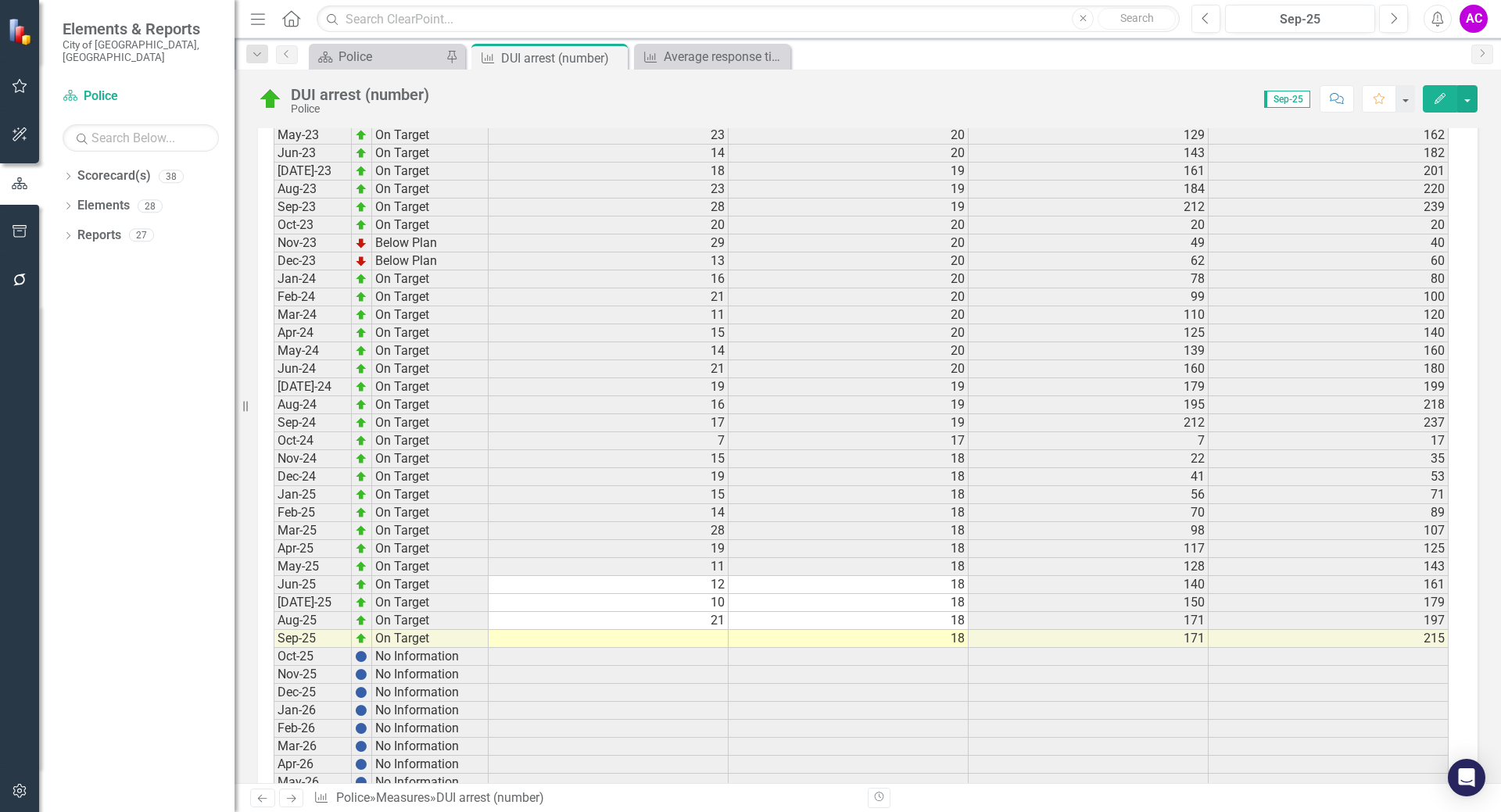
scroll to position [2734, 0]
click at [710, 60] on div "Average response time to all code three emergency calls (minutes)" at bounding box center [716, 57] width 103 height 20
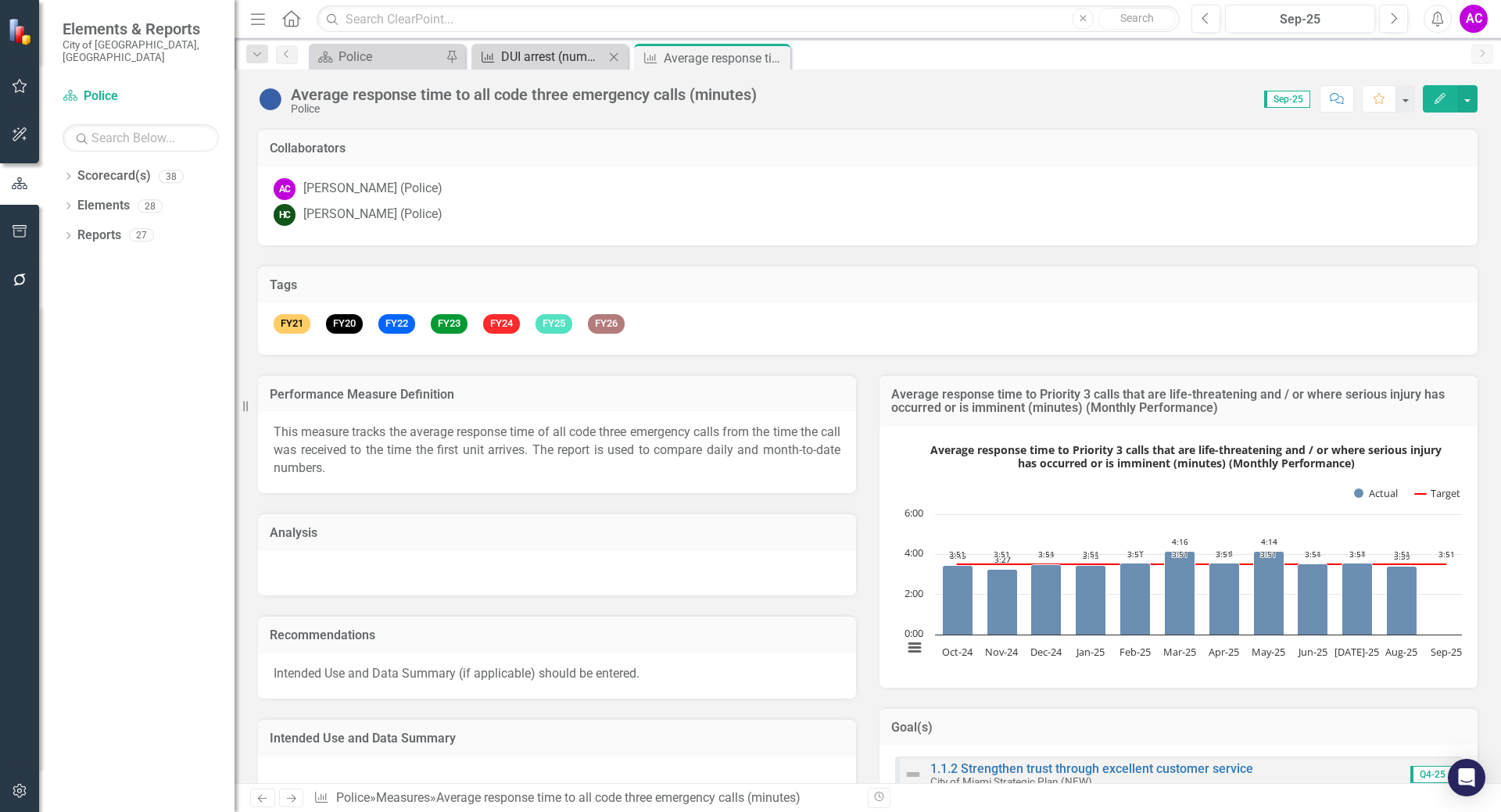
click at [546, 49] on div "DUI arrest (number)" at bounding box center [553, 57] width 103 height 20
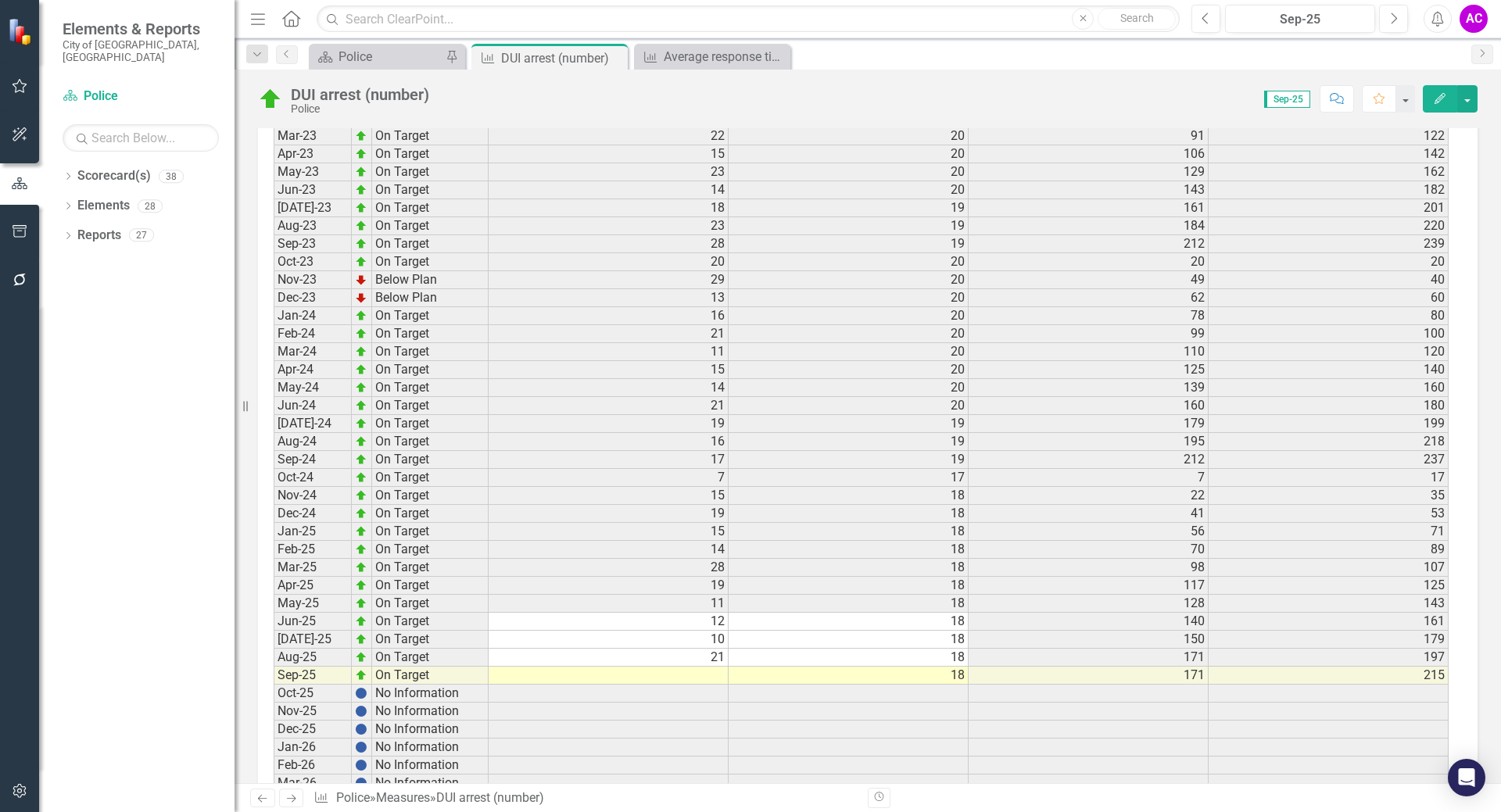
scroll to position [2813, 0]
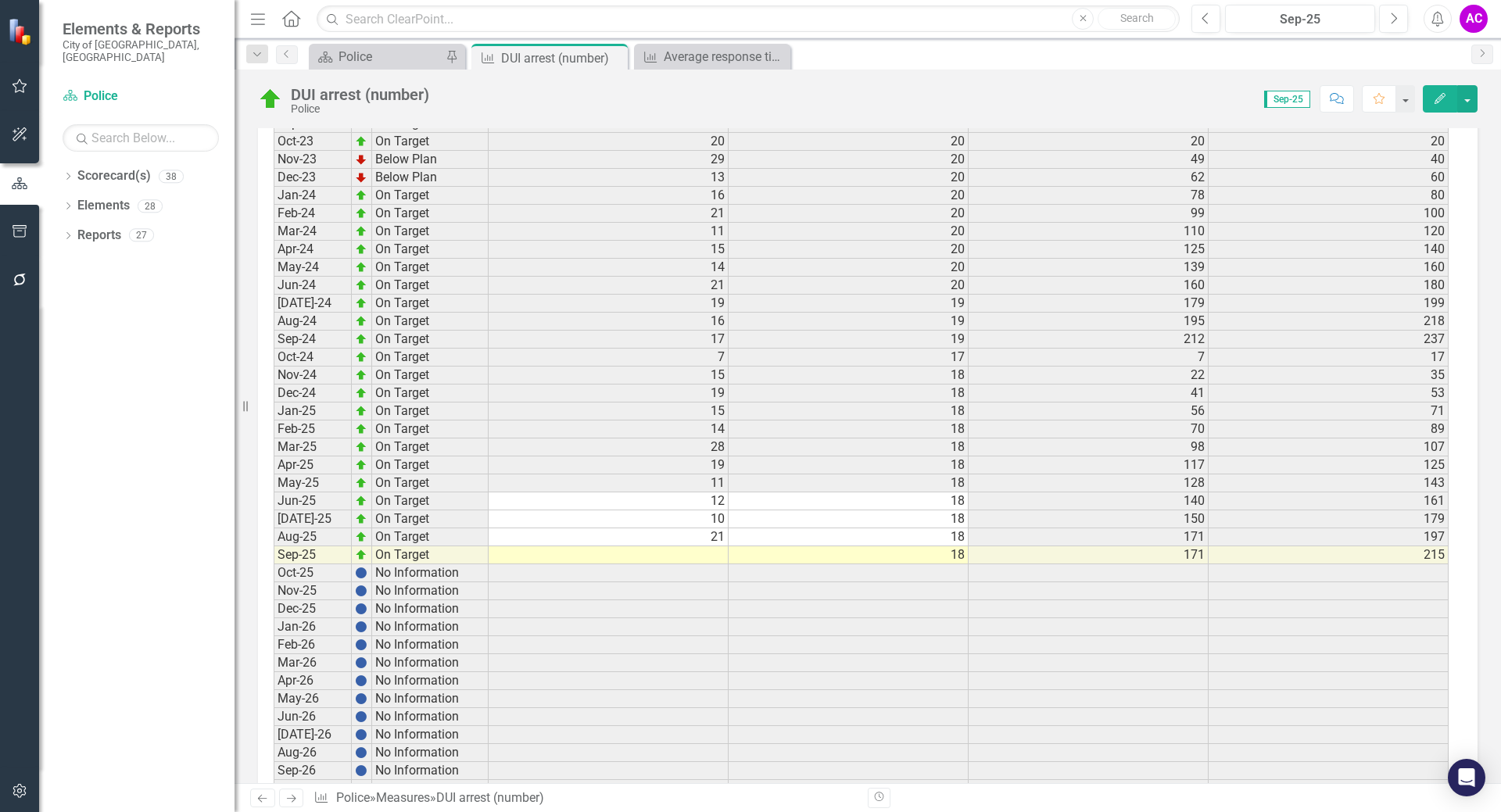
click at [713, 556] on td at bounding box center [608, 555] width 240 height 18
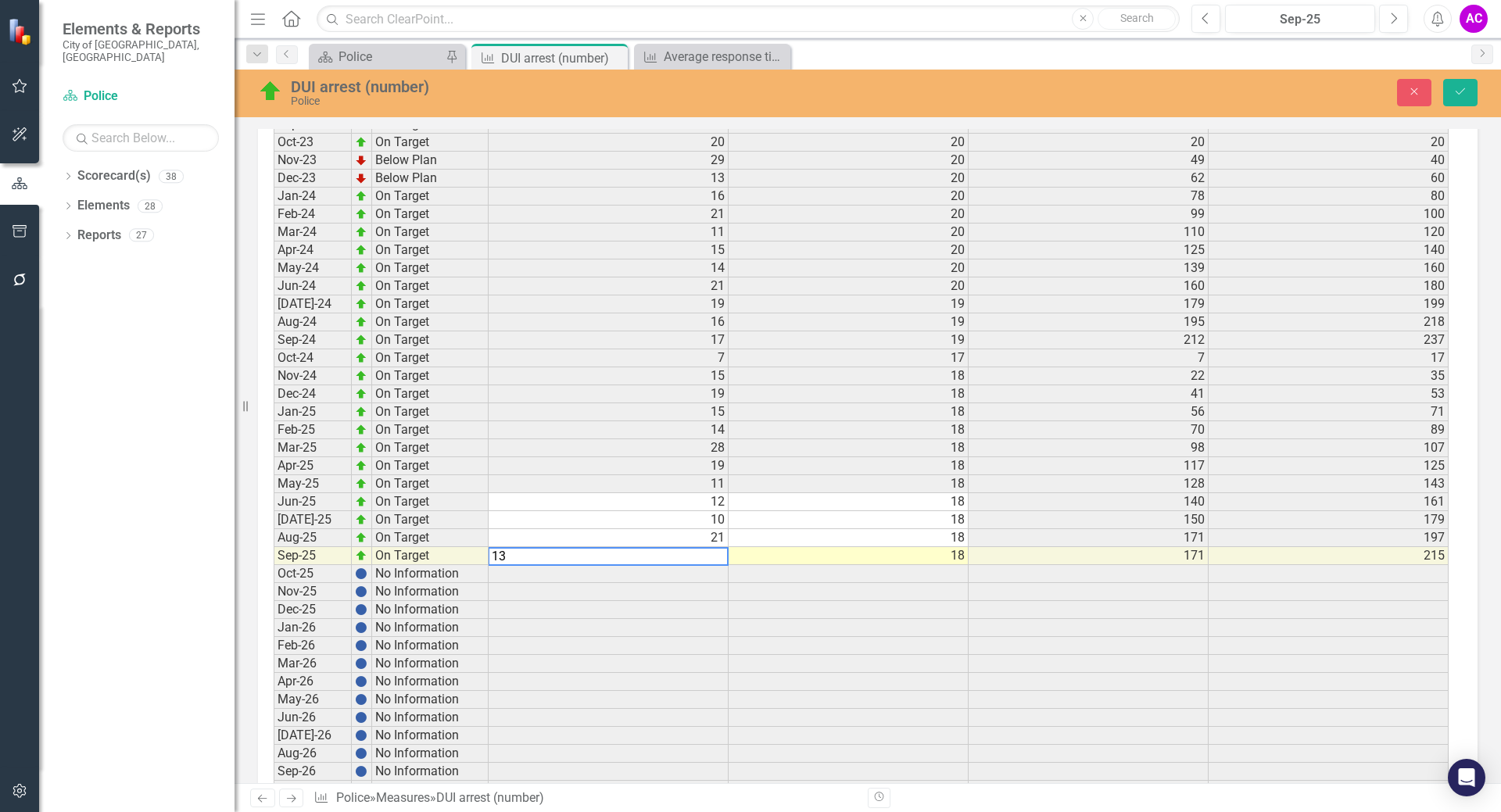
type textarea "13"
click at [1460, 94] on icon "Save" at bounding box center [1460, 91] width 14 height 11
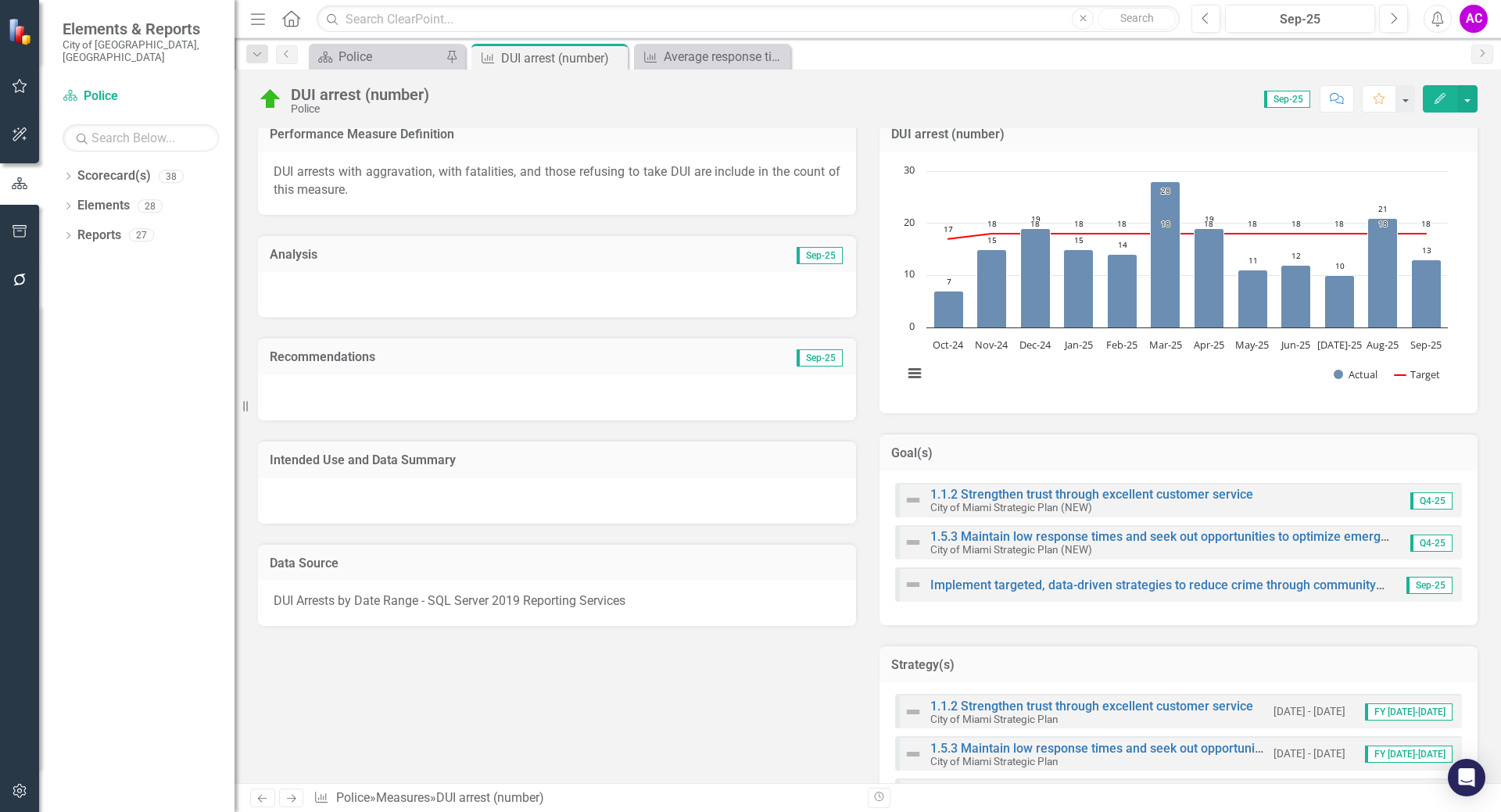
scroll to position [156, 0]
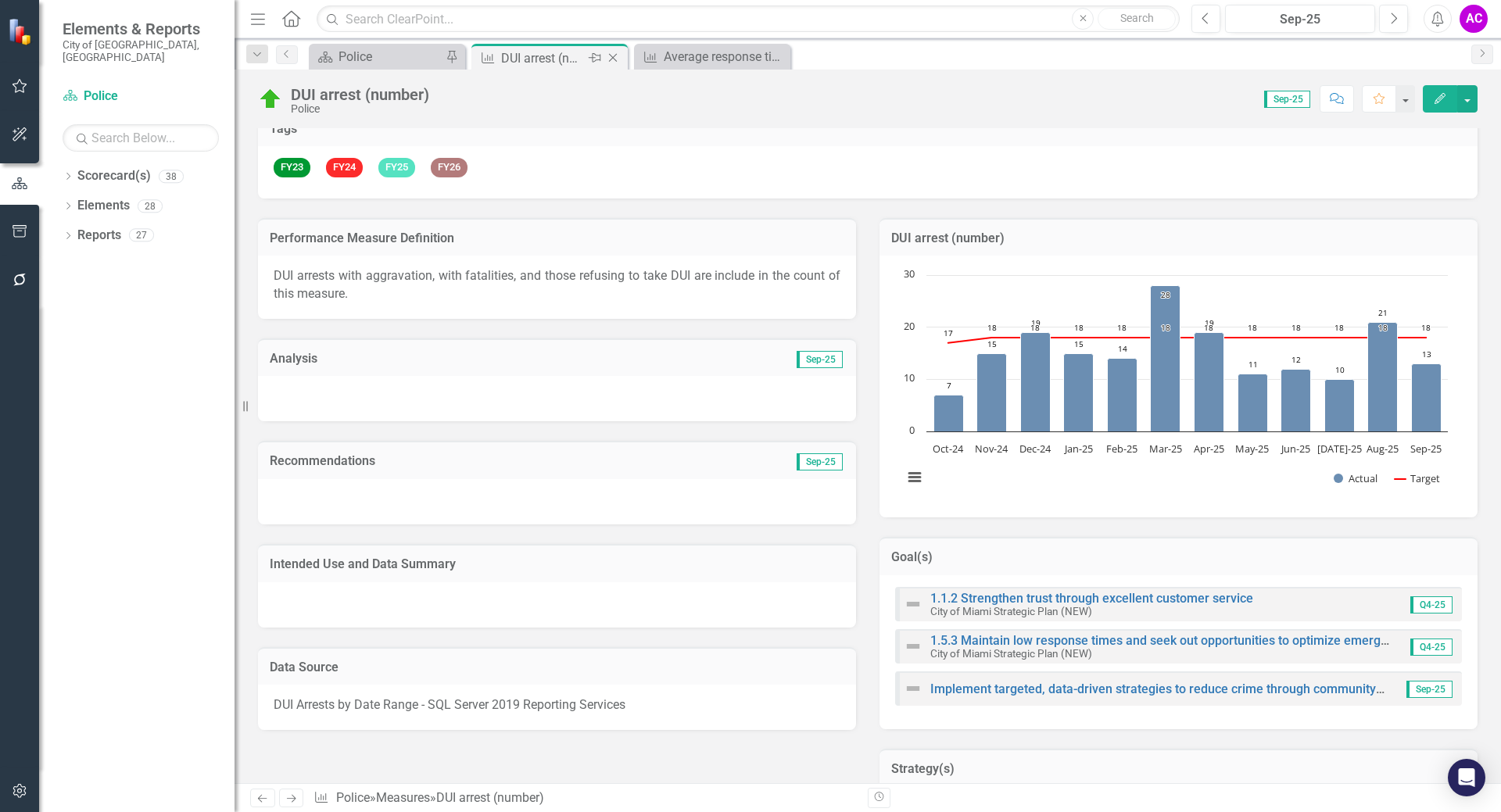
click at [615, 61] on icon at bounding box center [613, 59] width 9 height 9
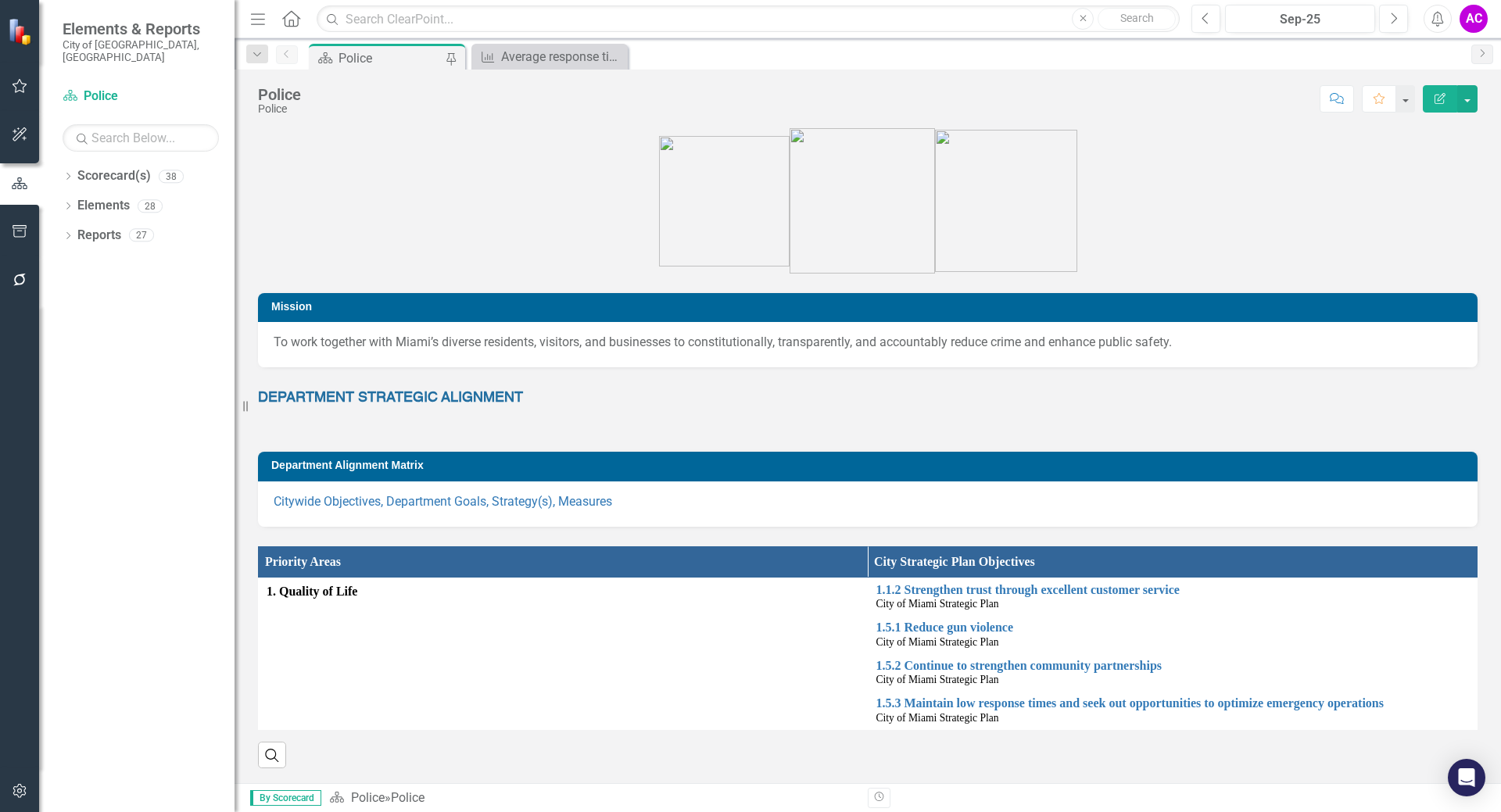
click at [375, 52] on div "Police" at bounding box center [390, 59] width 103 height 20
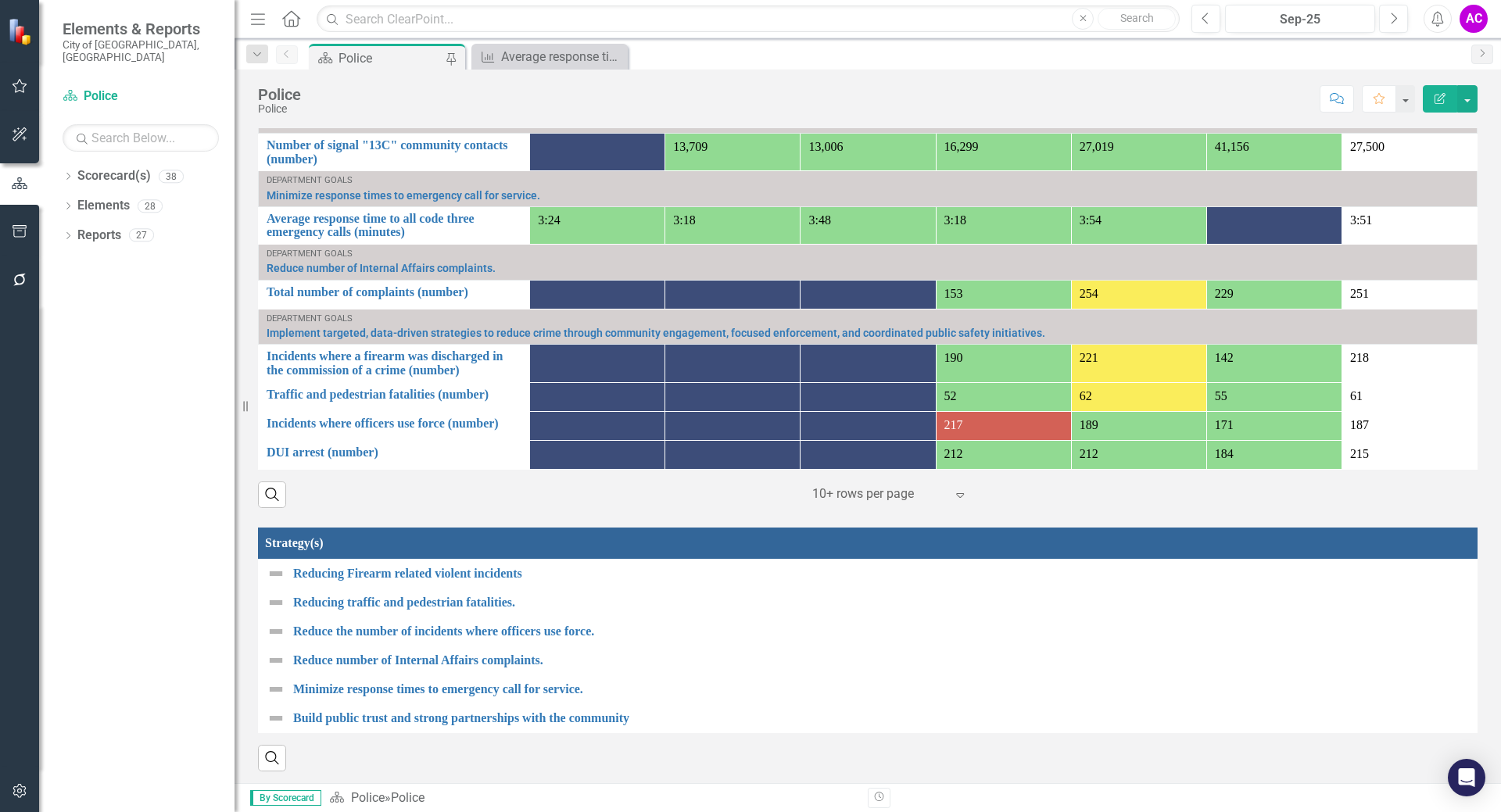
scroll to position [1172, 0]
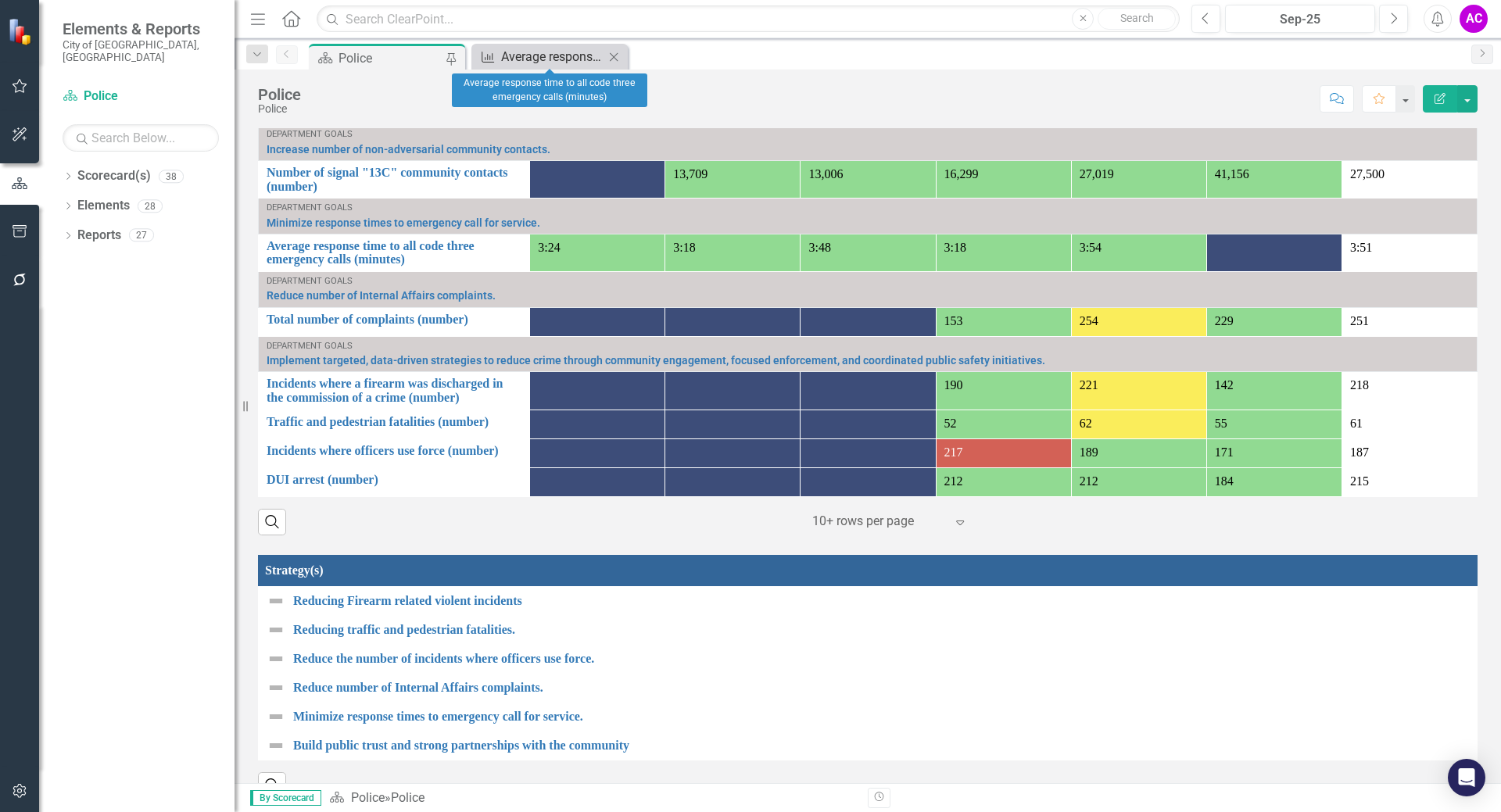
click at [523, 54] on div "Average response time to all code three emergency calls (minutes)" at bounding box center [553, 57] width 103 height 20
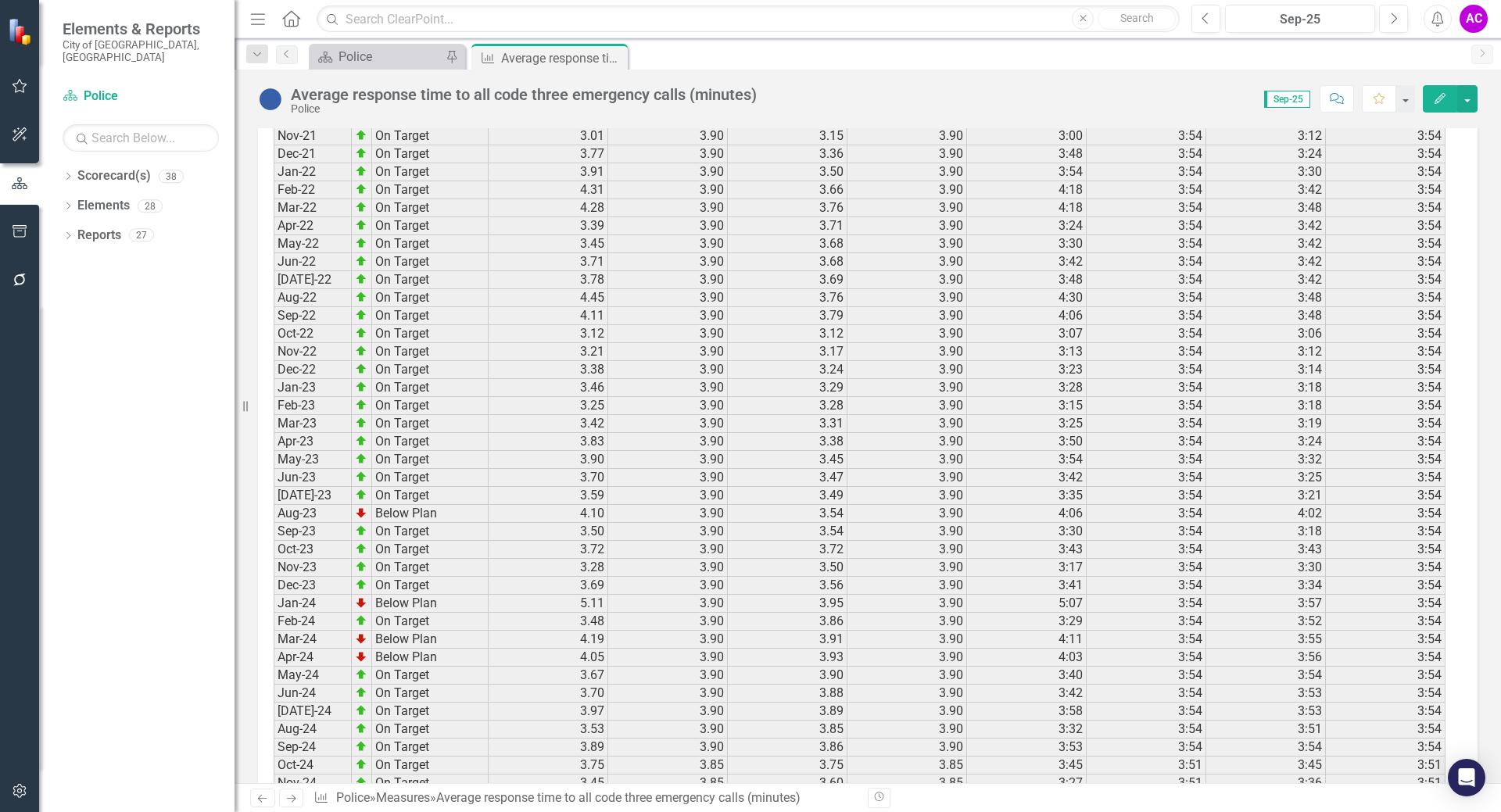
scroll to position [2157, 0]
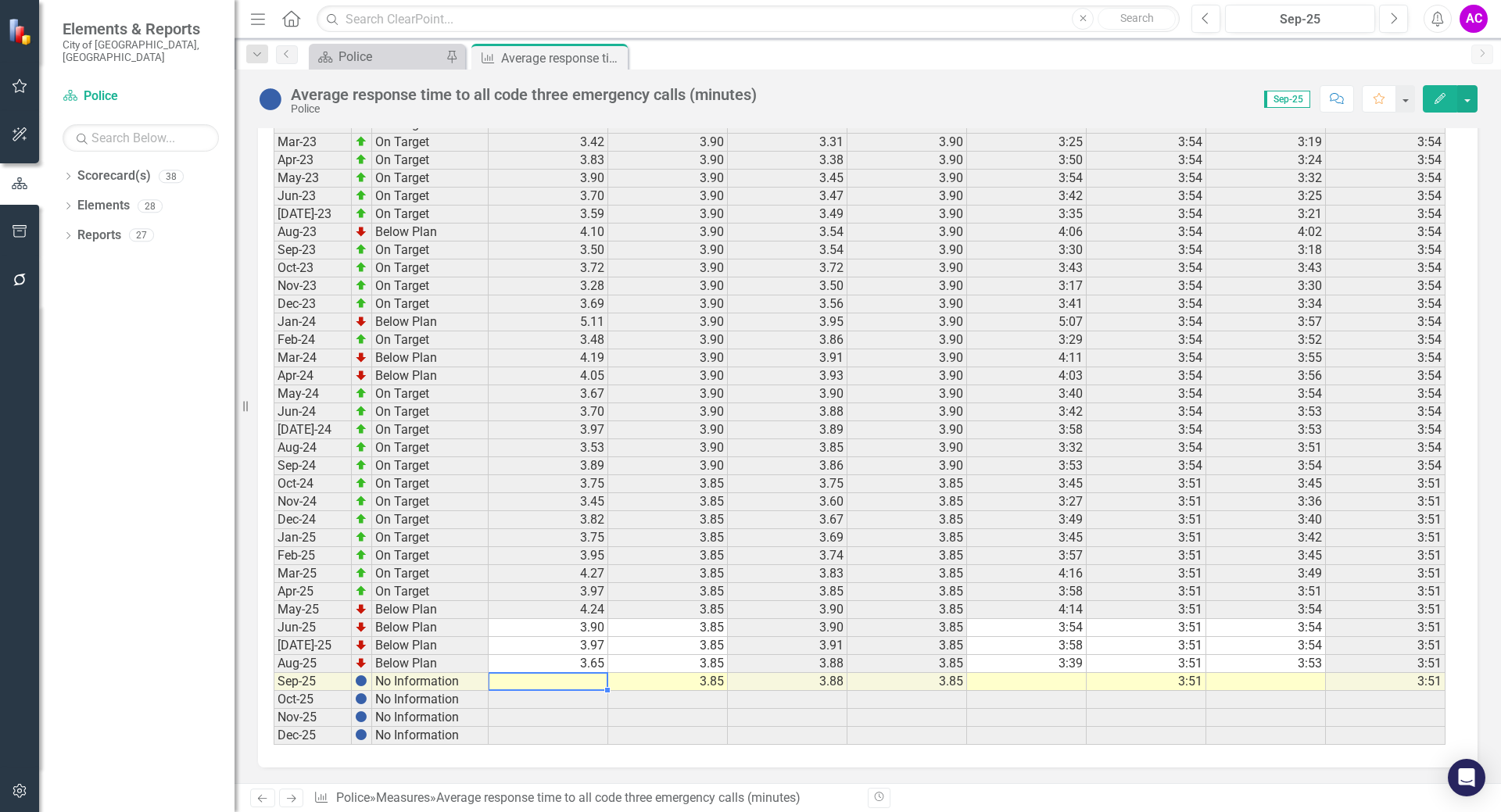
click at [580, 681] on td at bounding box center [548, 682] width 119 height 18
type textarea "9"
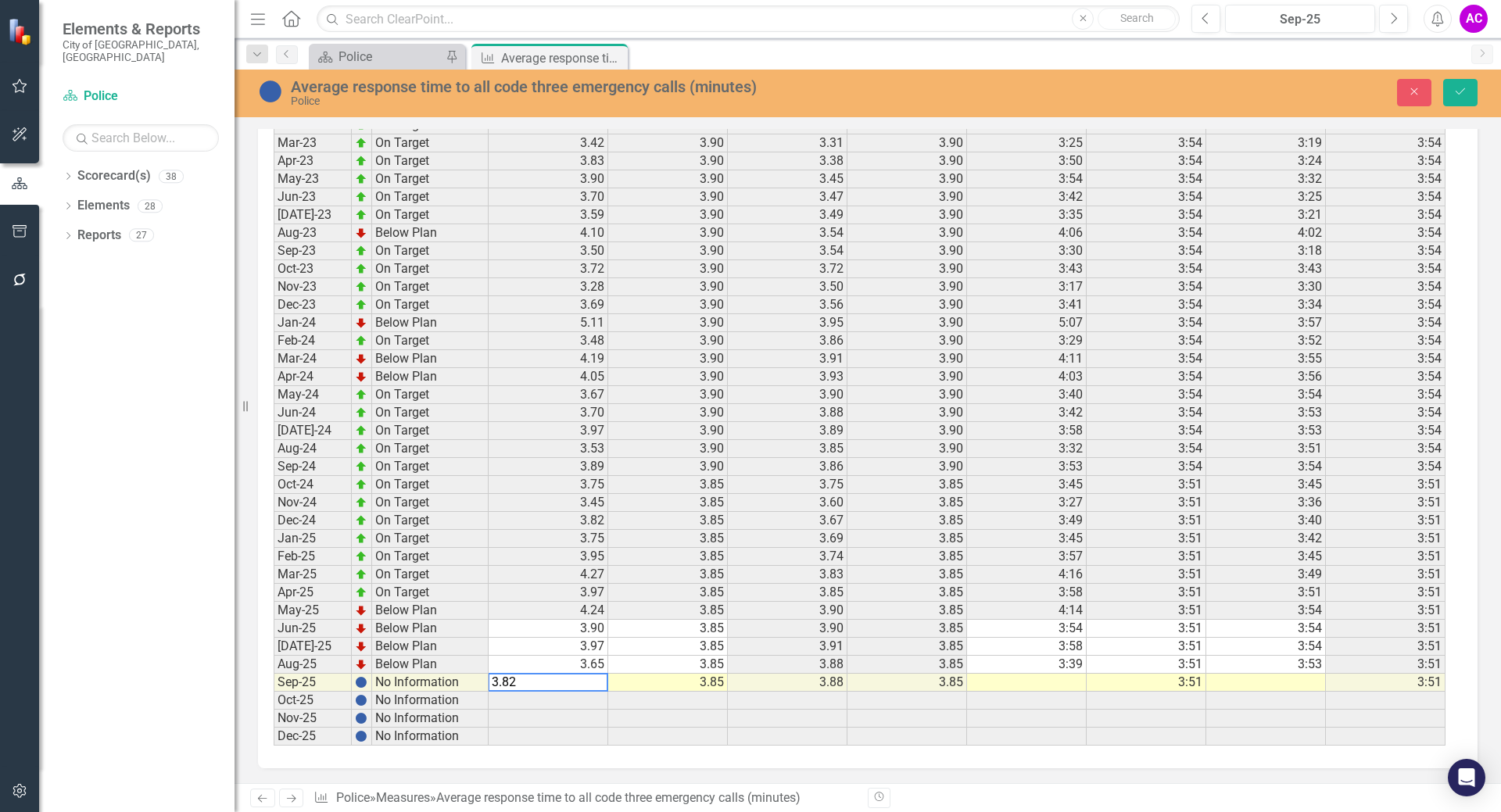
type textarea "3.82"
click at [1061, 678] on td at bounding box center [1027, 683] width 119 height 18
click at [1039, 687] on td at bounding box center [1027, 683] width 119 height 18
type textarea "3.49"
click at [1297, 677] on td at bounding box center [1266, 683] width 119 height 18
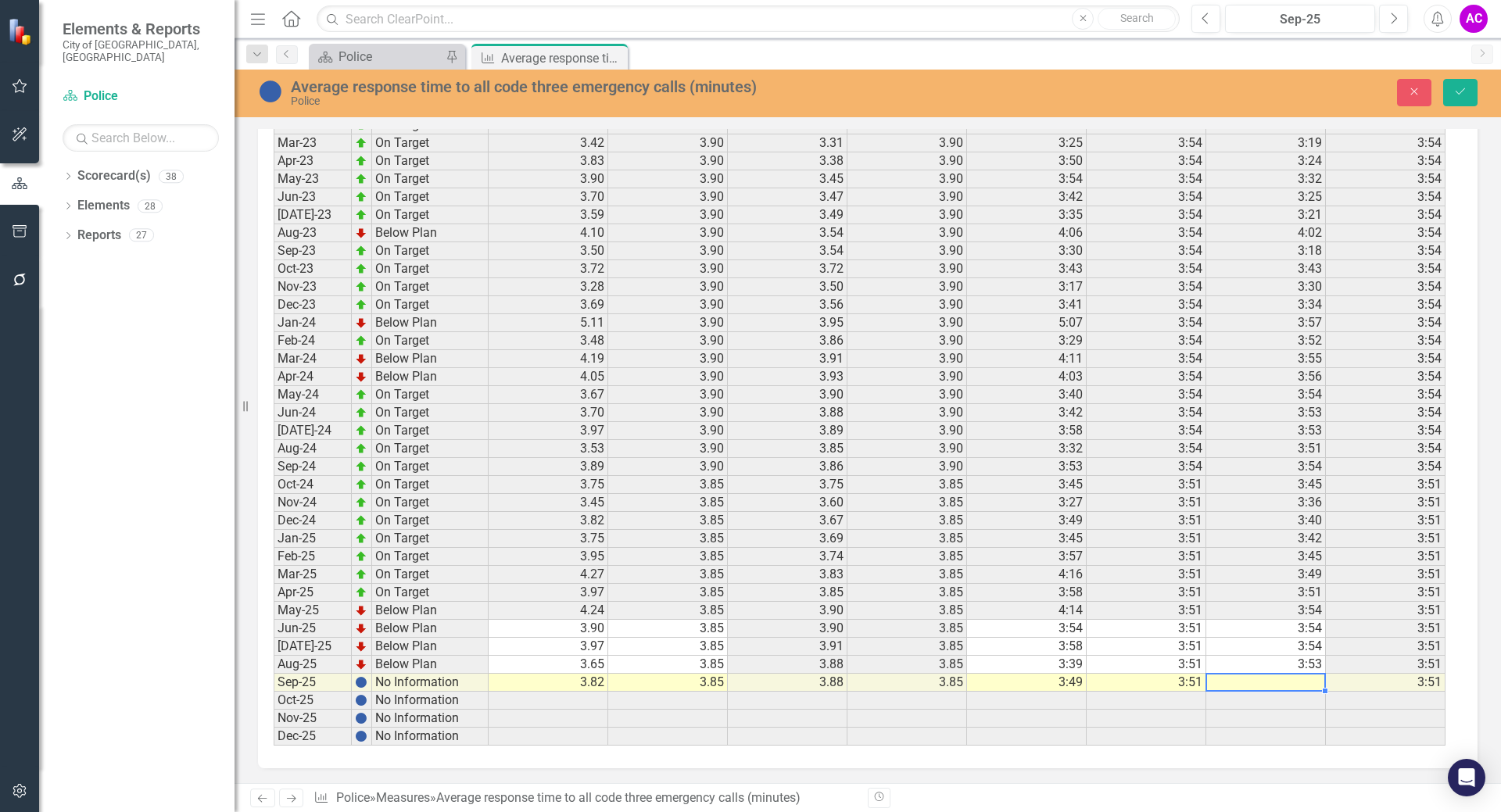
click at [1261, 676] on td at bounding box center [1266, 683] width 119 height 18
click at [1259, 685] on td at bounding box center [1266, 683] width 119 height 18
type textarea "3.52"
click at [1242, 696] on td at bounding box center [1266, 701] width 119 height 18
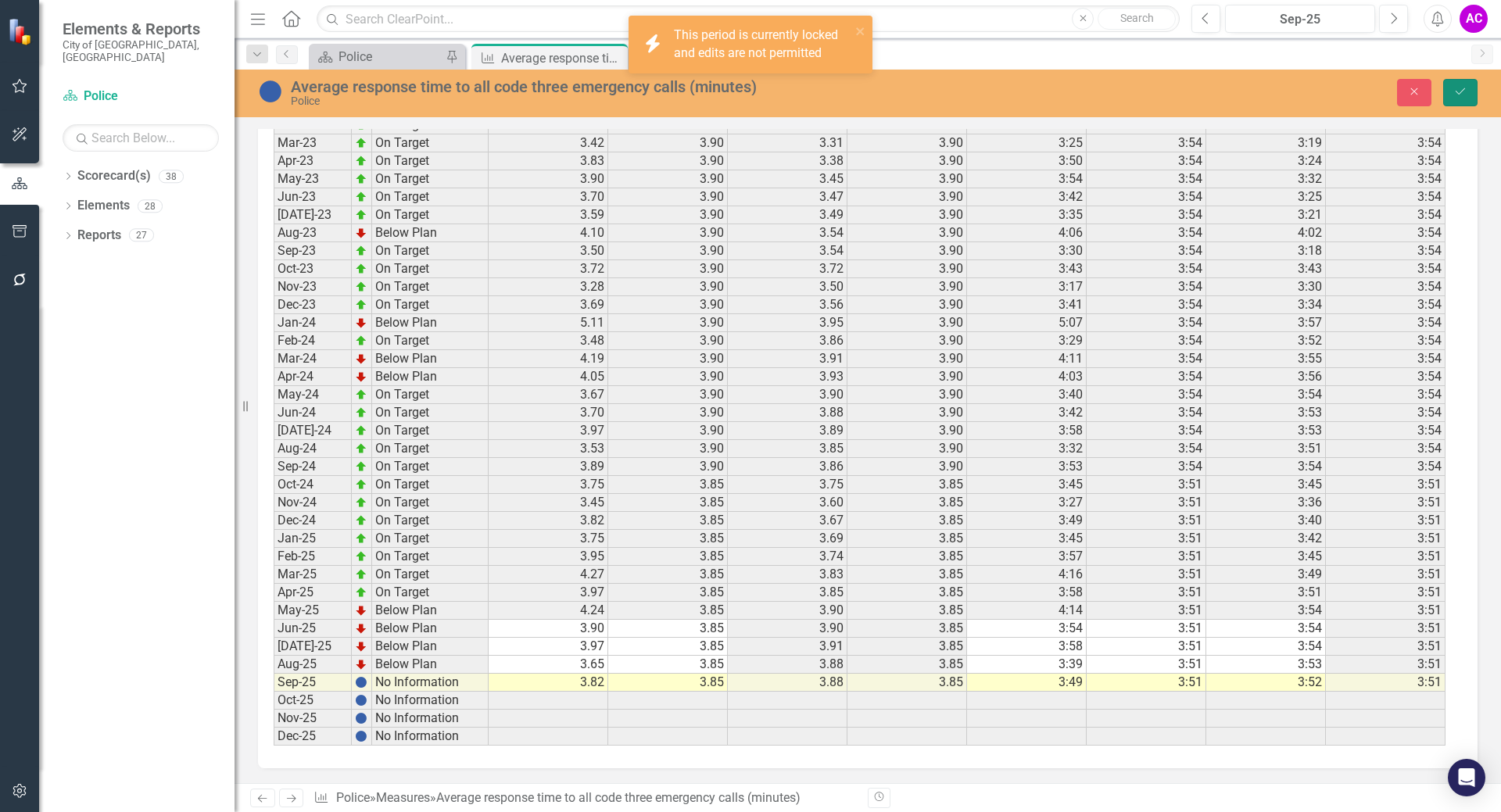
click at [1460, 90] on icon "Save" at bounding box center [1460, 91] width 14 height 11
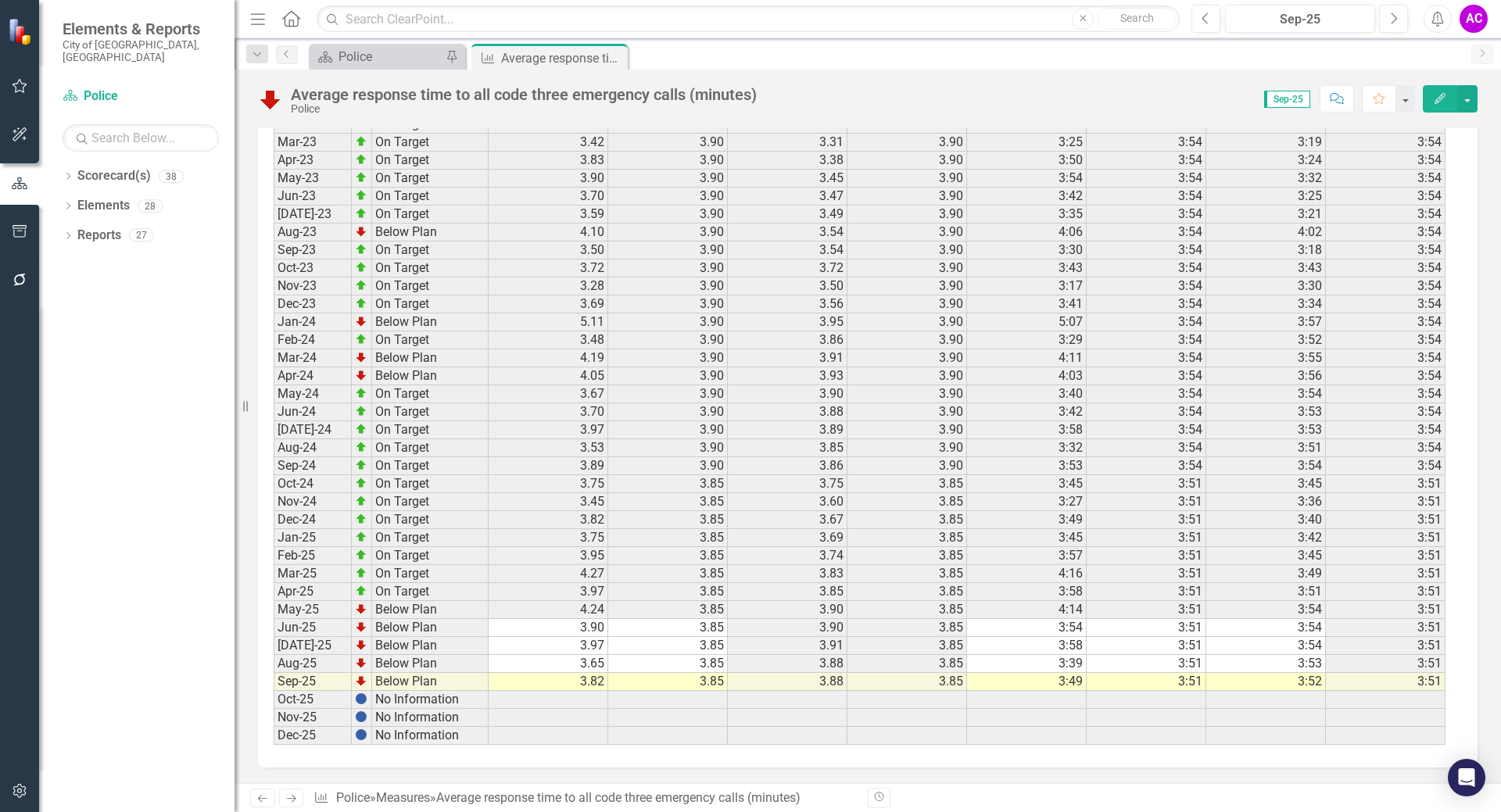
click at [1285, 681] on td "3:52" at bounding box center [1266, 682] width 119 height 18
click at [1284, 680] on td "3:52" at bounding box center [1266, 682] width 119 height 18
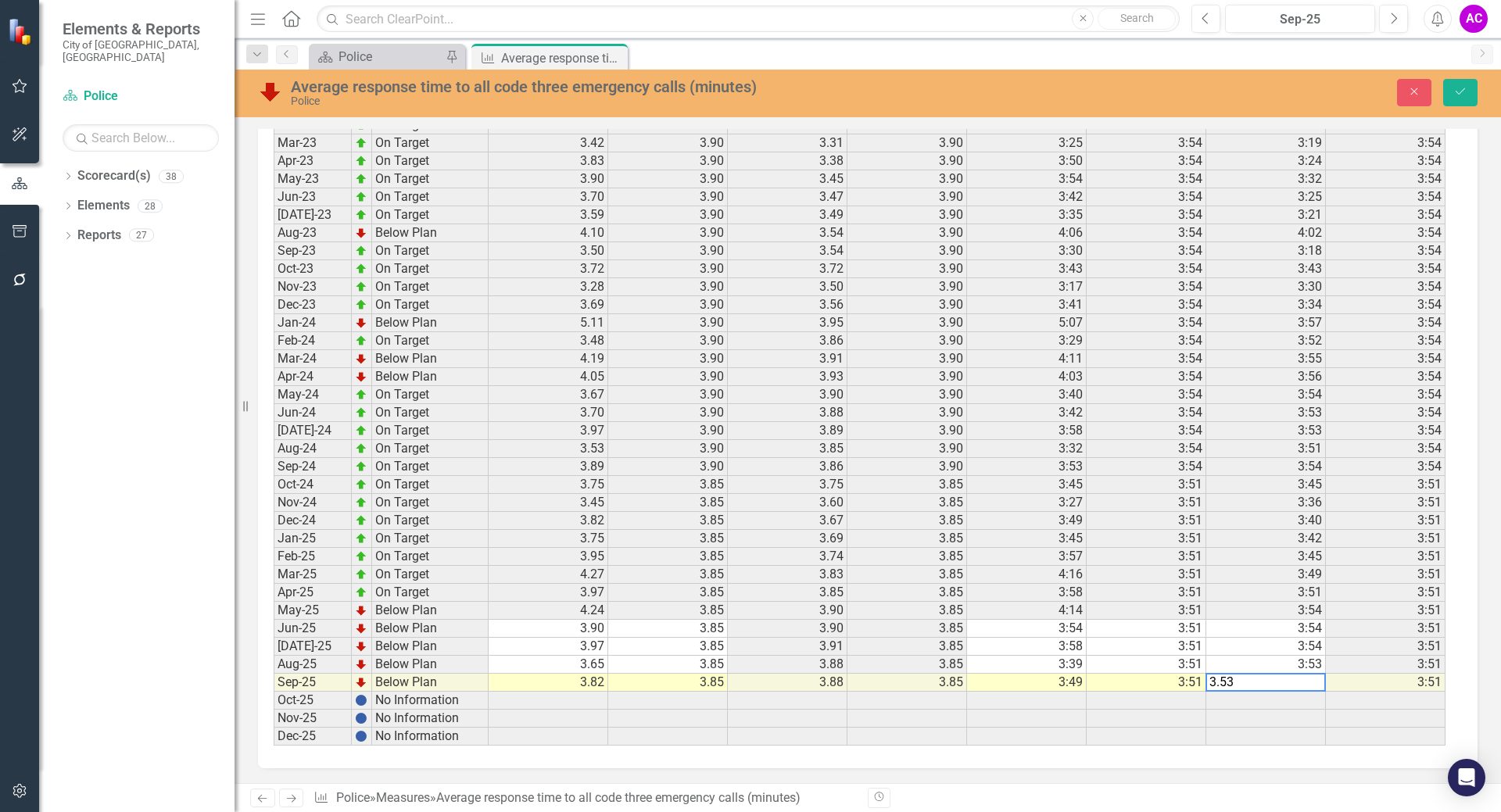
type textarea "3.53"
click at [1229, 701] on td at bounding box center [1266, 701] width 119 height 18
click at [1464, 84] on button "Save" at bounding box center [1460, 92] width 34 height 27
